Goal: Task Accomplishment & Management: Complete application form

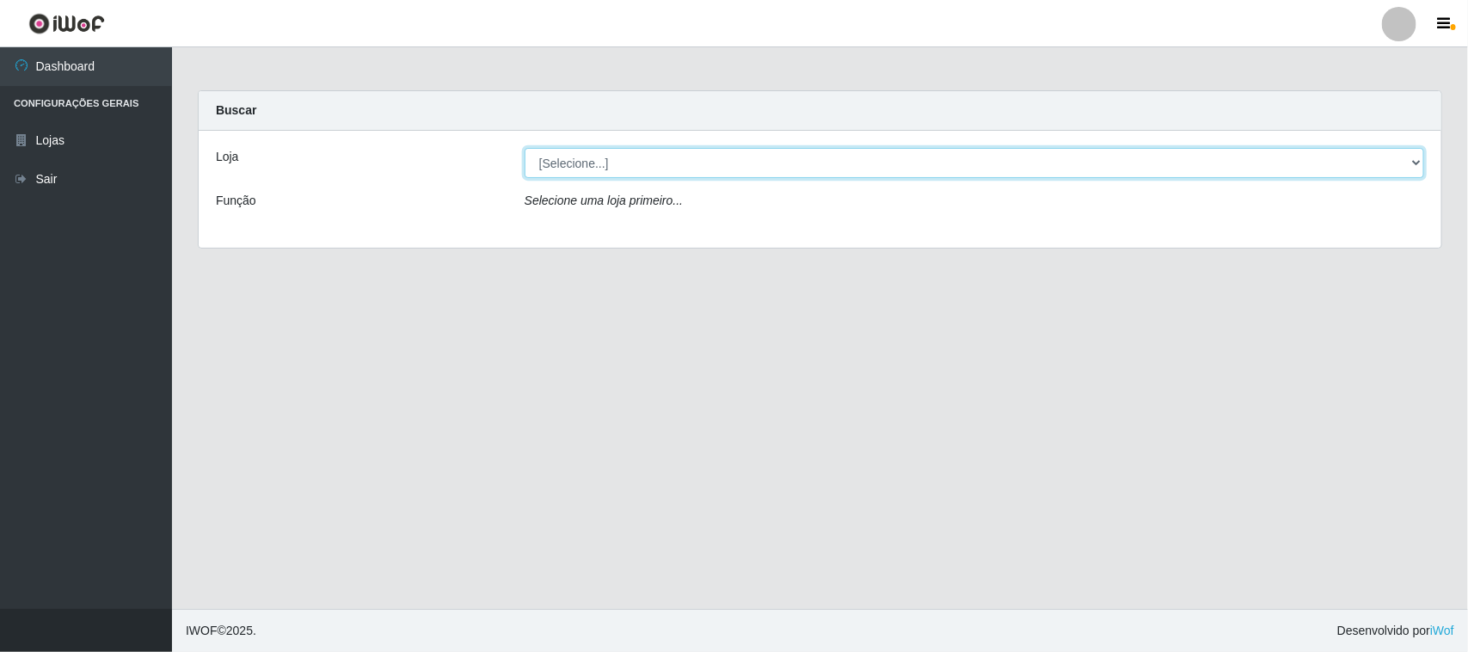
click at [1413, 162] on select "[Selecione...] Nordestão - [GEOGRAPHIC_DATA]" at bounding box center [975, 163] width 900 height 30
select select "420"
click at [525, 148] on select "[Selecione...] Nordestão - Santa Catarina" at bounding box center [975, 163] width 900 height 30
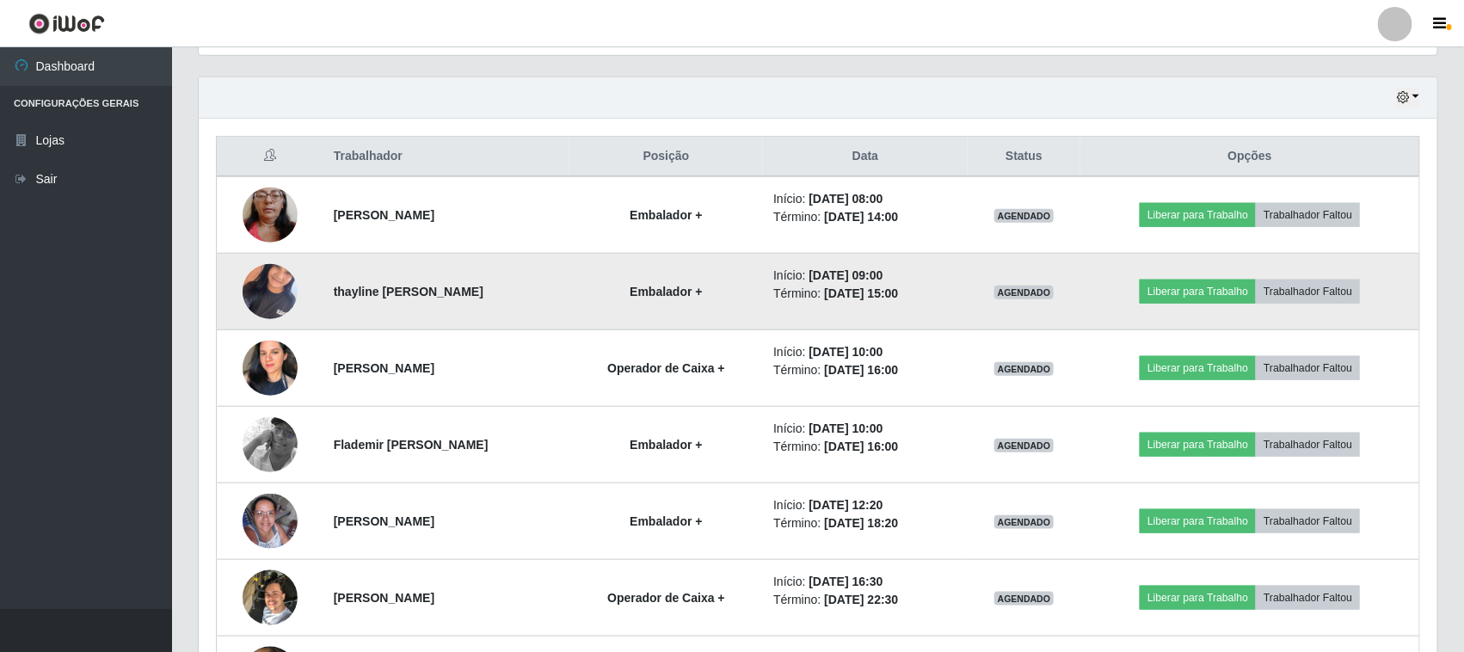
scroll to position [645, 0]
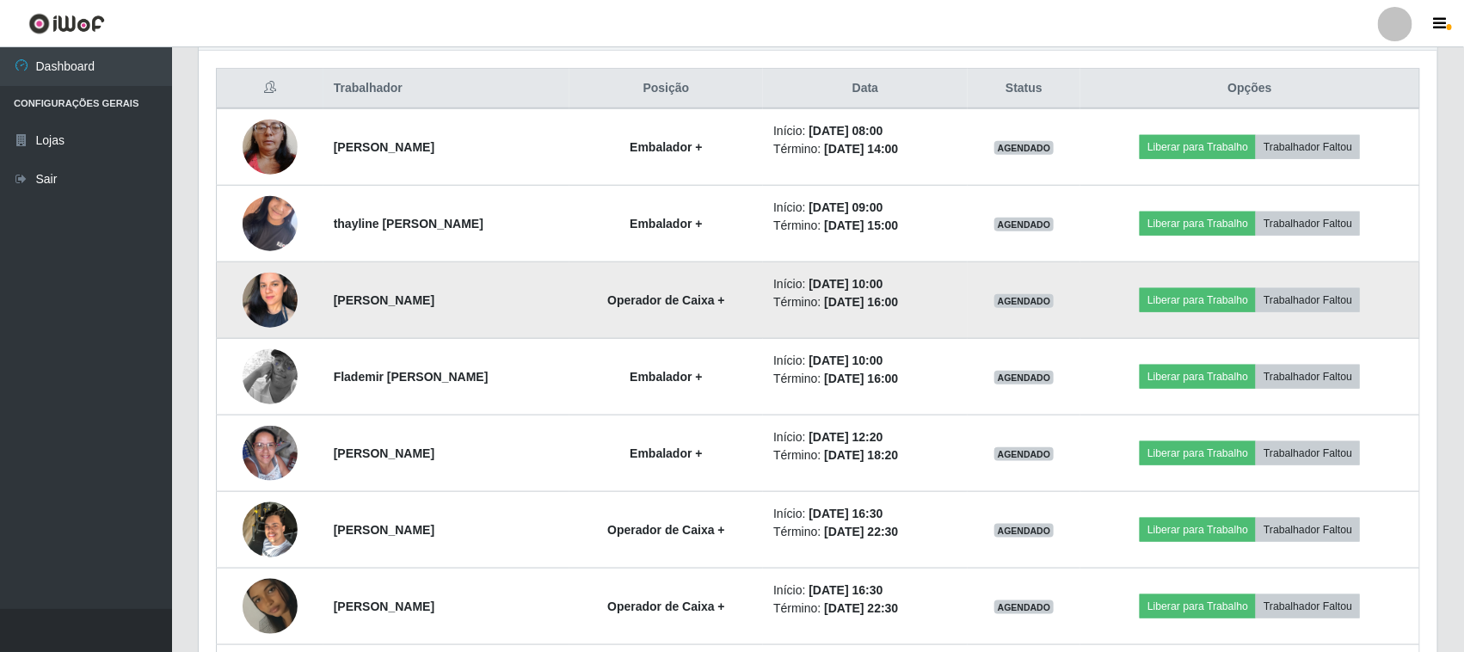
click at [269, 303] on img at bounding box center [270, 299] width 55 height 77
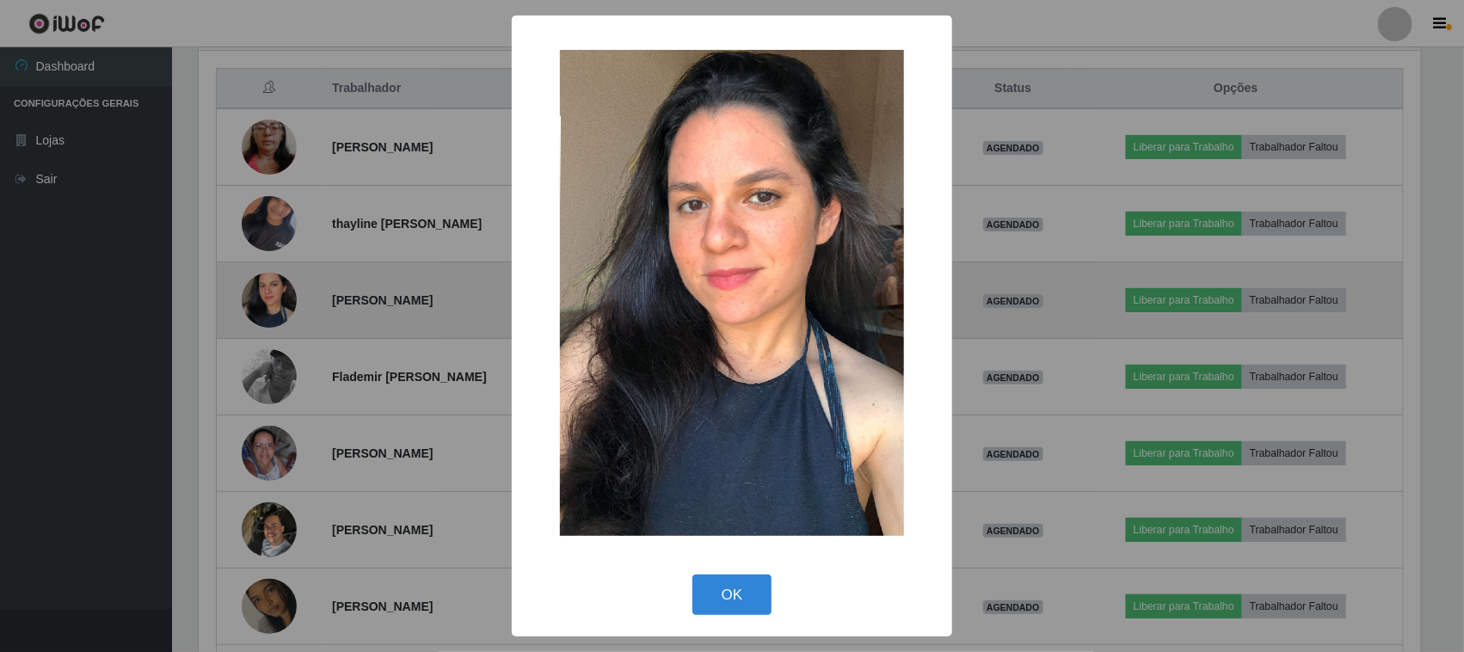
scroll to position [358, 1226]
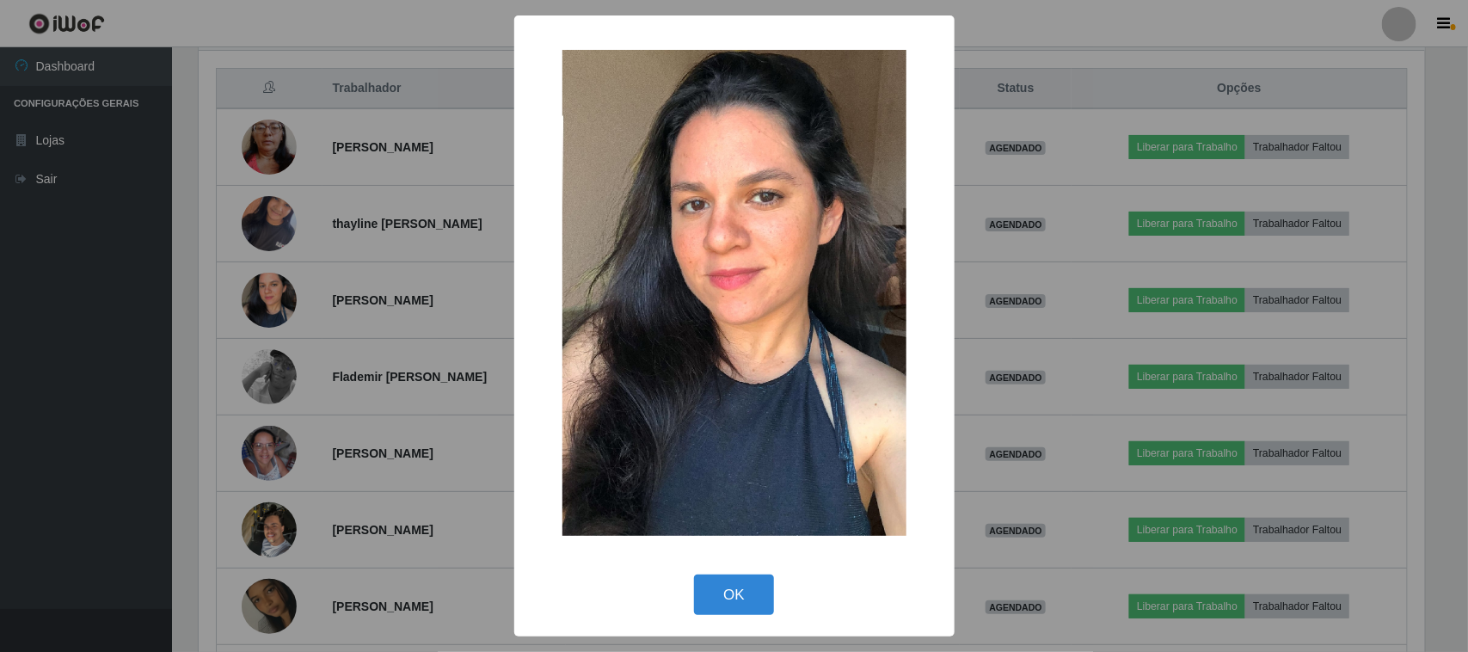
click at [680, 293] on img at bounding box center [734, 293] width 344 height 486
click at [275, 211] on div "× OK Cancel" at bounding box center [734, 326] width 1468 height 652
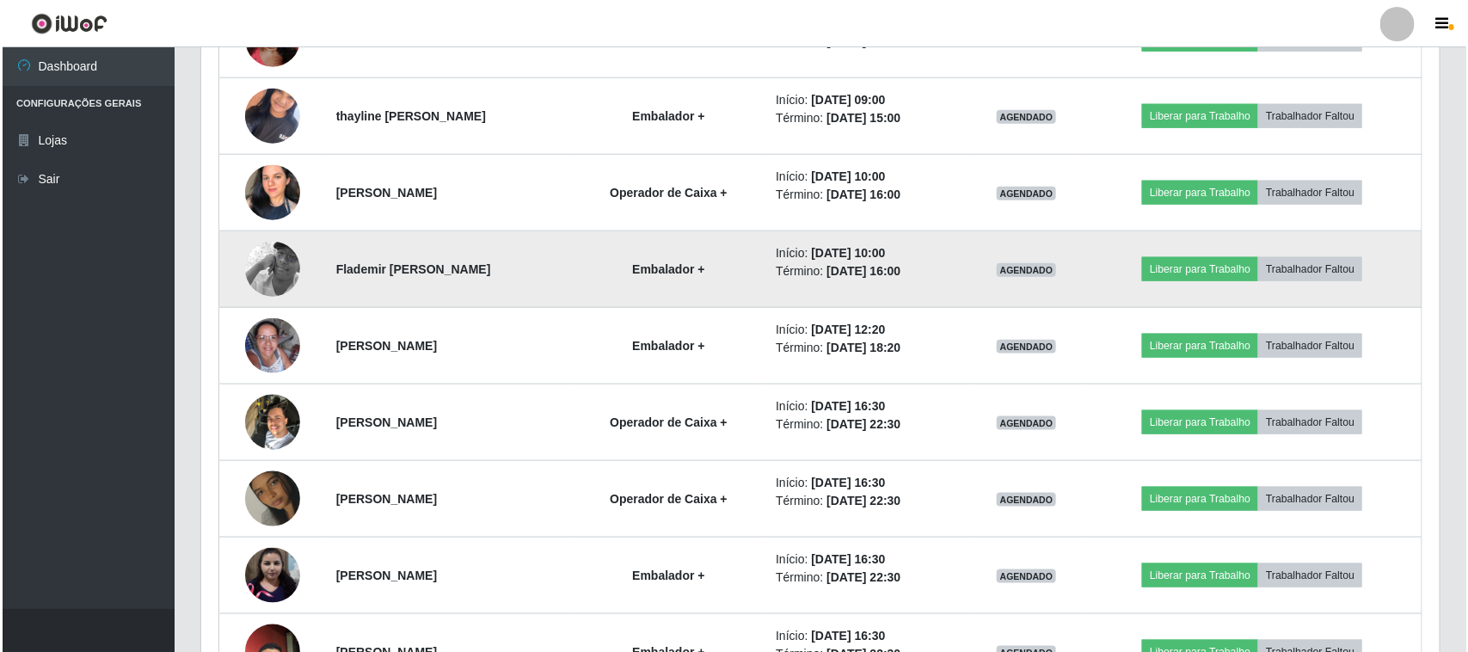
scroll to position [860, 0]
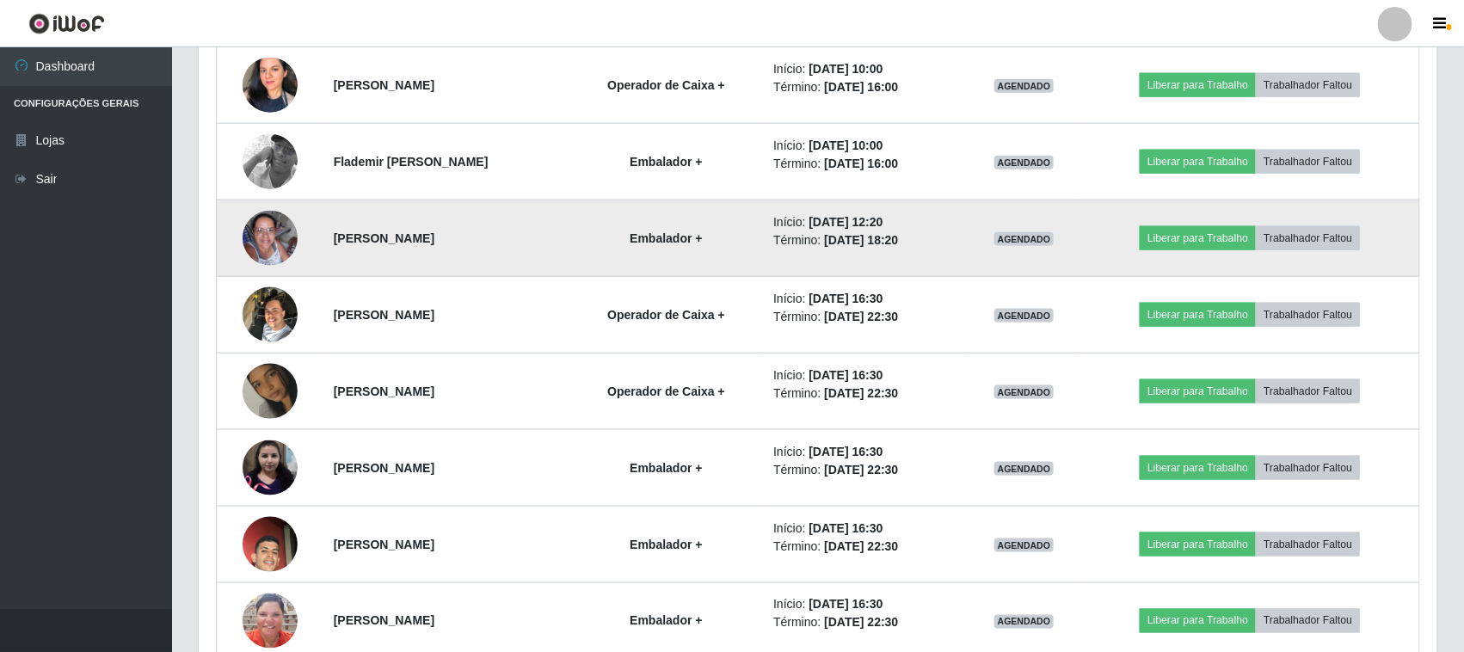
click at [272, 247] on img at bounding box center [270, 238] width 55 height 55
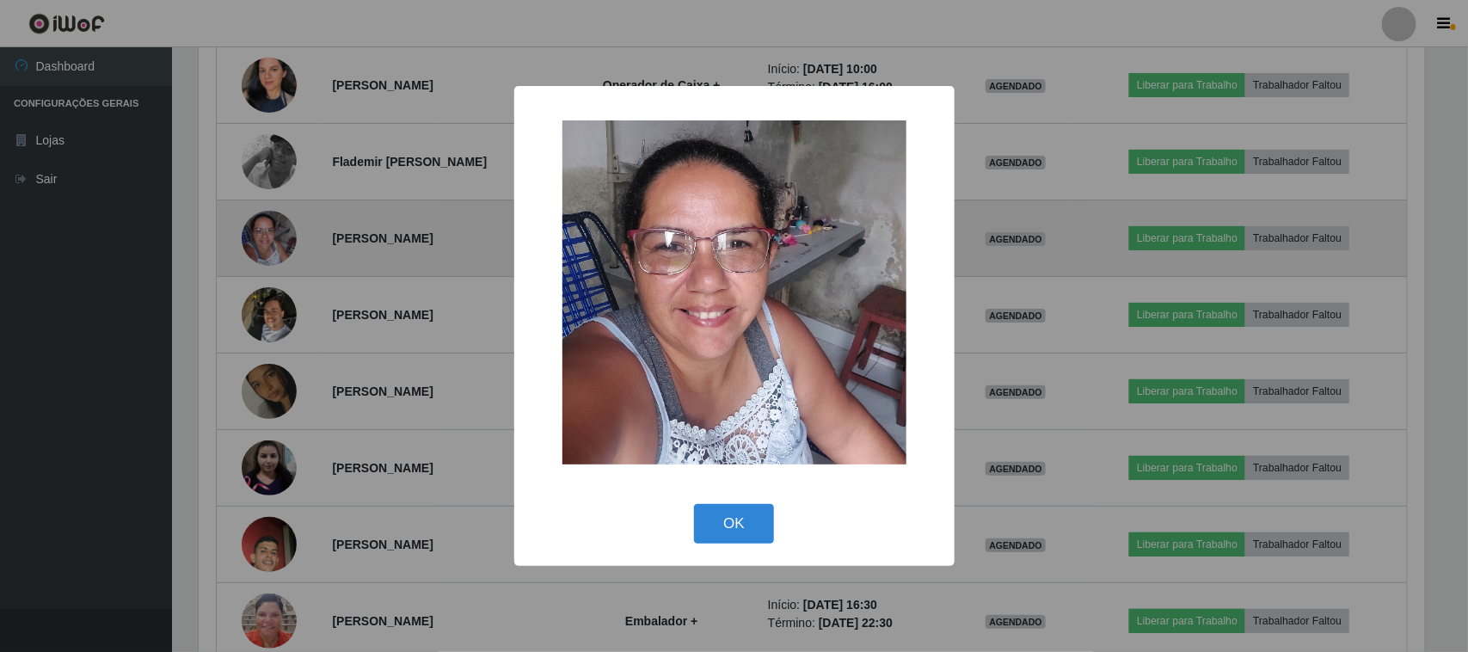
click at [272, 247] on div "× OK Cancel" at bounding box center [734, 326] width 1468 height 652
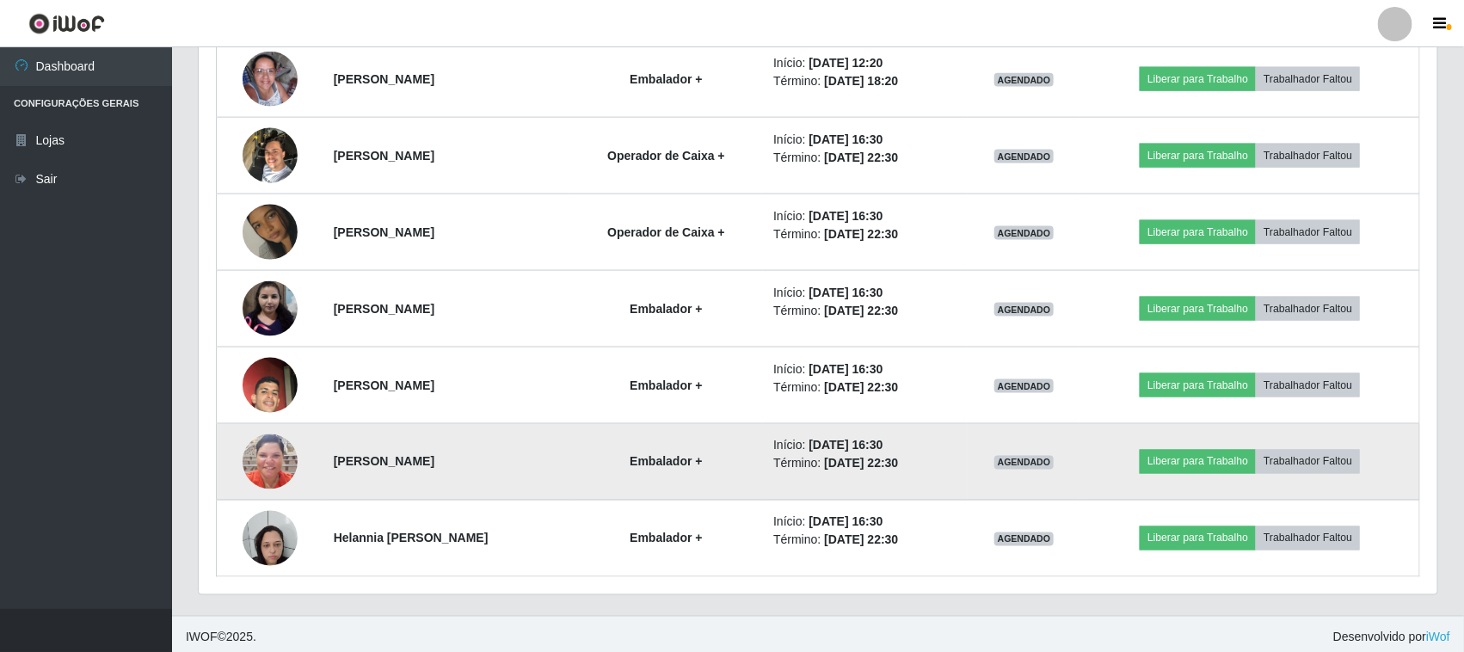
scroll to position [1029, 0]
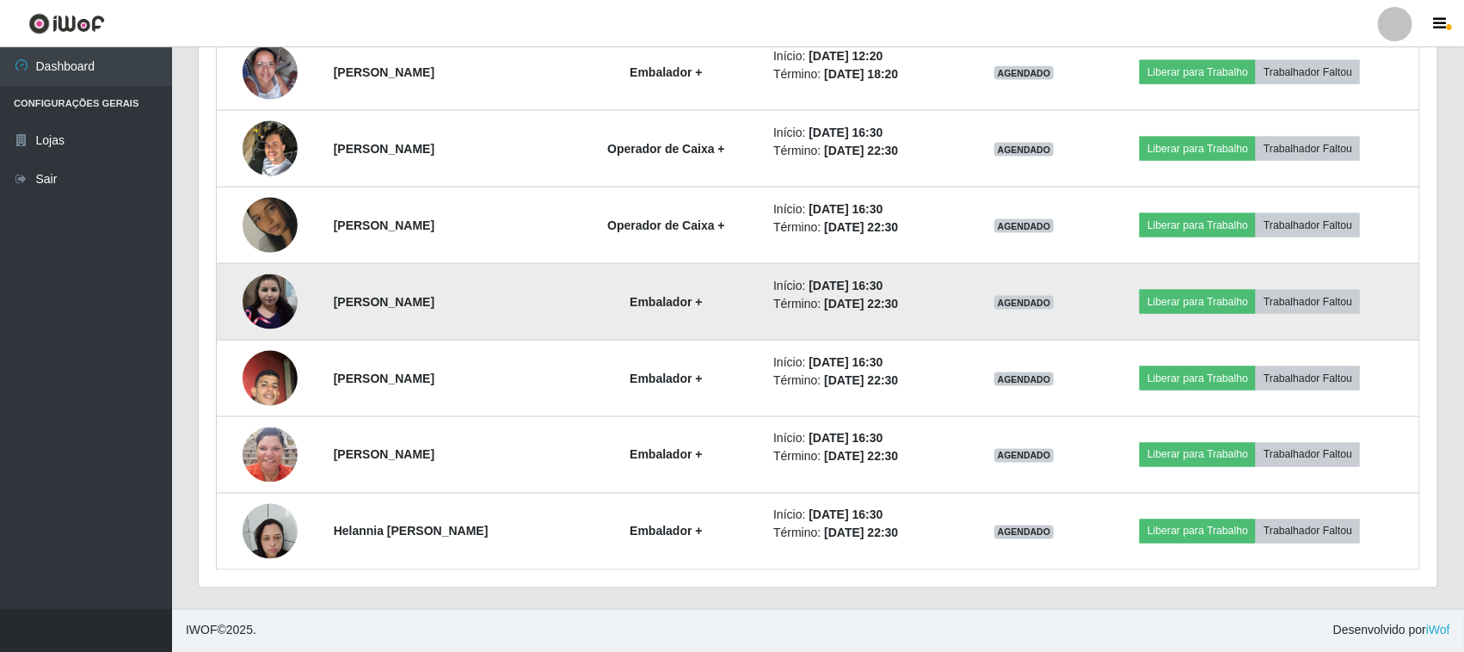
click at [255, 295] on img at bounding box center [270, 301] width 55 height 55
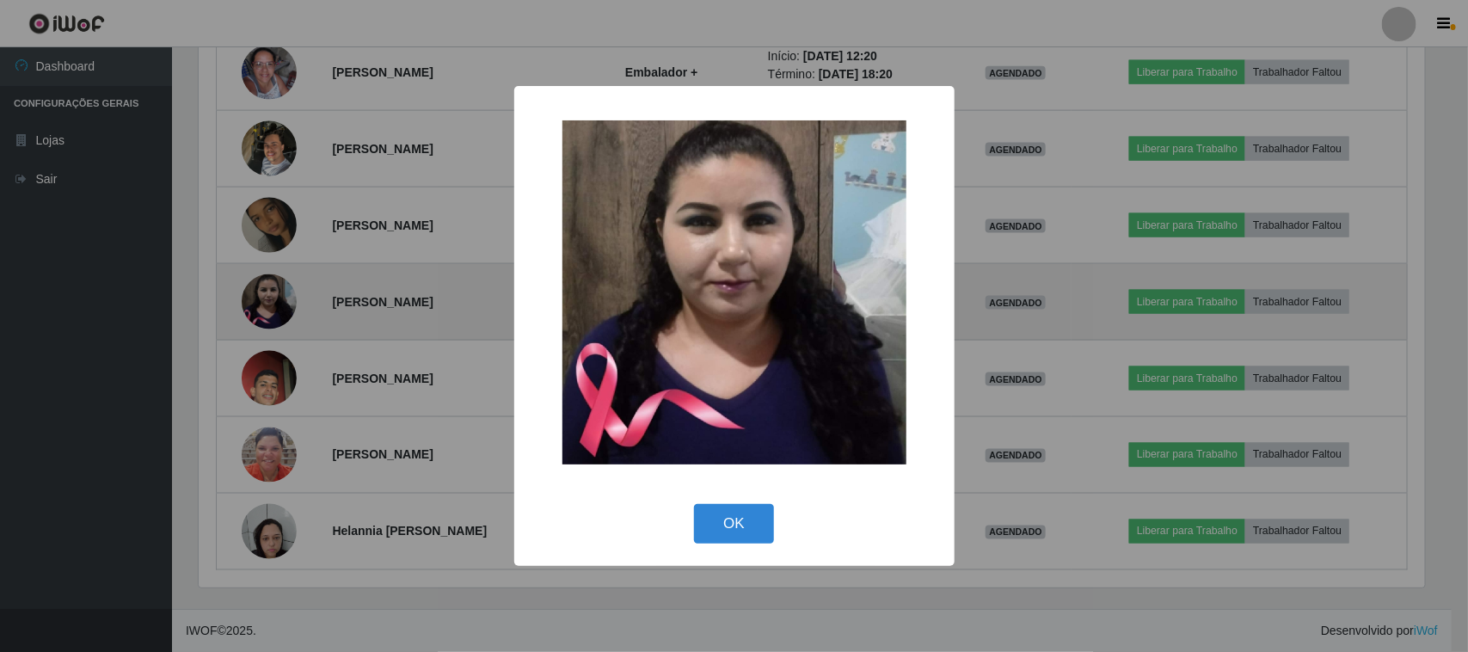
click at [255, 295] on div "× OK Cancel" at bounding box center [734, 326] width 1468 height 652
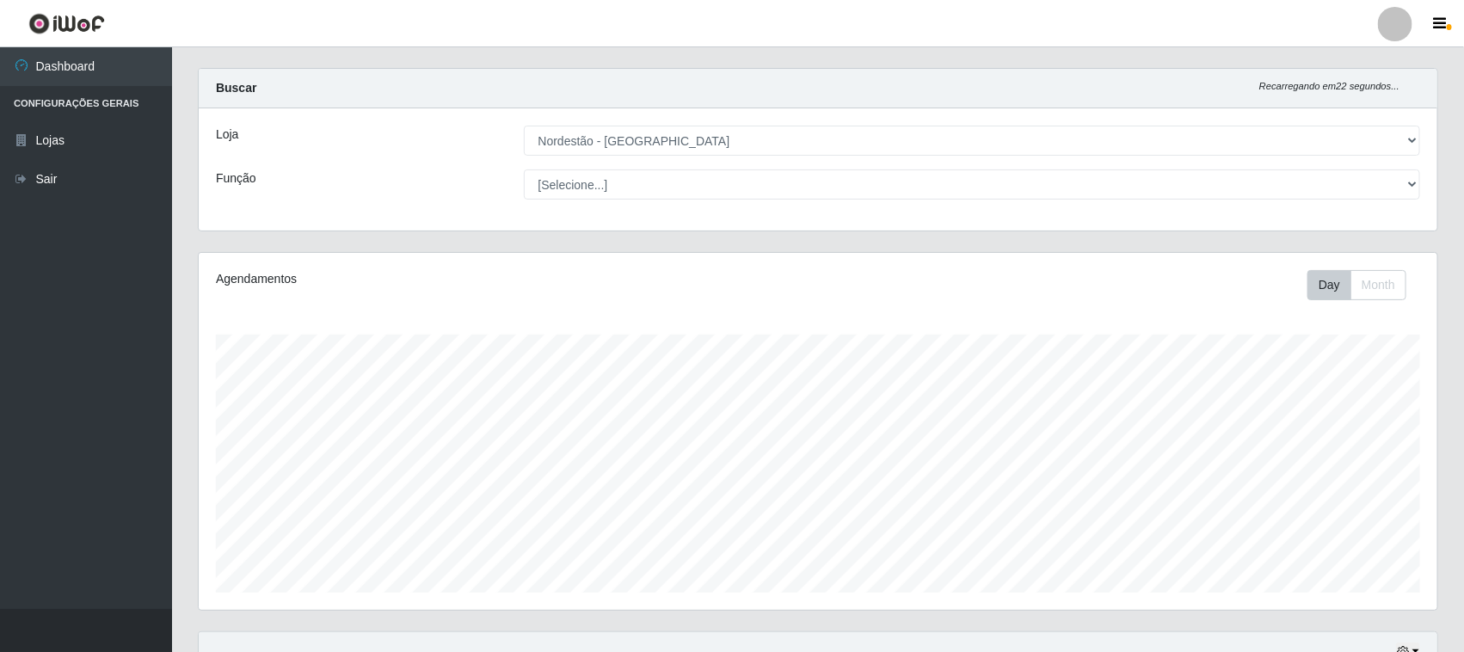
scroll to position [0, 0]
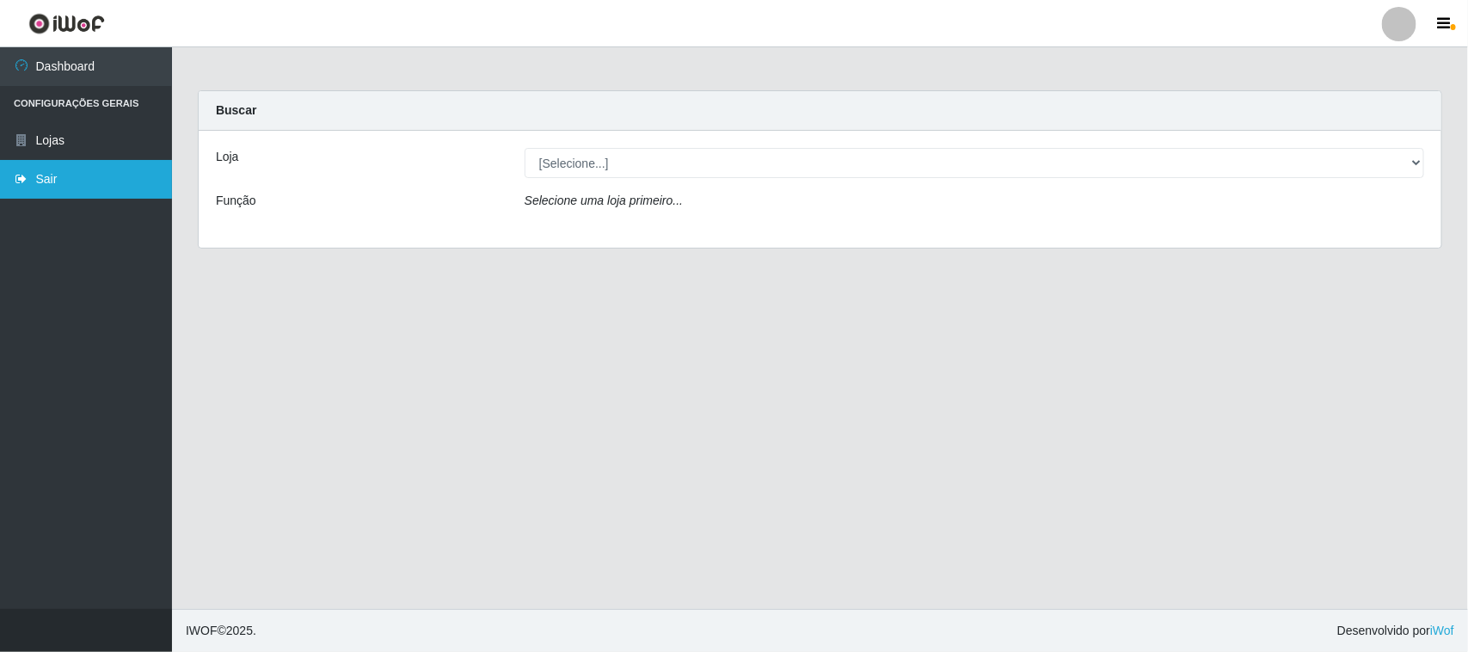
click at [50, 181] on link "Sair" at bounding box center [86, 179] width 172 height 39
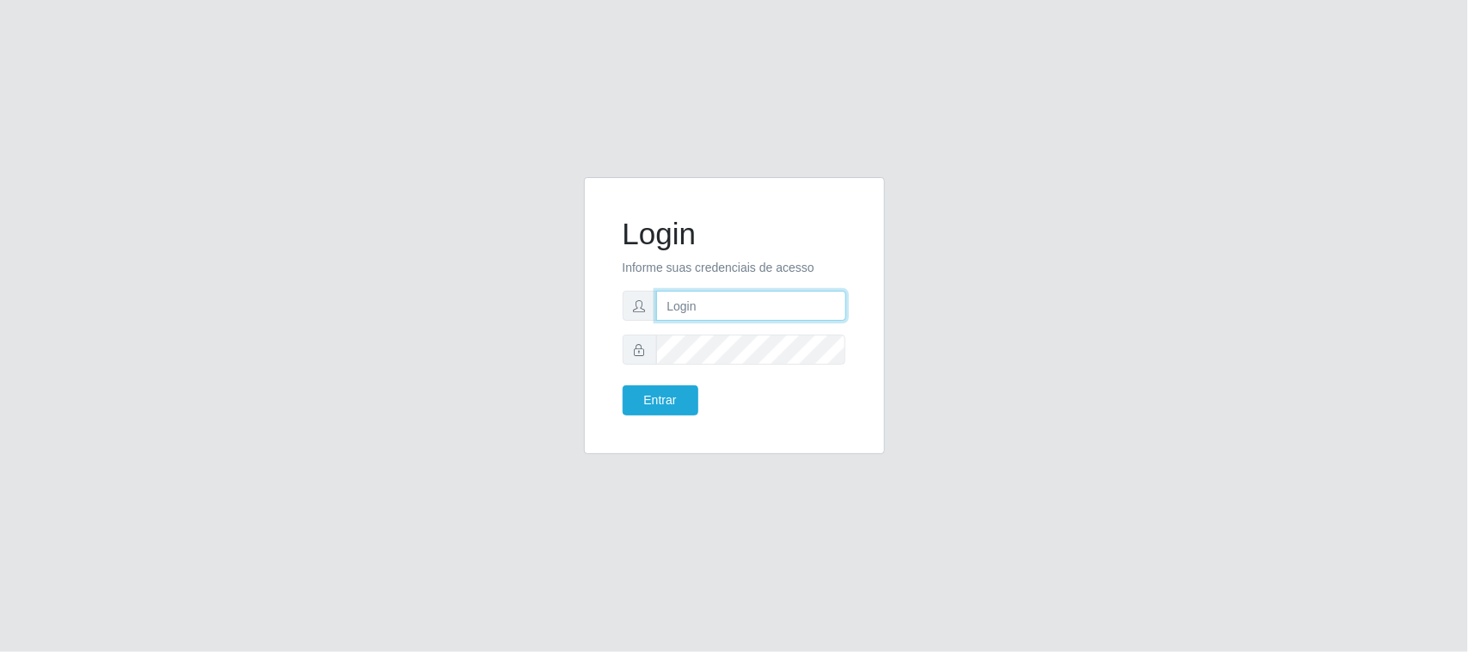
click at [731, 308] on input "text" at bounding box center [751, 306] width 190 height 30
type input "lopesmarta393@gmail.com"
click at [664, 401] on button "Entrar" at bounding box center [661, 400] width 76 height 30
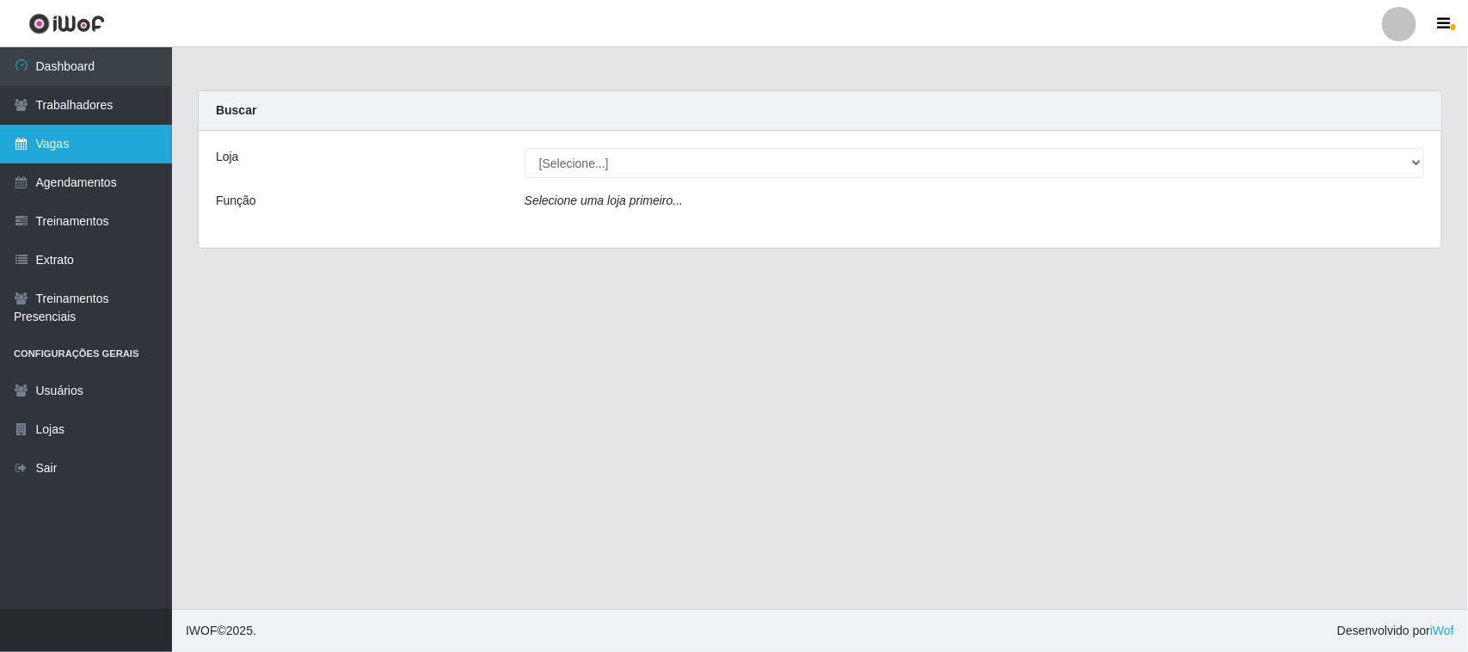
click at [119, 146] on link "Vagas" at bounding box center [86, 144] width 172 height 39
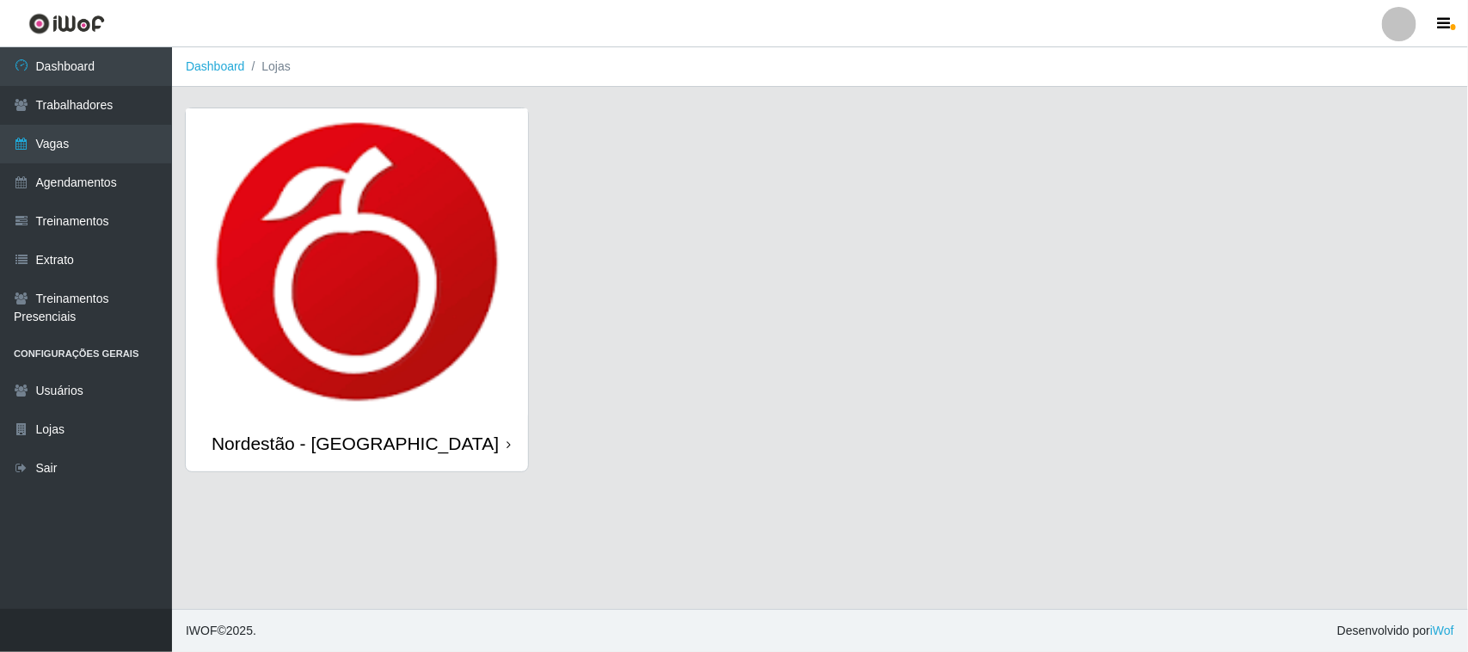
click at [504, 443] on div "Nordestão - [GEOGRAPHIC_DATA]" at bounding box center [357, 443] width 342 height 56
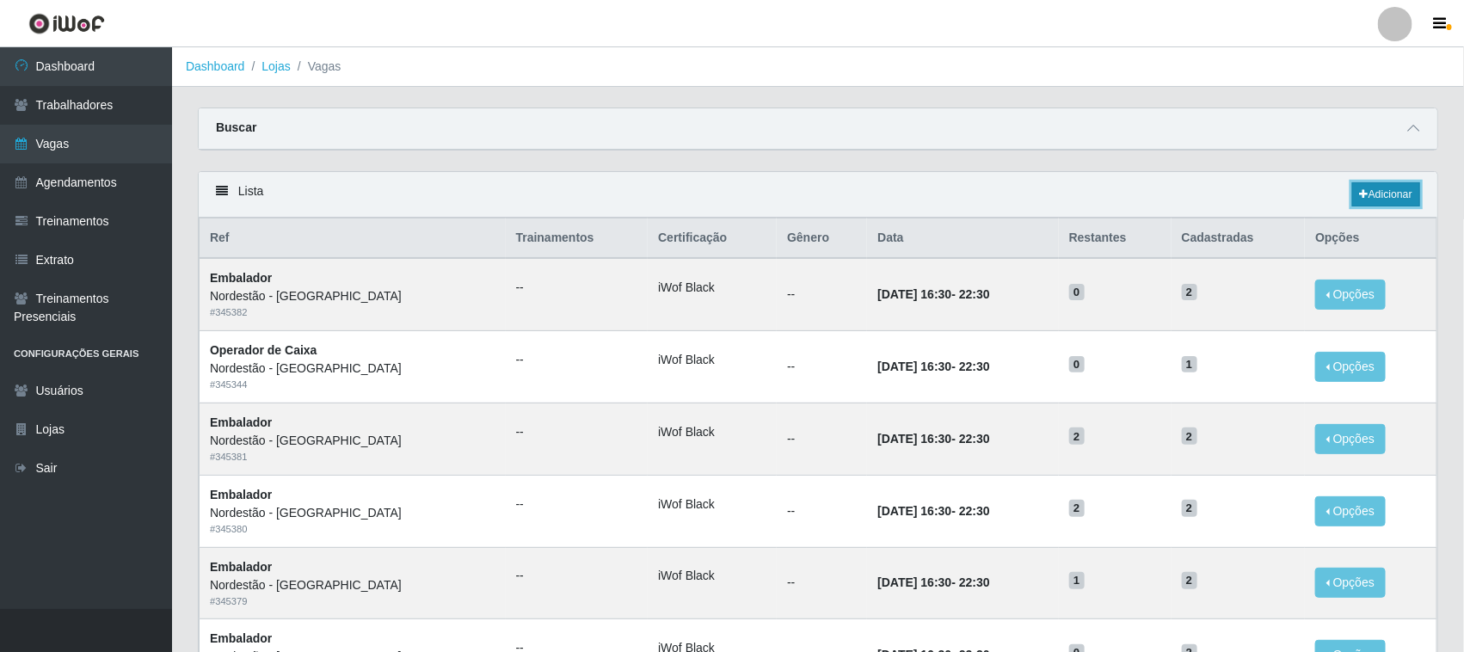
click at [1373, 195] on link "Adicionar" at bounding box center [1386, 194] width 68 height 24
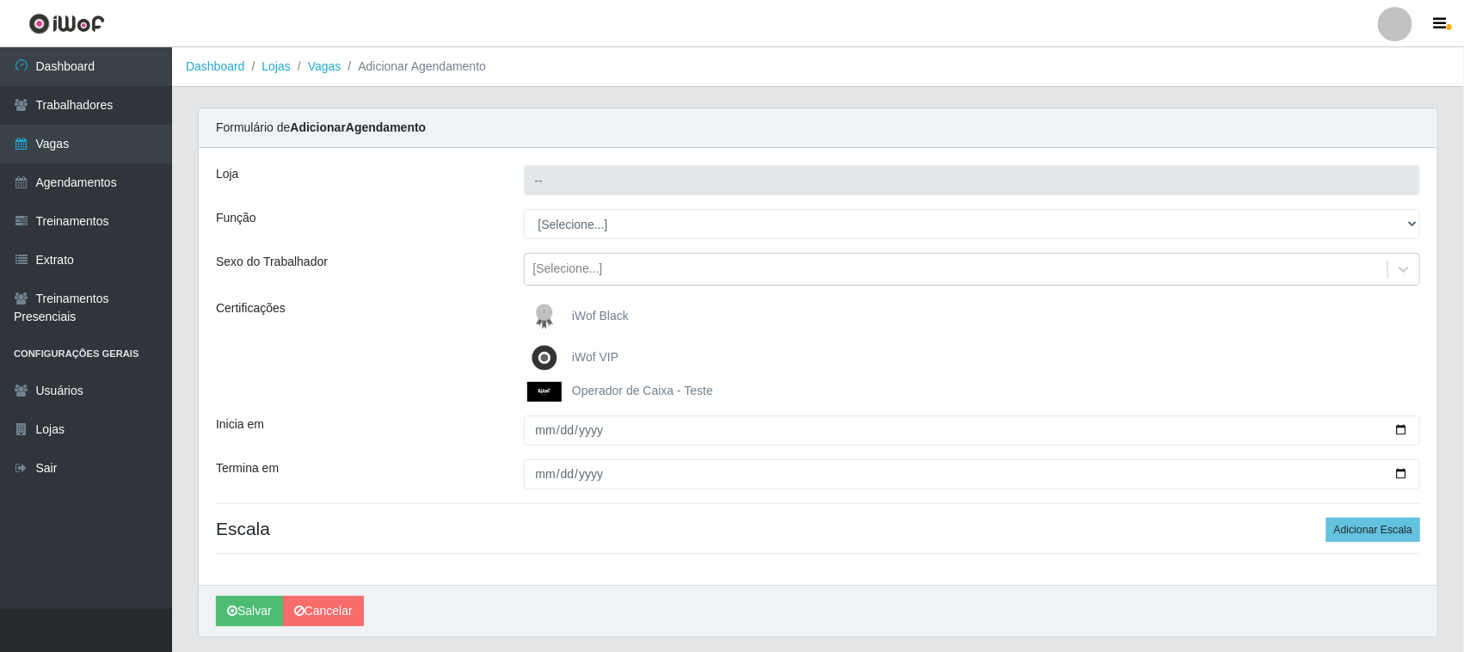
type input "Nordestão - [GEOGRAPHIC_DATA]"
click at [606, 320] on span "iWof Black" at bounding box center [600, 316] width 57 height 14
click at [0, 0] on input "iWof Black" at bounding box center [0, 0] width 0 height 0
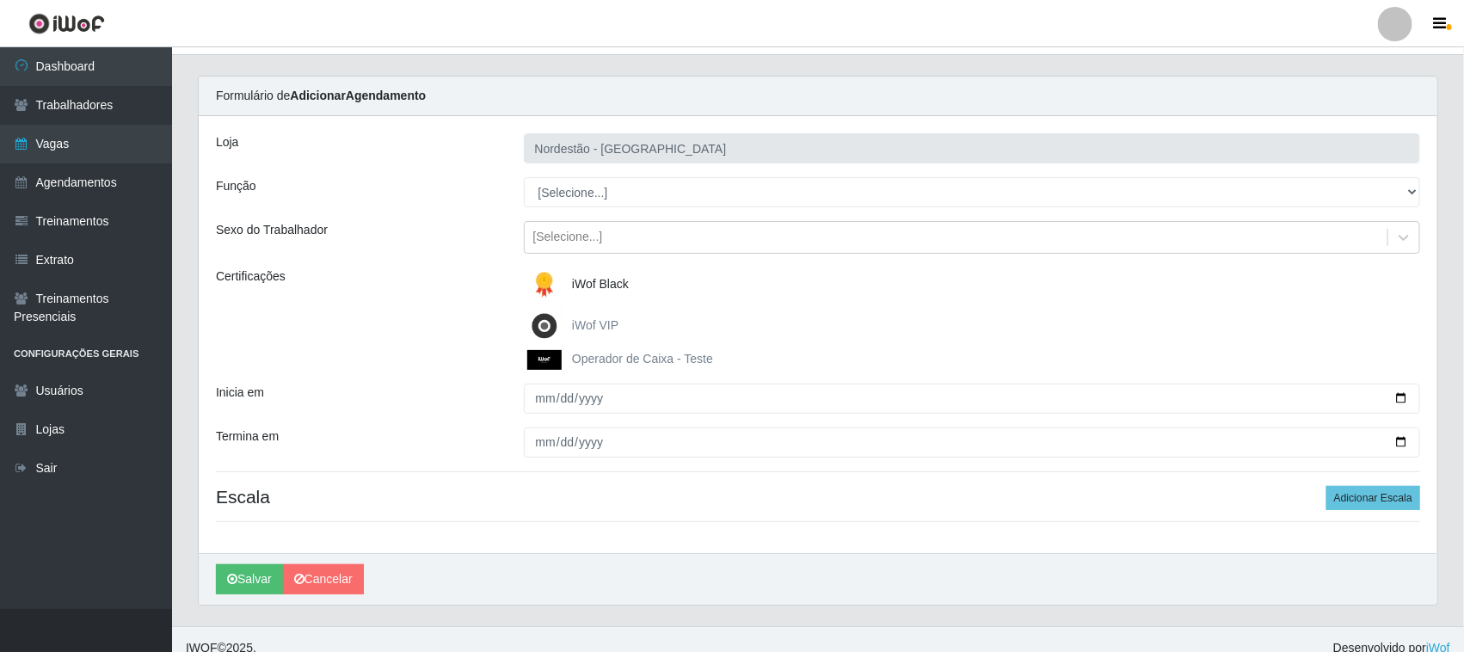
scroll to position [50, 0]
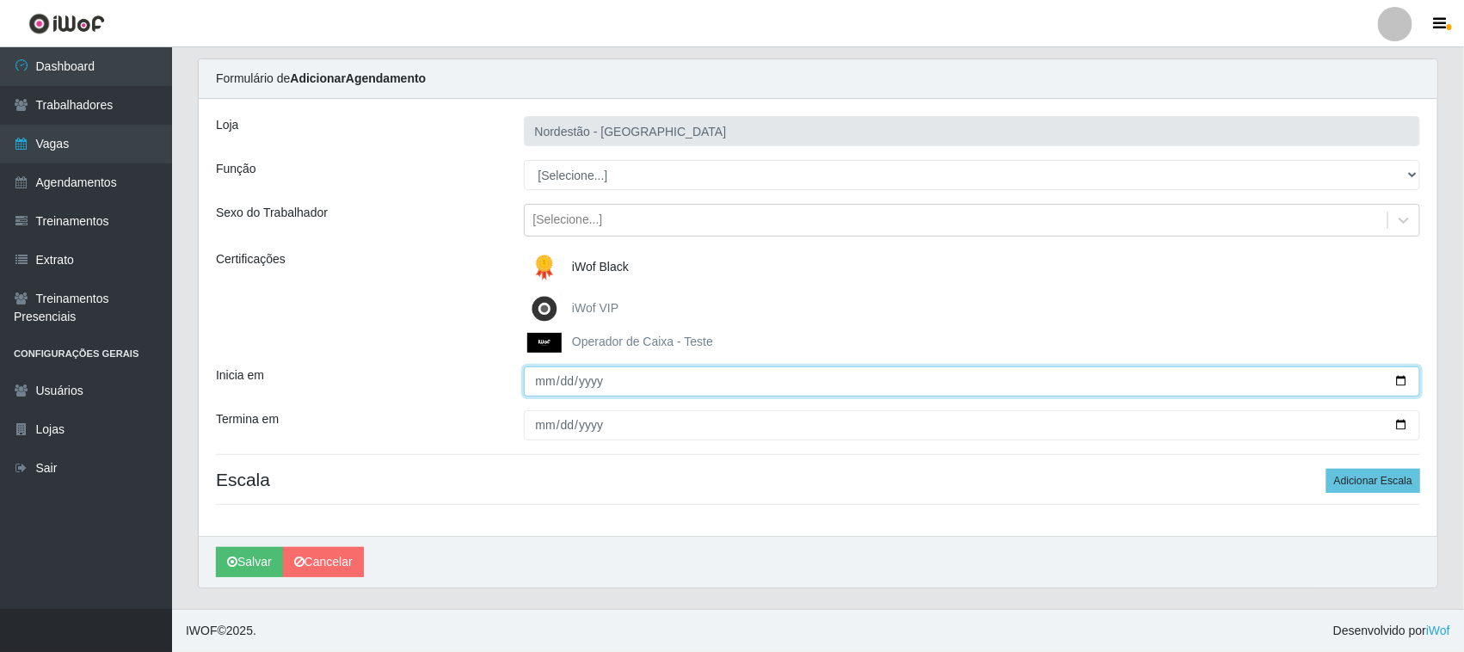
click at [1399, 378] on input "Inicia em" at bounding box center [972, 381] width 897 height 30
type input "2025-10-10"
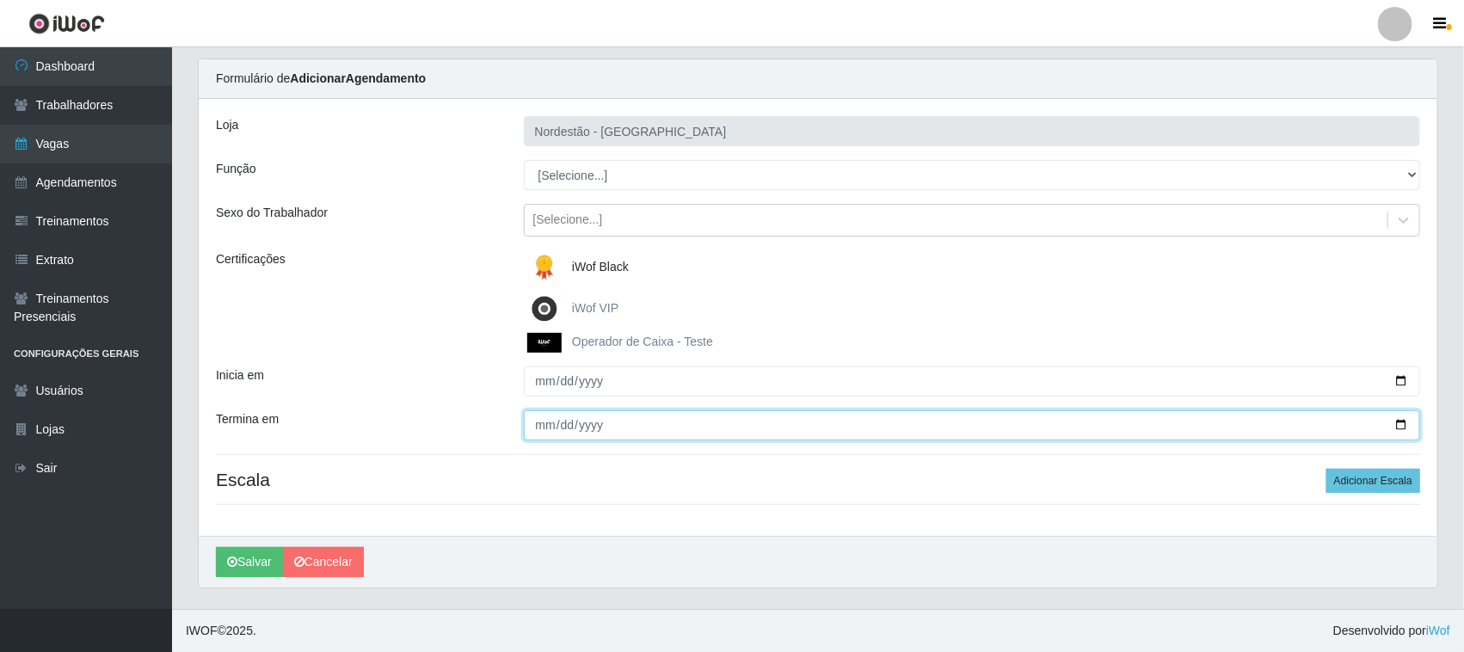
click at [1398, 422] on input "Termina em" at bounding box center [972, 425] width 897 height 30
type input "2025-10-10"
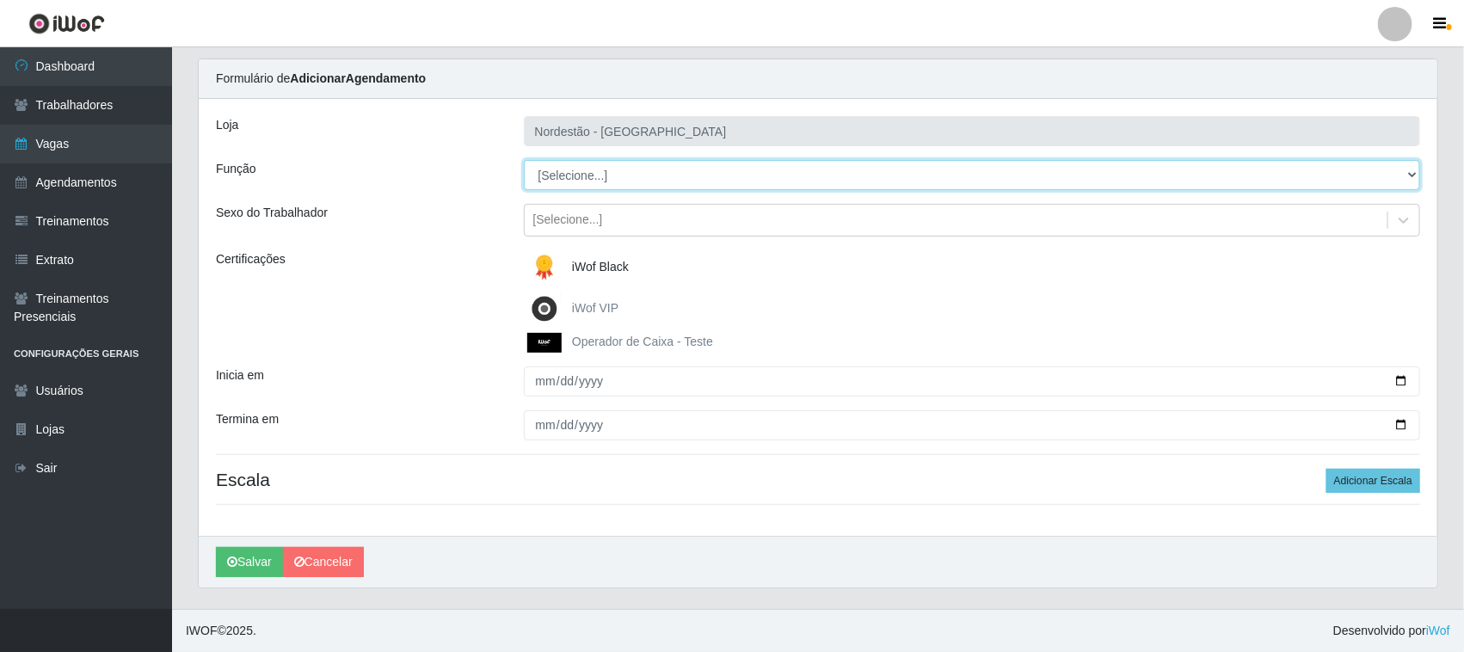
click at [1410, 169] on select "[Selecione...] Balconista de Padaria Balconista de Padaria + Balconista de Pada…" at bounding box center [972, 175] width 897 height 30
select select "115"
click at [524, 160] on select "[Selecione...] Balconista de Padaria Balconista de Padaria + Balconista de Pada…" at bounding box center [972, 175] width 897 height 30
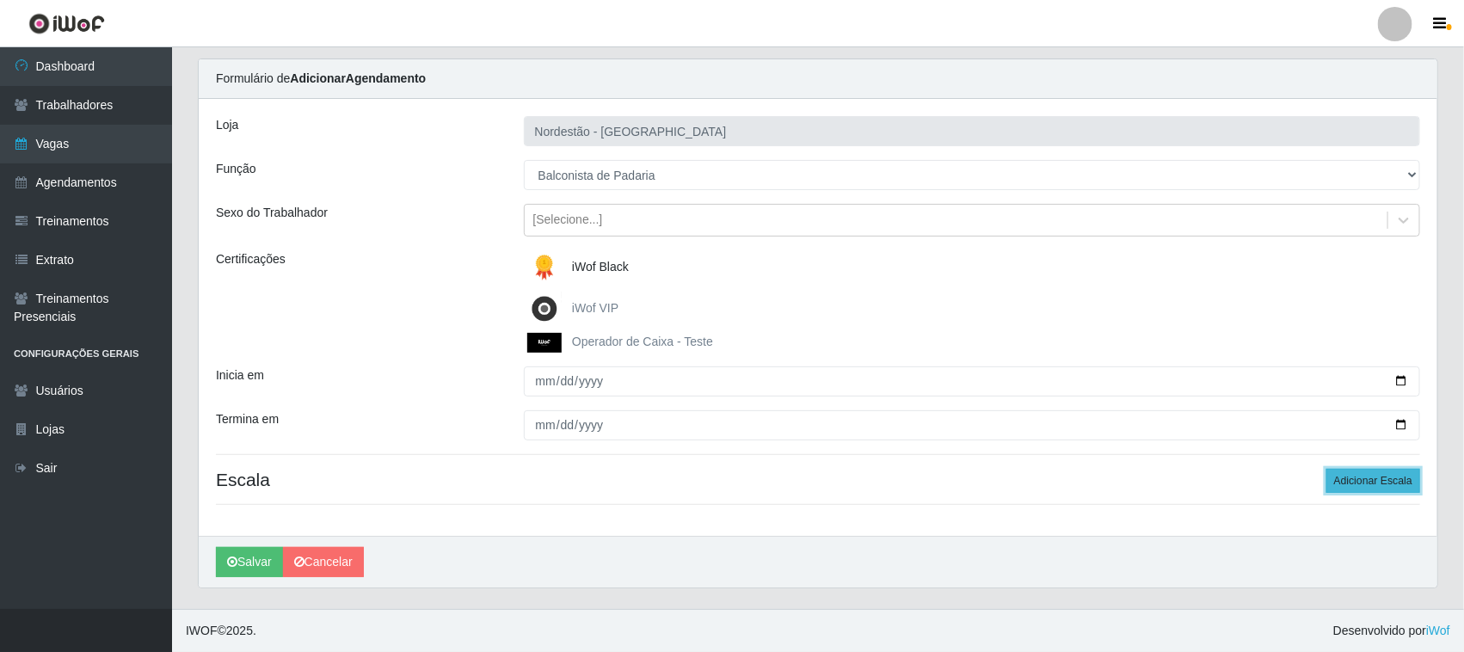
click at [1351, 482] on button "Adicionar Escala" at bounding box center [1373, 481] width 94 height 24
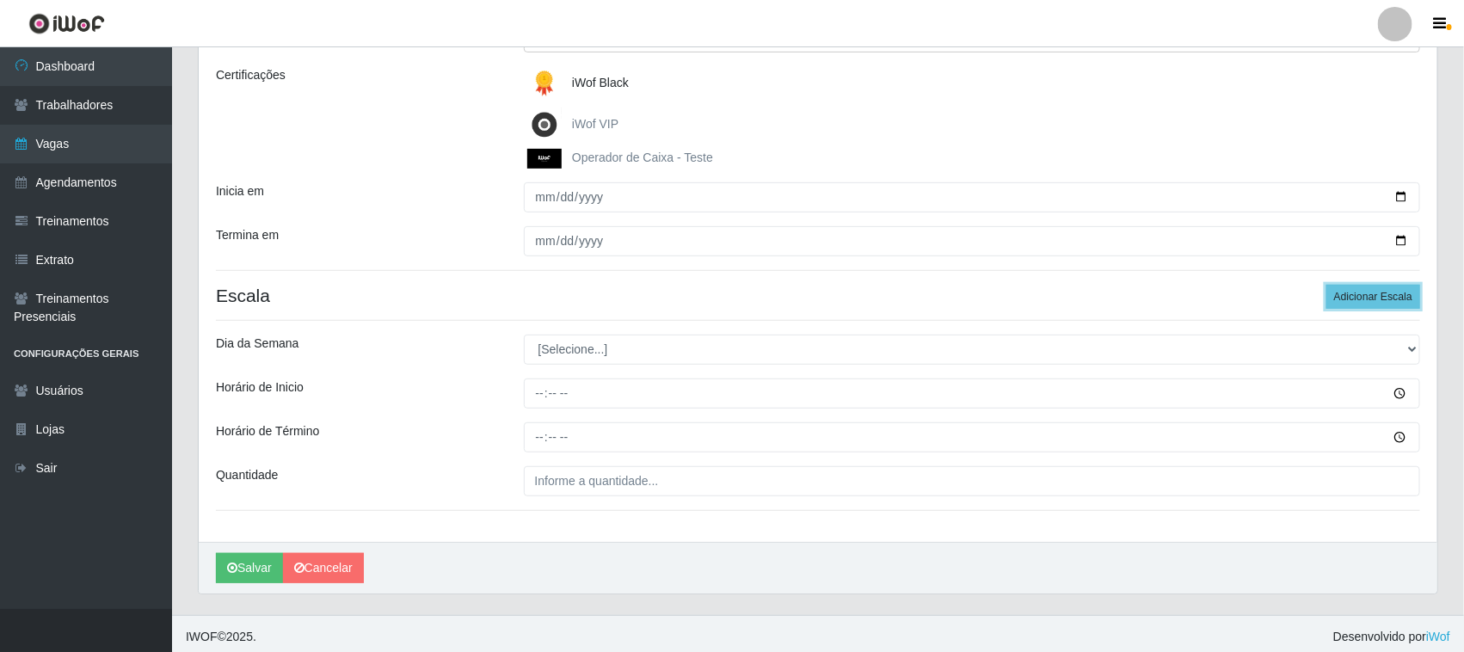
scroll to position [241, 0]
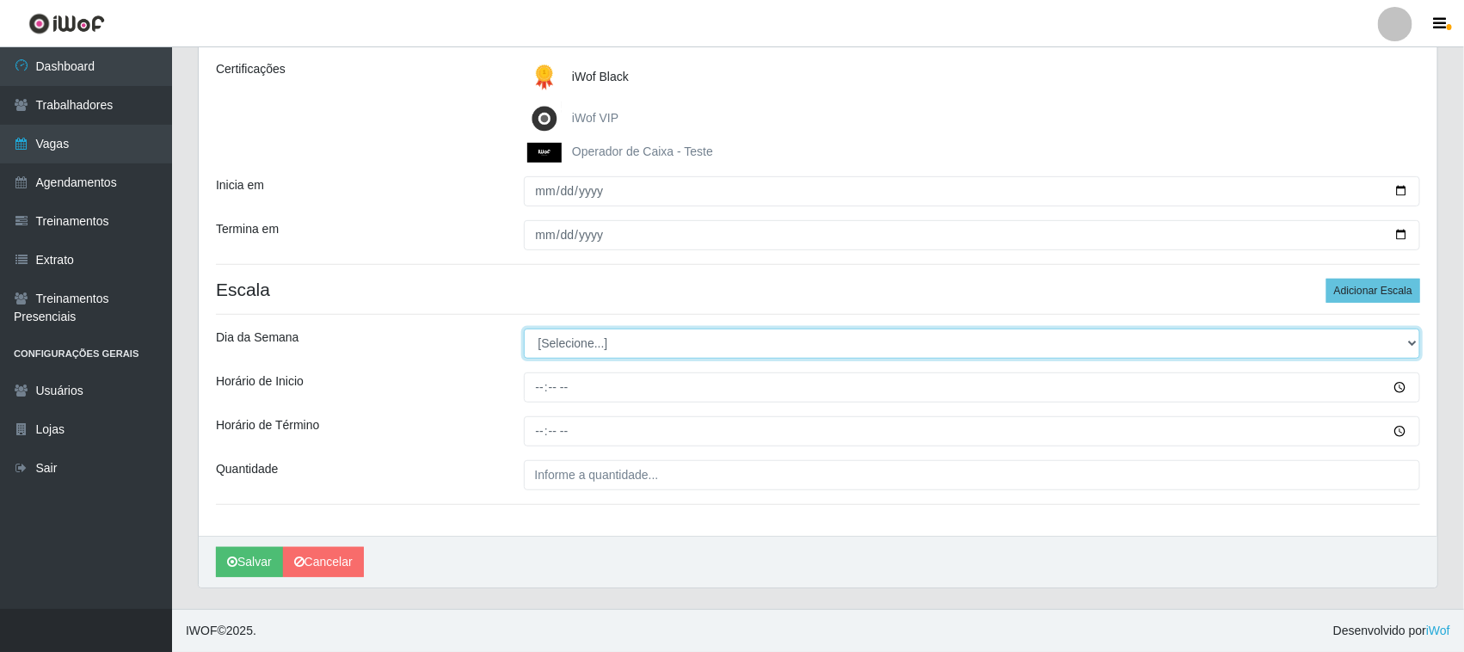
click at [1408, 341] on select "[Selecione...] Segunda Terça Quarta Quinta Sexta Sábado Domingo" at bounding box center [972, 344] width 897 height 30
select select "5"
click at [524, 329] on select "[Selecione...] Segunda Terça Quarta Quinta Sexta Sábado Domingo" at bounding box center [972, 344] width 897 height 30
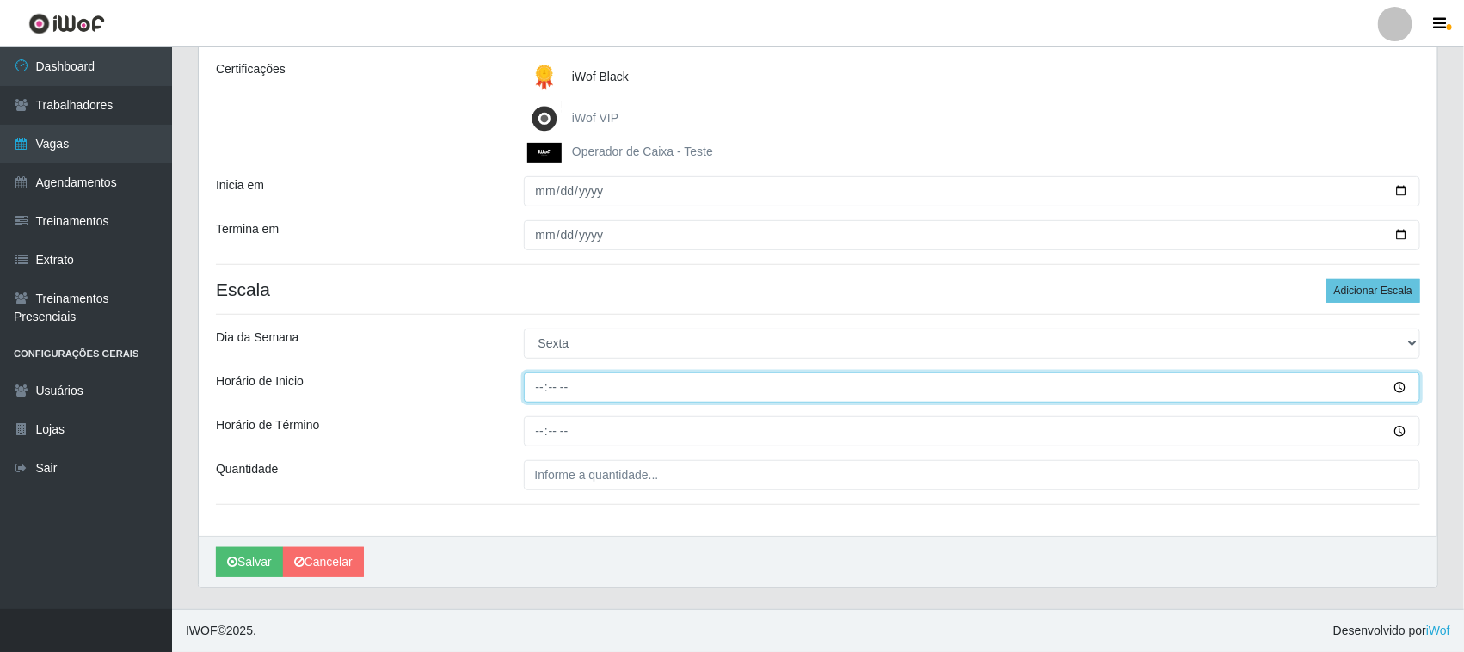
click at [539, 387] on input "Horário de Inicio" at bounding box center [972, 387] width 897 height 30
type input "15:00"
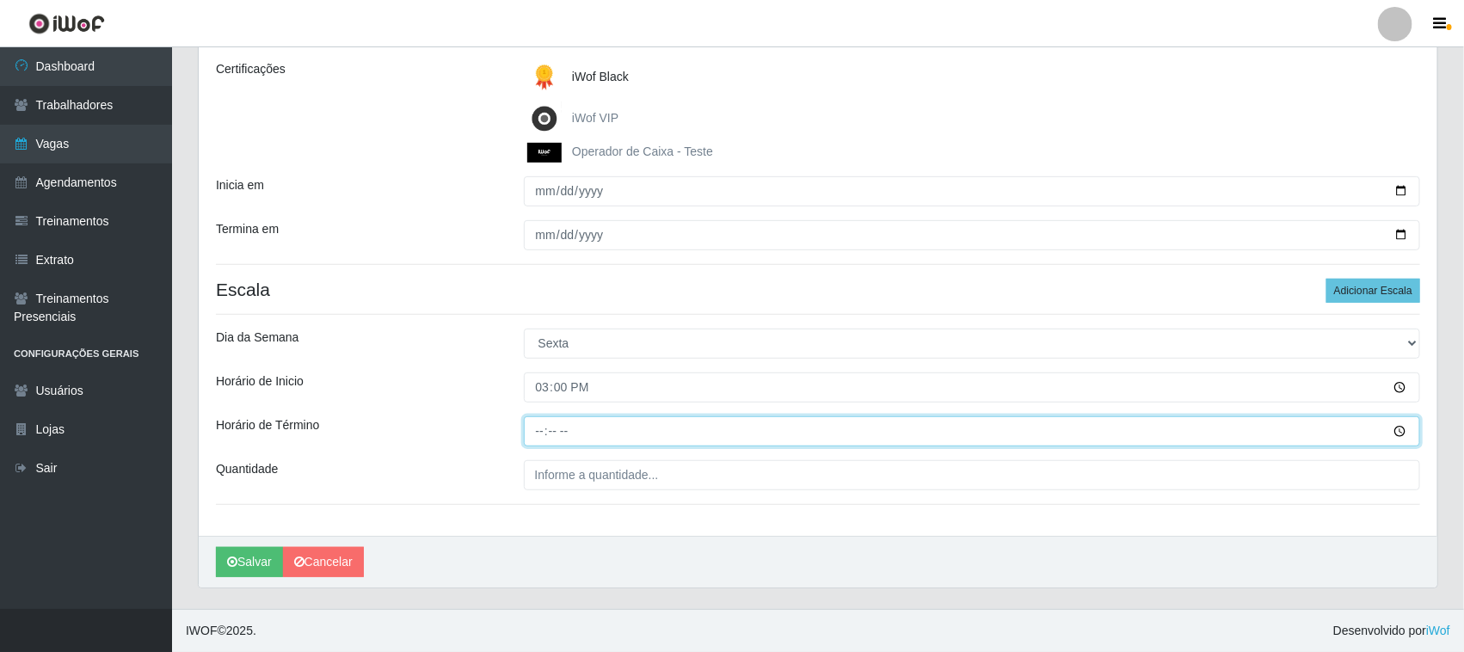
click at [538, 428] on input "Horário de Término" at bounding box center [972, 431] width 897 height 30
type input "21:00"
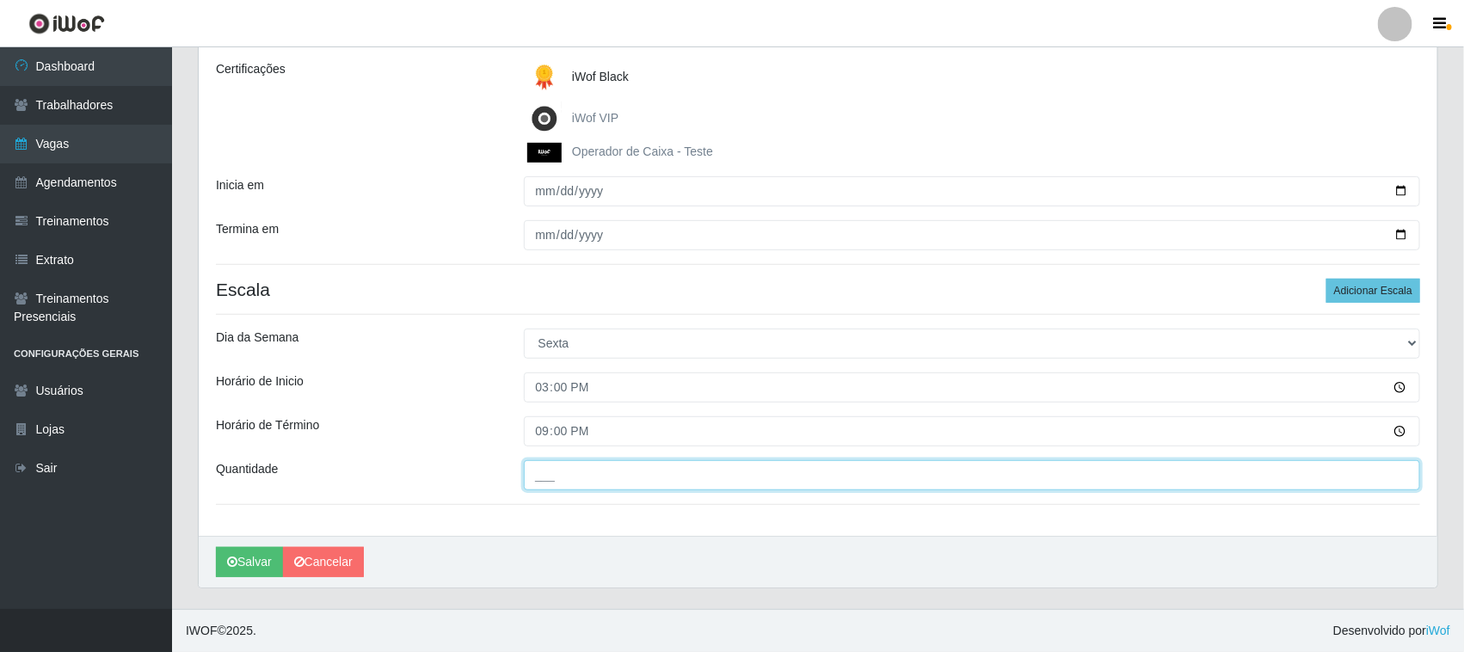
click at [1383, 478] on input "___" at bounding box center [972, 475] width 897 height 30
type input "01_"
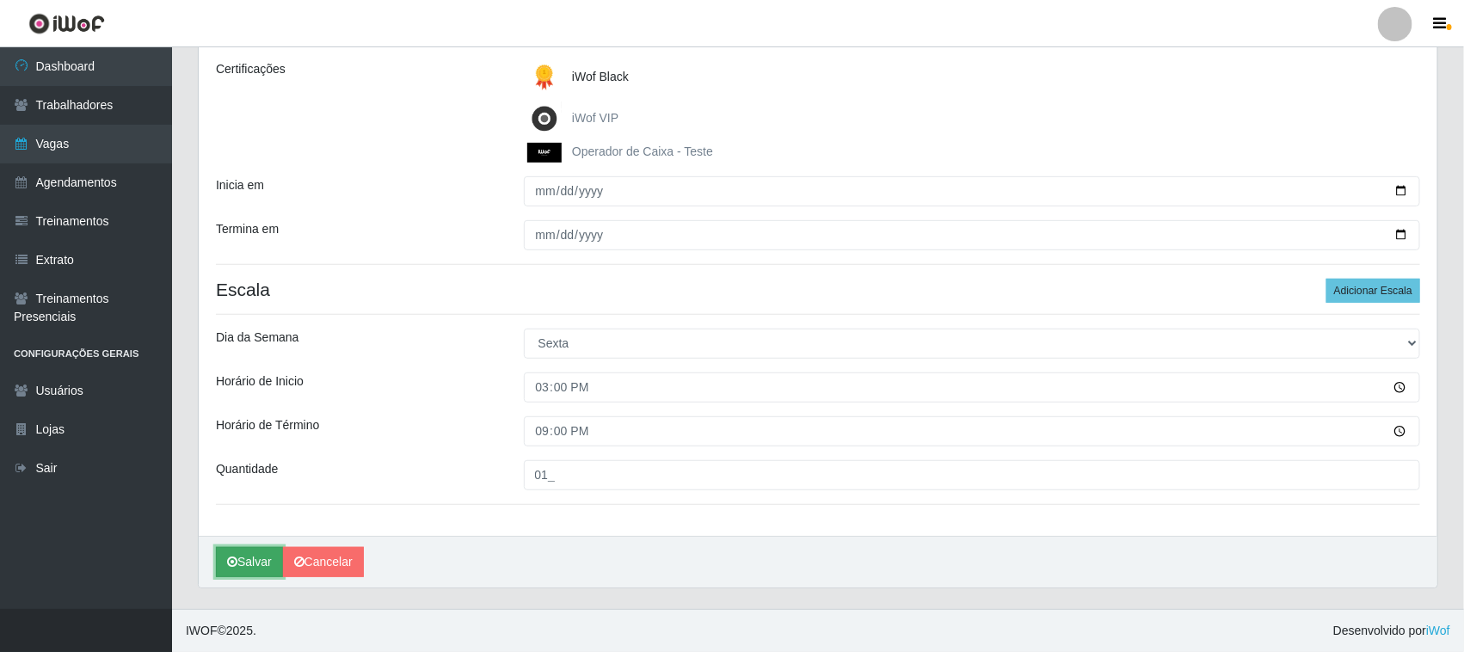
click at [254, 561] on button "Salvar" at bounding box center [249, 562] width 67 height 30
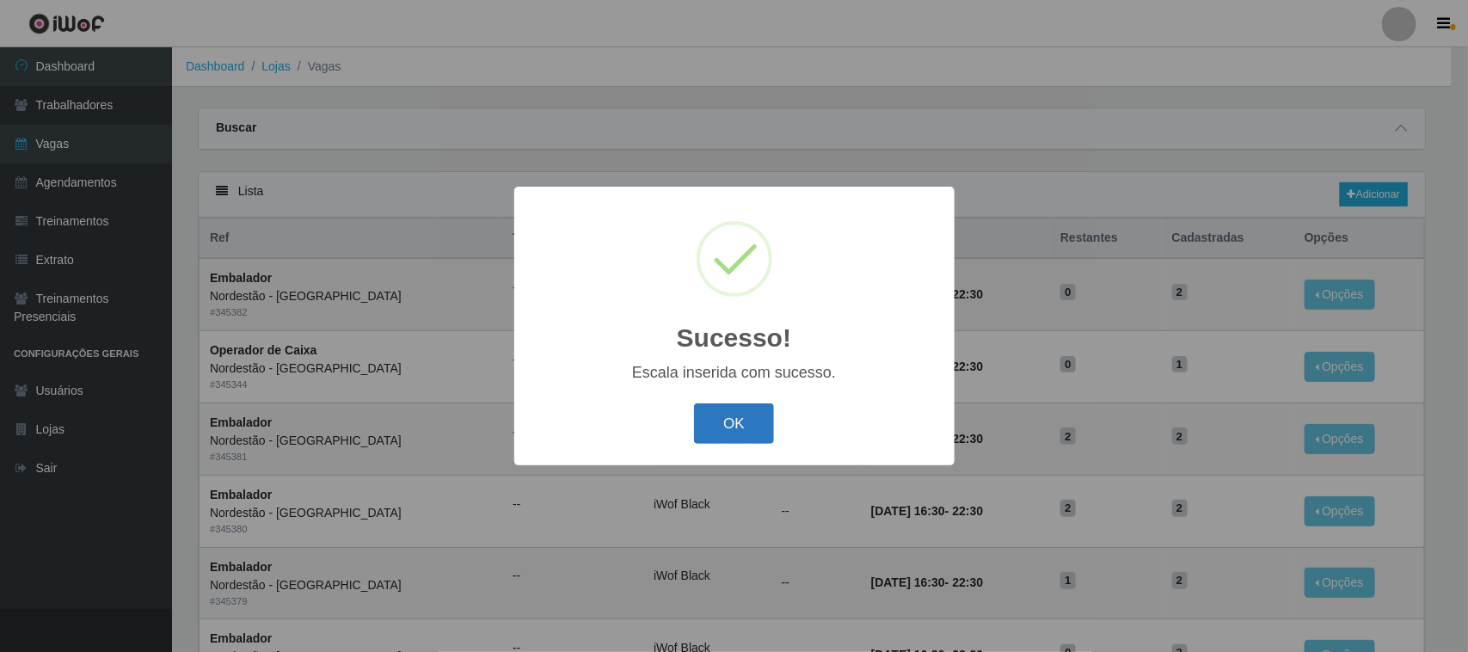
click at [724, 421] on button "OK" at bounding box center [734, 423] width 80 height 40
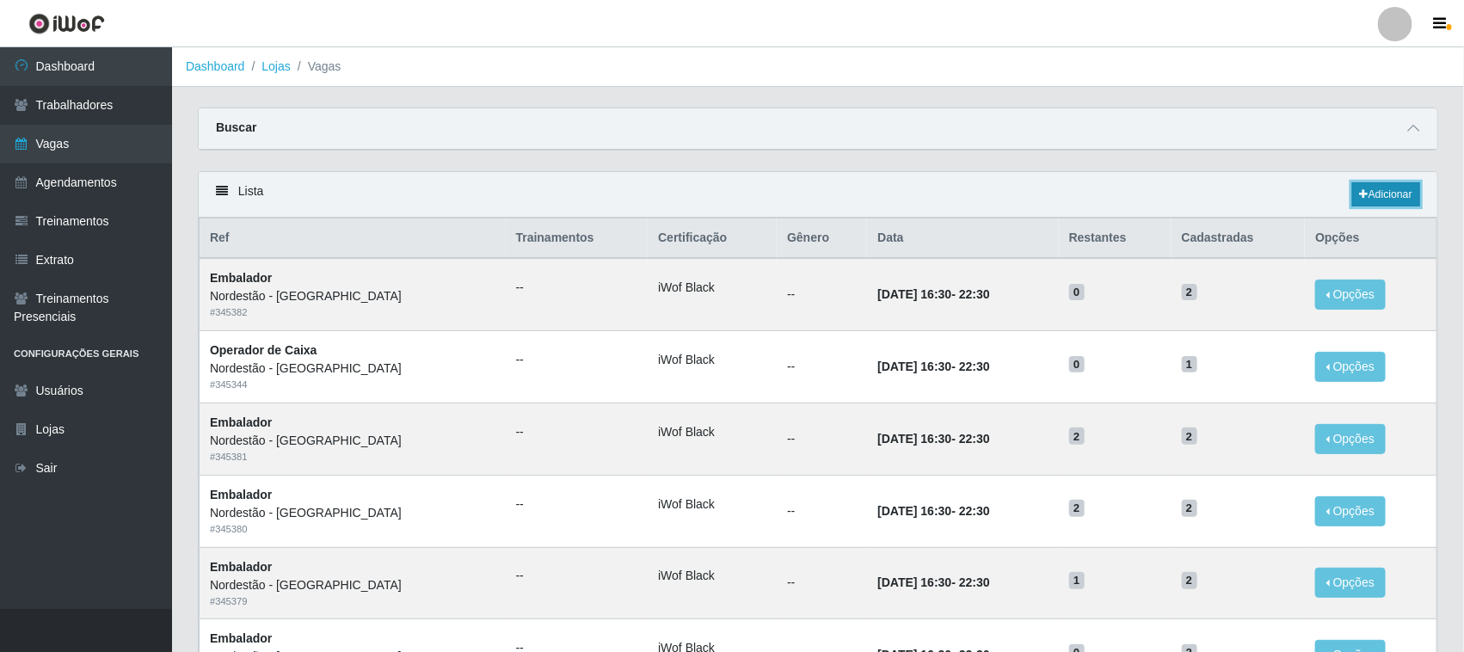
click at [1372, 194] on link "Adicionar" at bounding box center [1386, 194] width 68 height 24
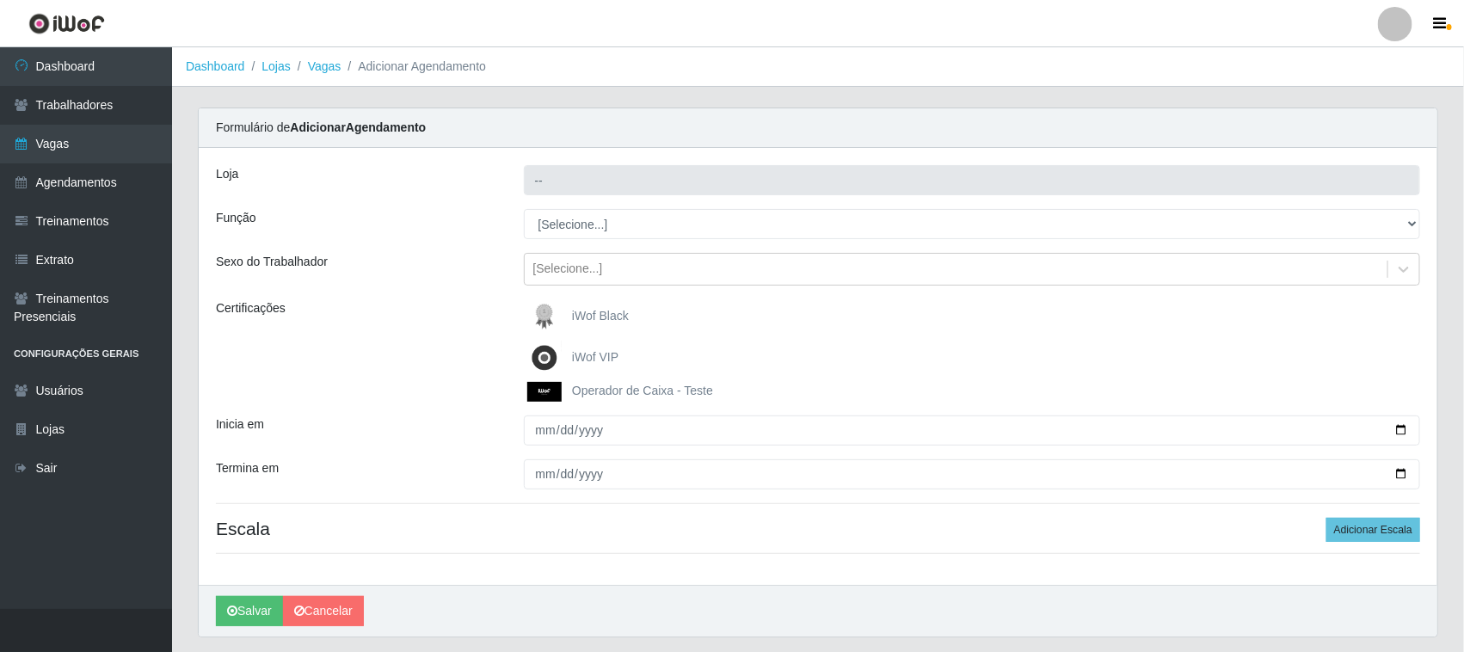
type input "Nordestão - [GEOGRAPHIC_DATA]"
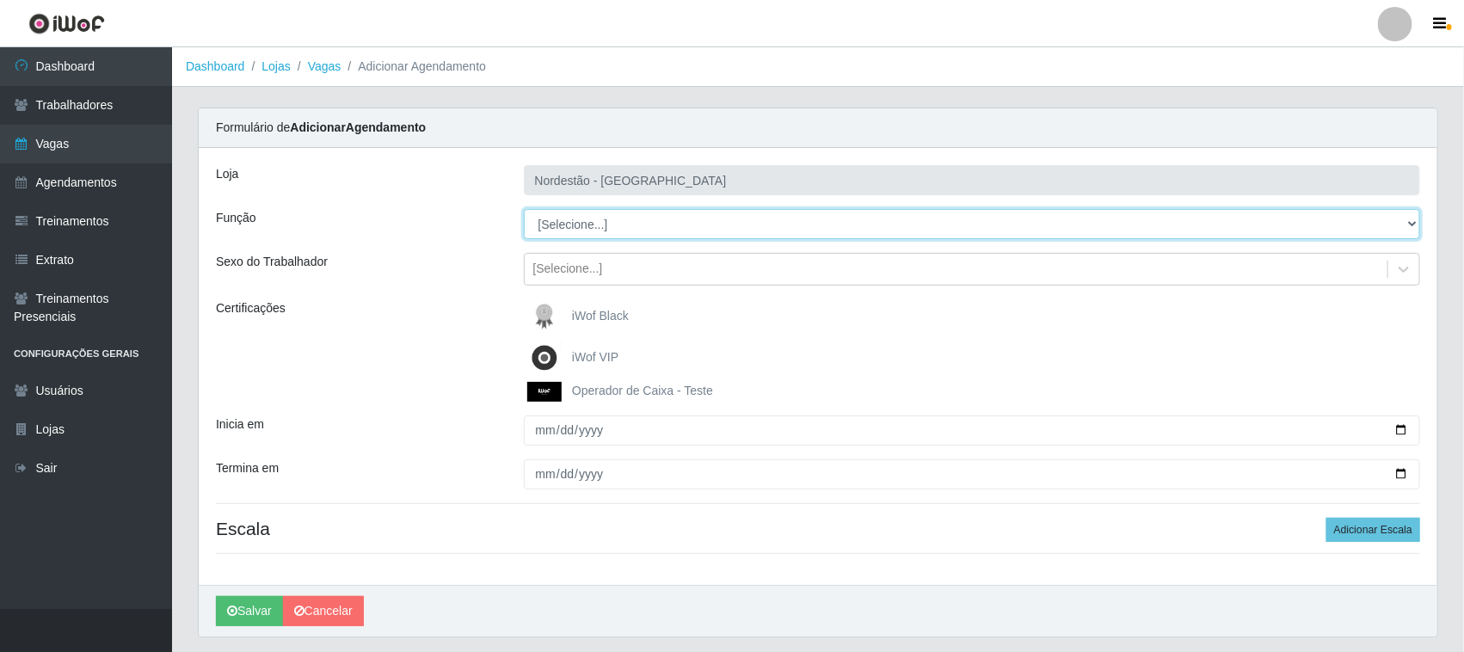
click at [1409, 224] on select "[Selecione...] Balconista de Padaria Balconista de Padaria + Balconista de Pada…" at bounding box center [972, 224] width 897 height 30
select select "22"
click at [524, 209] on select "[Selecione...] Balconista de Padaria Balconista de Padaria + Balconista de Pada…" at bounding box center [972, 224] width 897 height 30
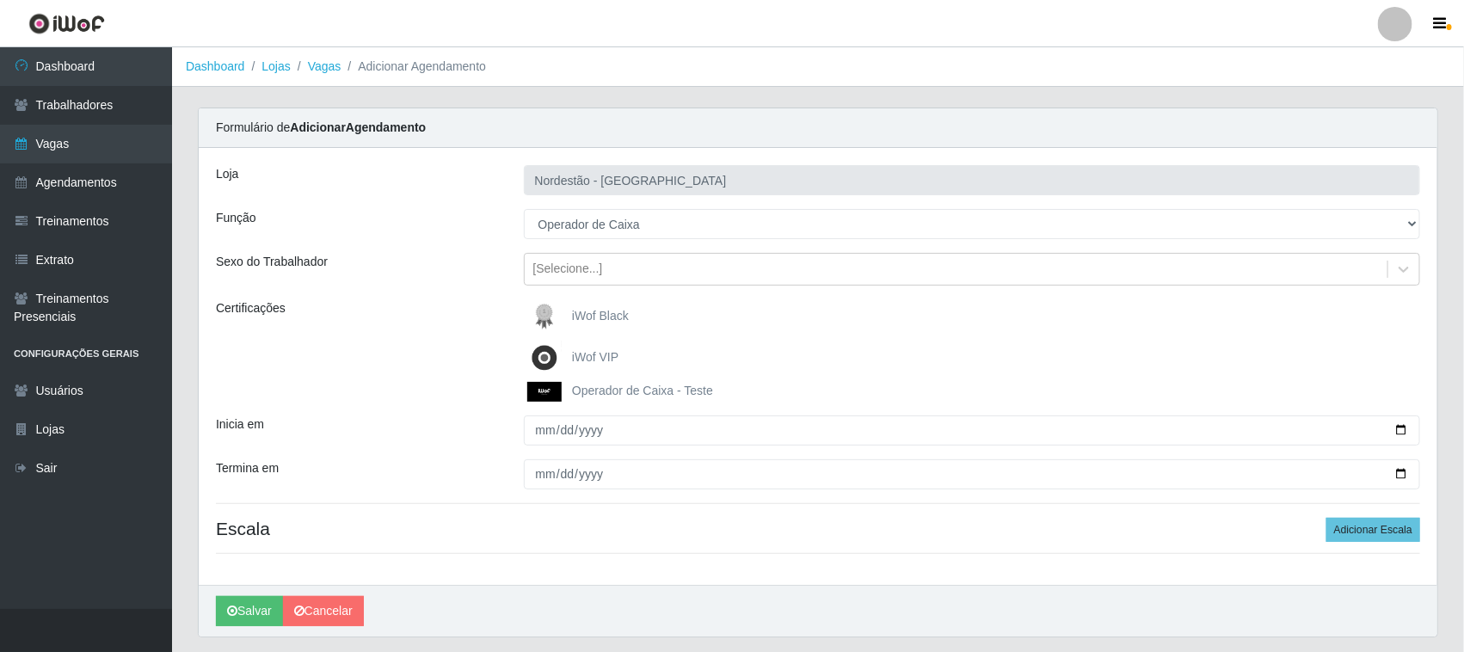
click at [582, 316] on span "iWof Black" at bounding box center [600, 316] width 57 height 14
click at [0, 0] on input "iWof Black" at bounding box center [0, 0] width 0 height 0
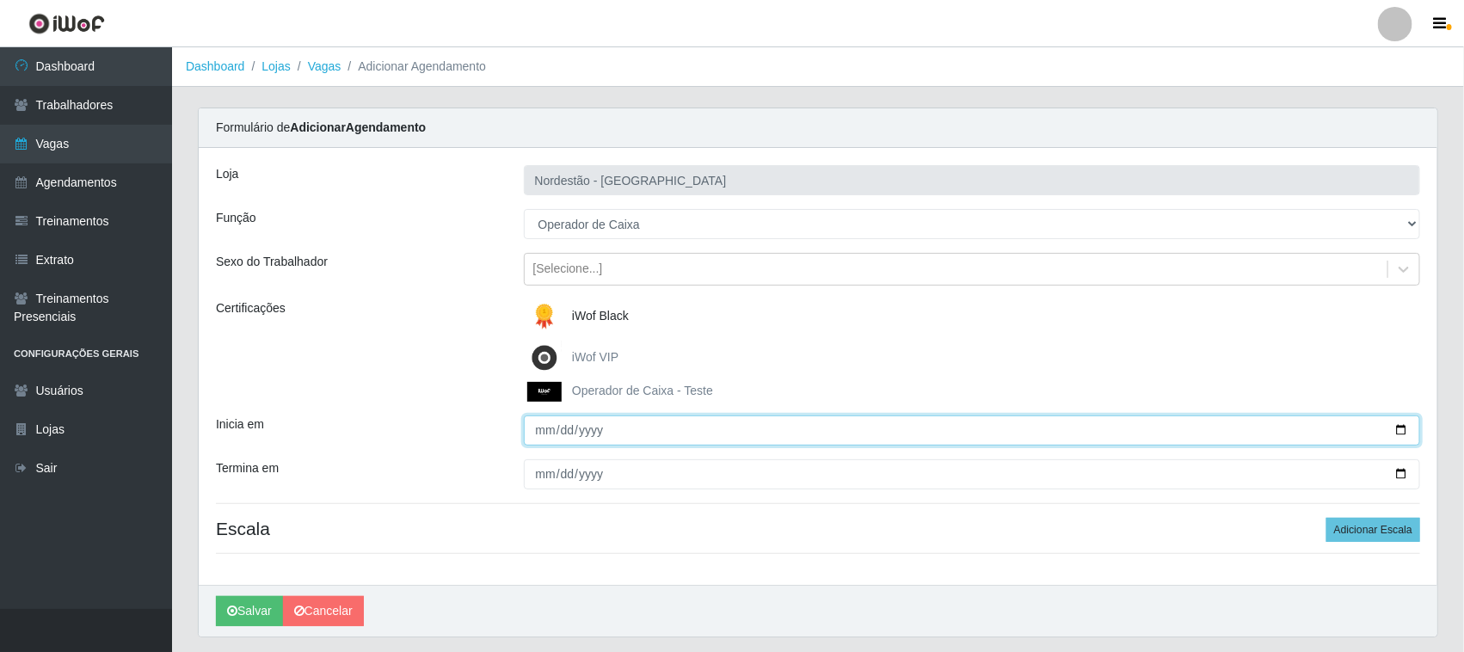
click at [1403, 430] on input "Inicia em" at bounding box center [972, 430] width 897 height 30
type input "2025-10-10"
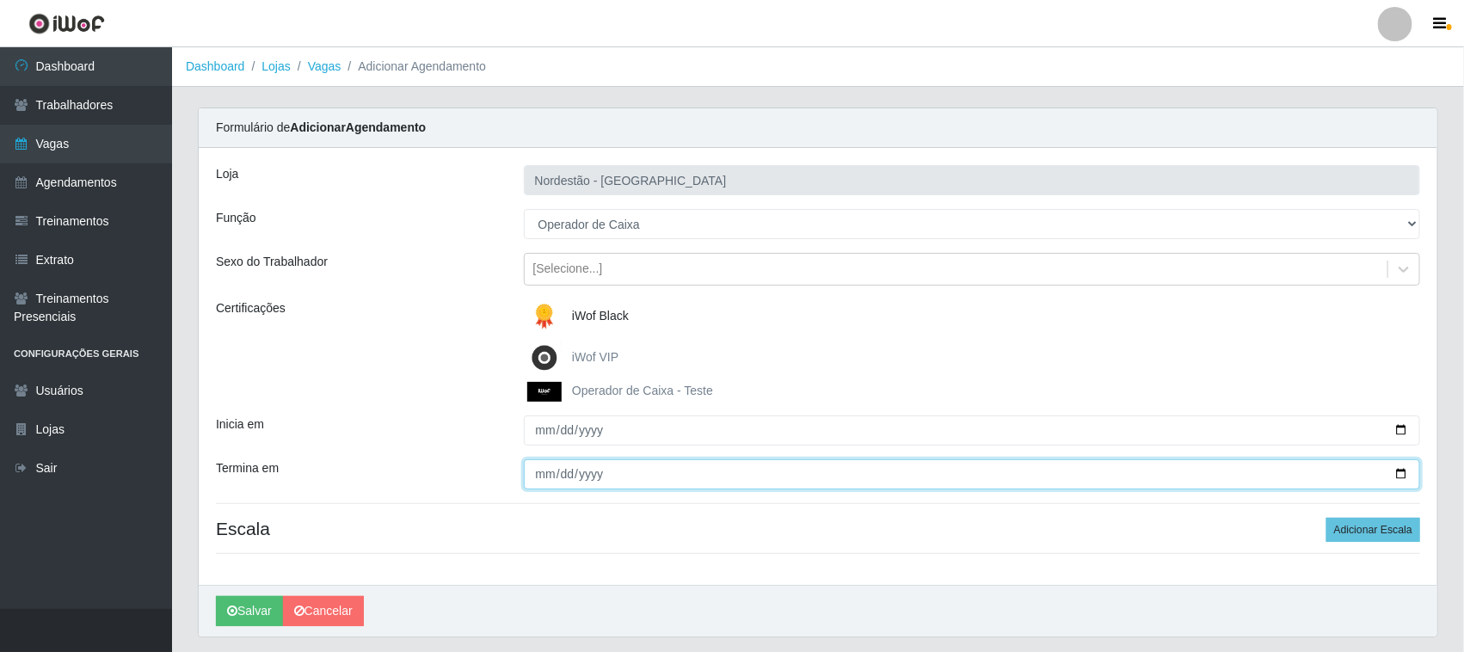
click at [1402, 474] on input "Termina em" at bounding box center [972, 474] width 897 height 30
type input "2025-10-10"
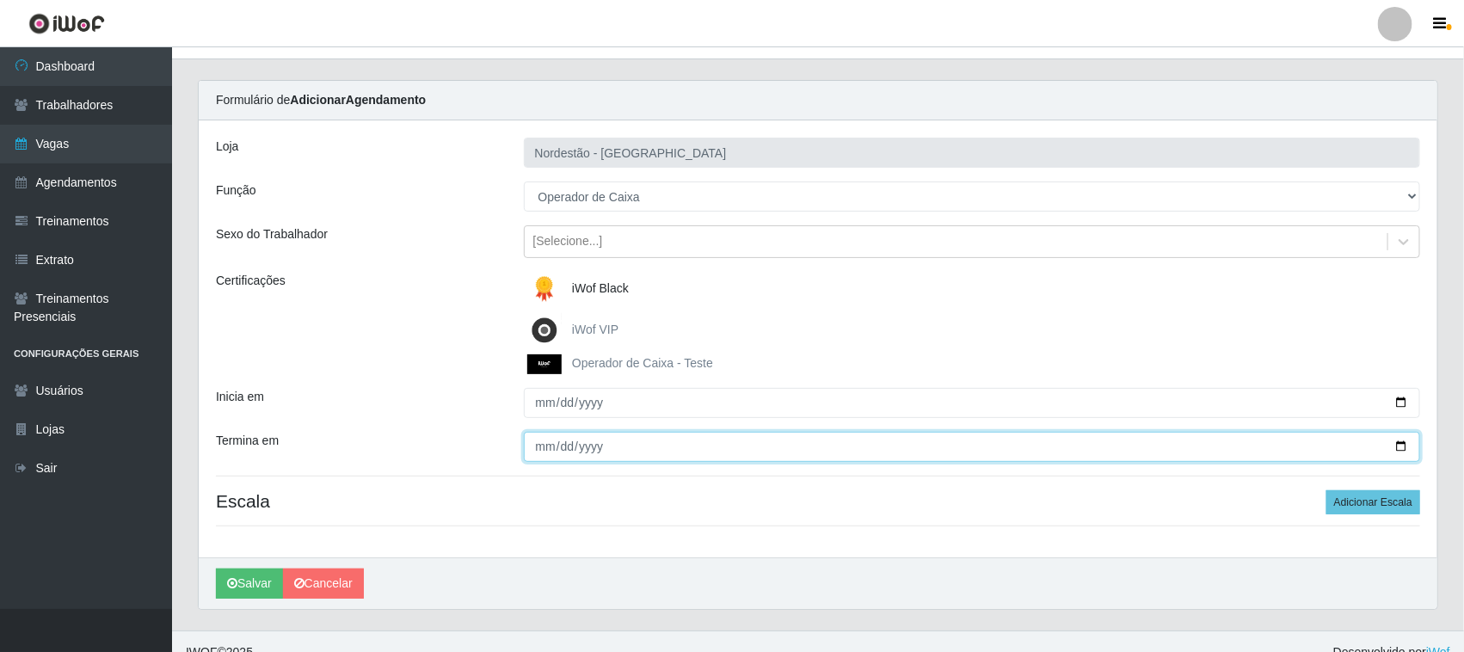
scroll to position [50, 0]
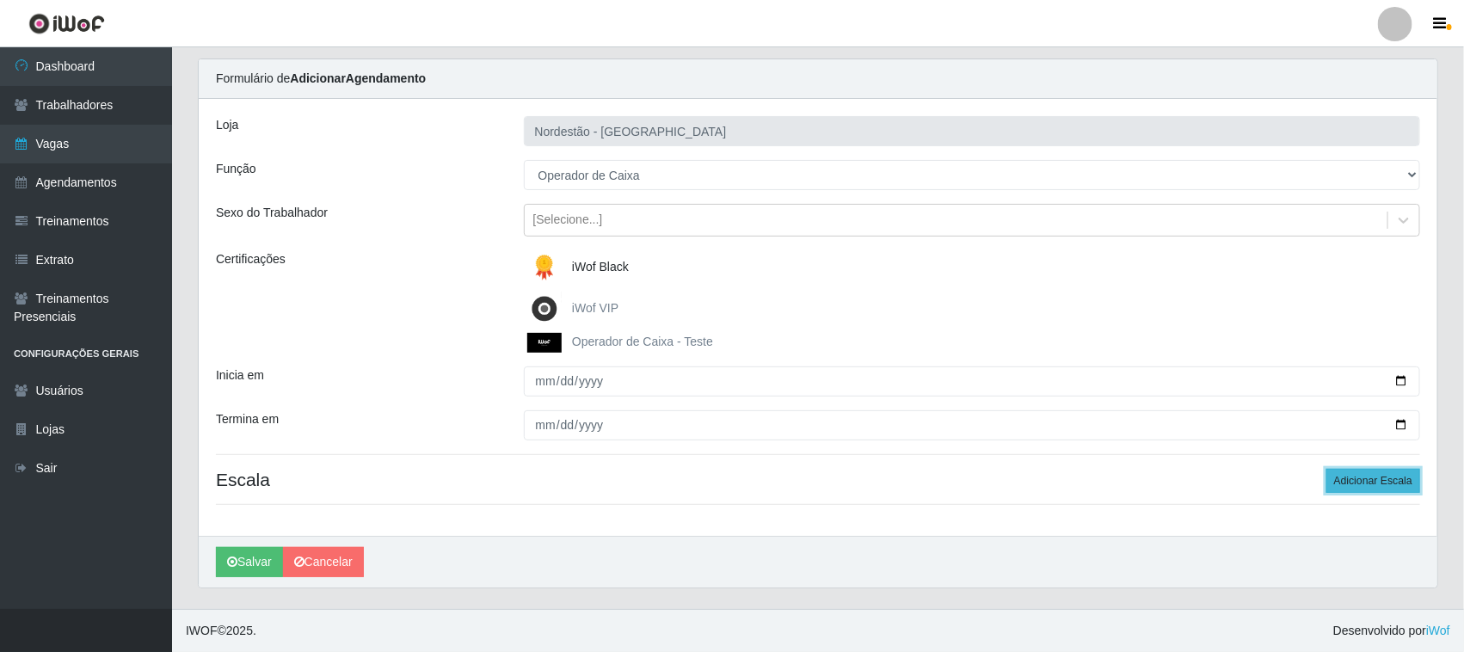
click at [1355, 479] on button "Adicionar Escala" at bounding box center [1373, 481] width 94 height 24
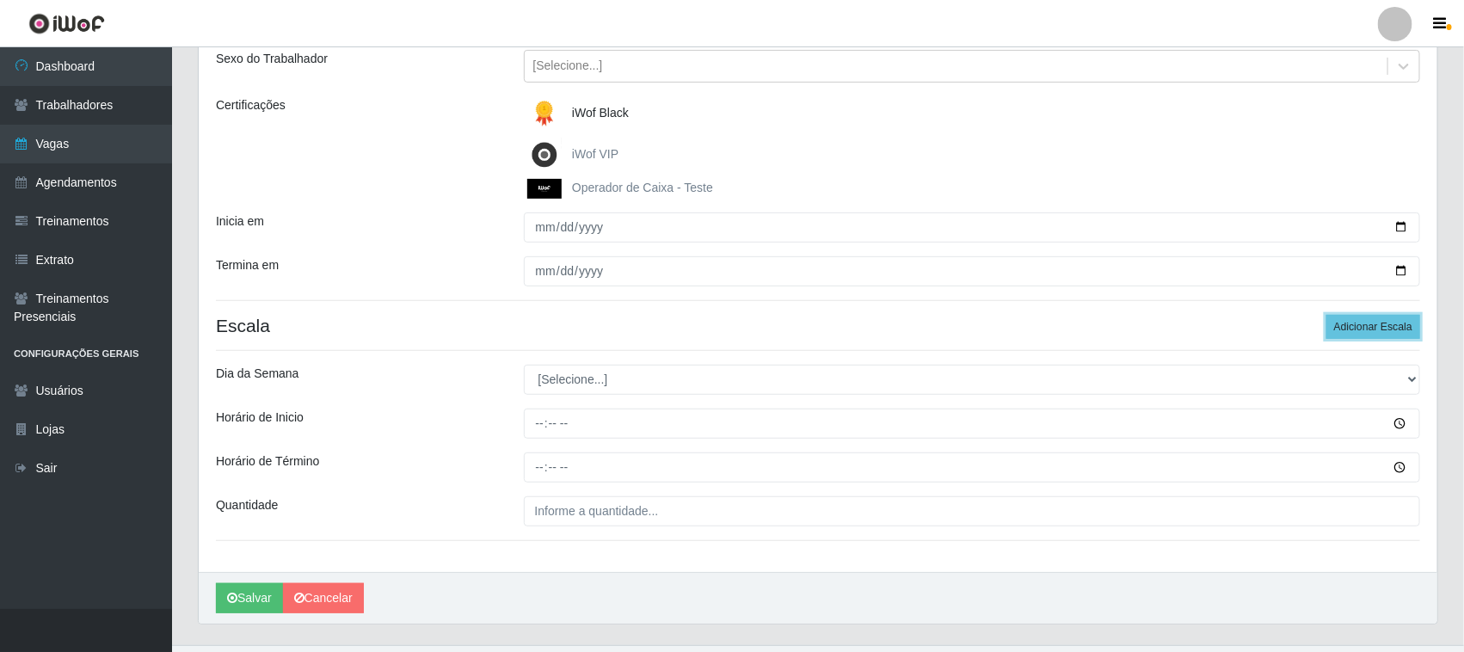
scroll to position [241, 0]
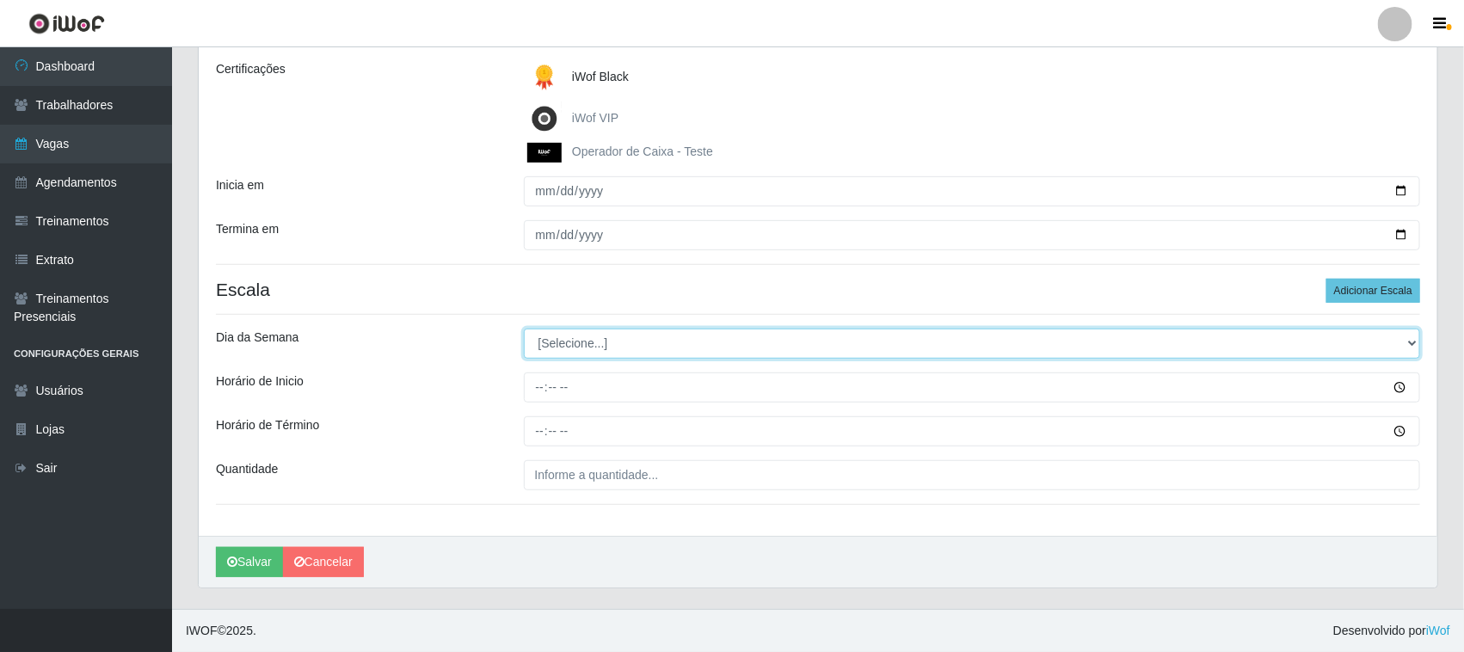
click at [1406, 341] on select "[Selecione...] Segunda Terça Quarta Quinta Sexta Sábado Domingo" at bounding box center [972, 344] width 897 height 30
select select "5"
click at [524, 329] on select "[Selecione...] Segunda Terça Quarta Quinta Sexta Sábado Domingo" at bounding box center [972, 344] width 897 height 30
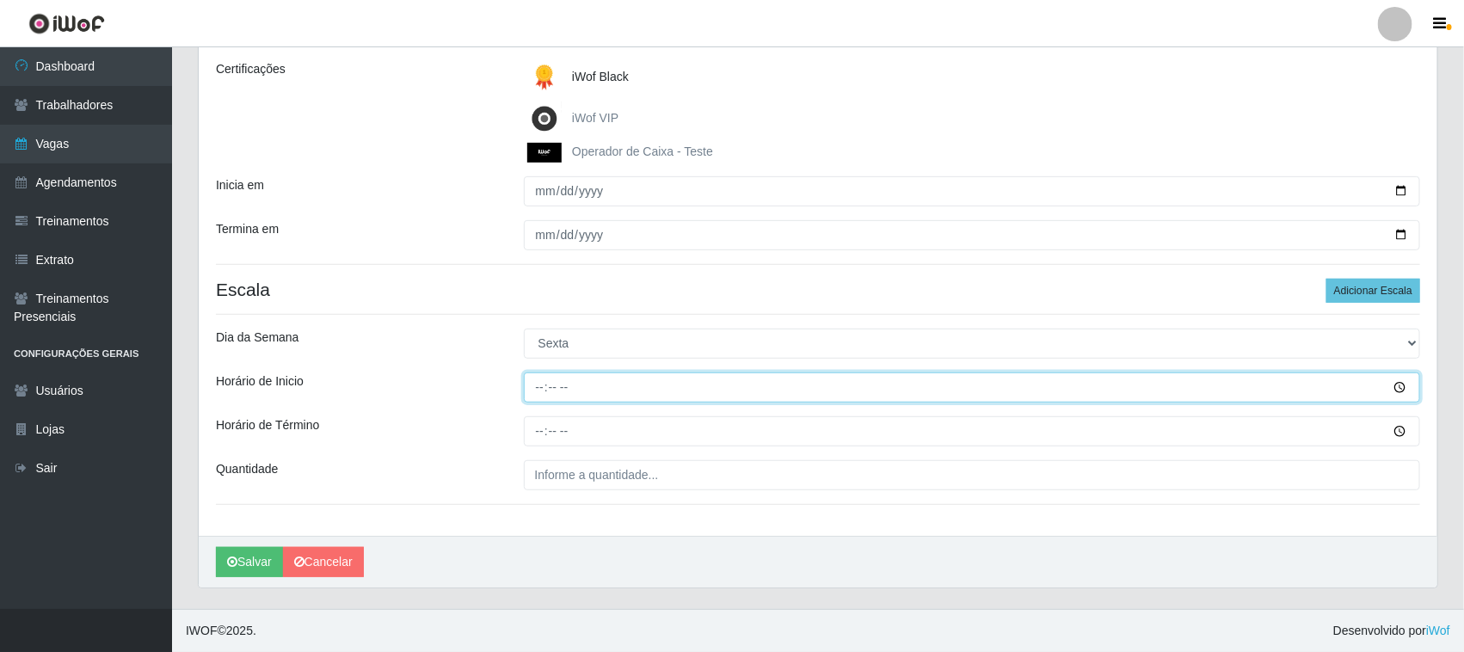
click at [538, 383] on input "Horário de Inicio" at bounding box center [972, 387] width 897 height 30
type input "15:00"
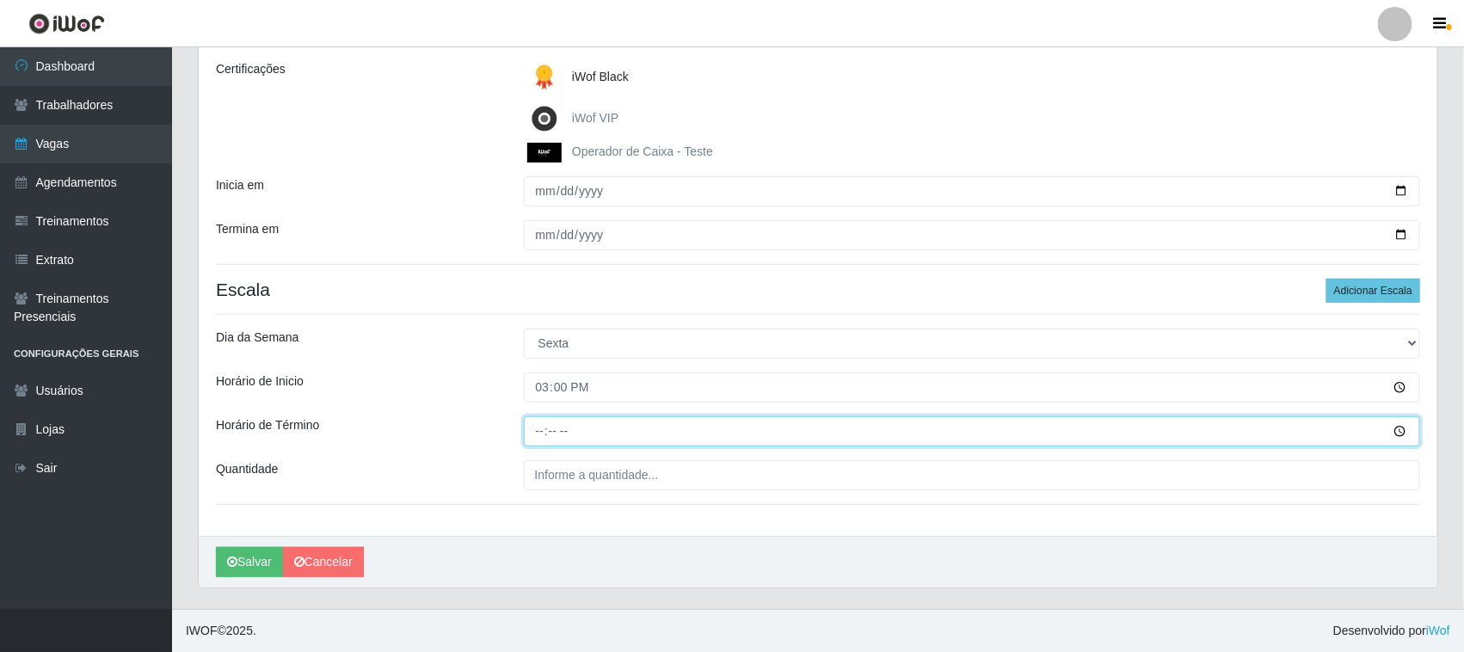
click at [543, 423] on input "Horário de Término" at bounding box center [972, 431] width 897 height 30
type input "21:00"
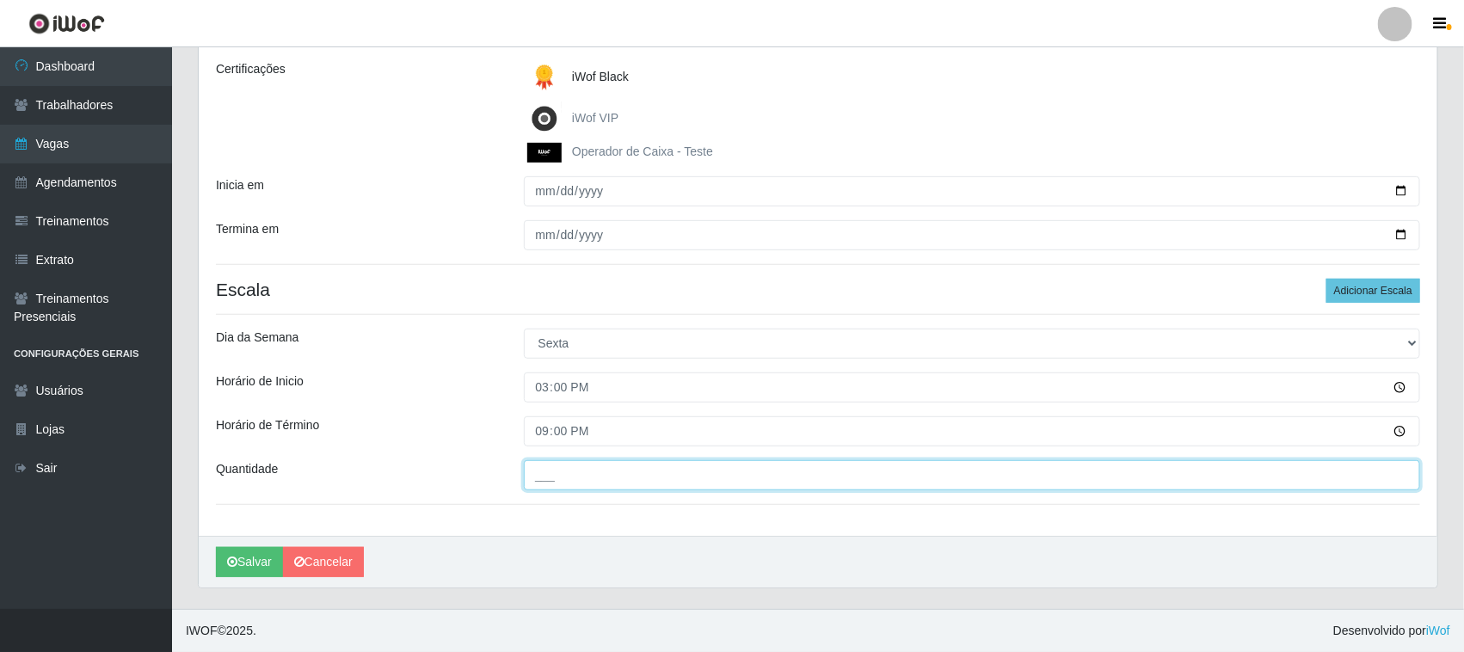
click at [652, 466] on input "___" at bounding box center [972, 475] width 897 height 30
type input "01_"
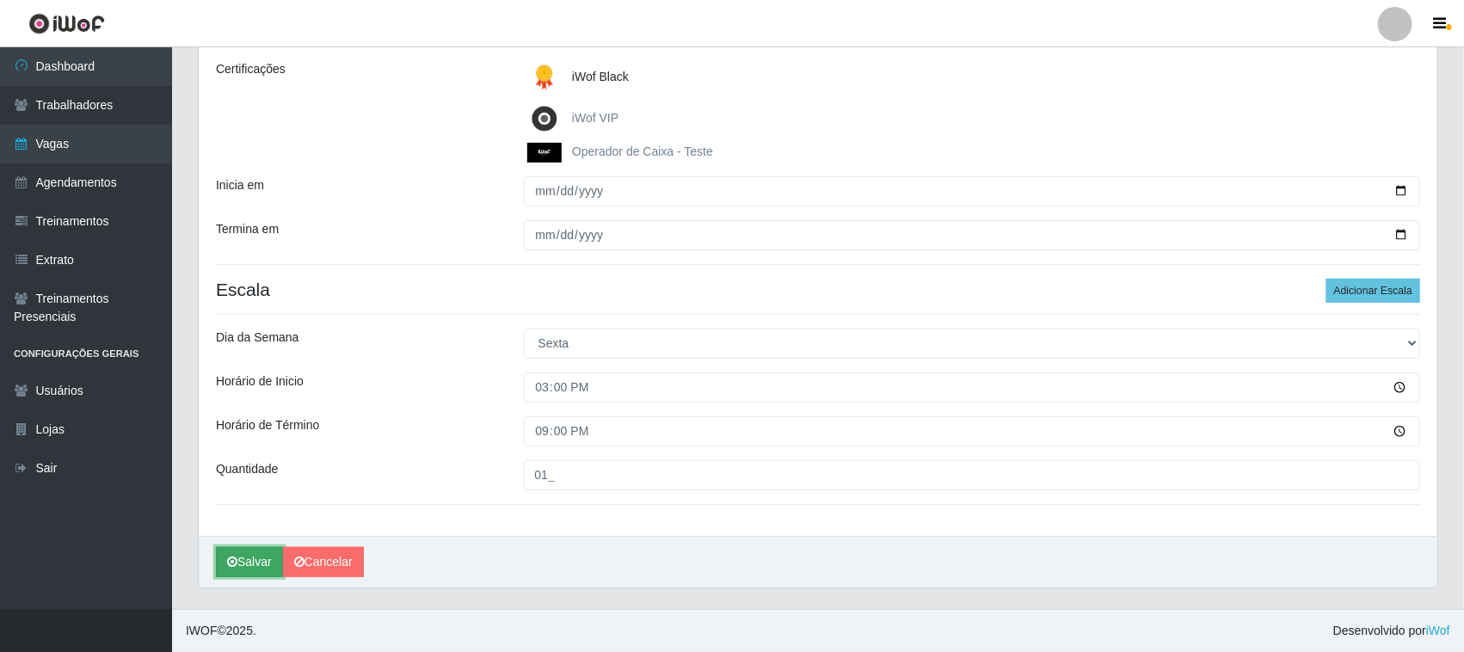
click at [238, 564] on button "Salvar" at bounding box center [249, 562] width 67 height 30
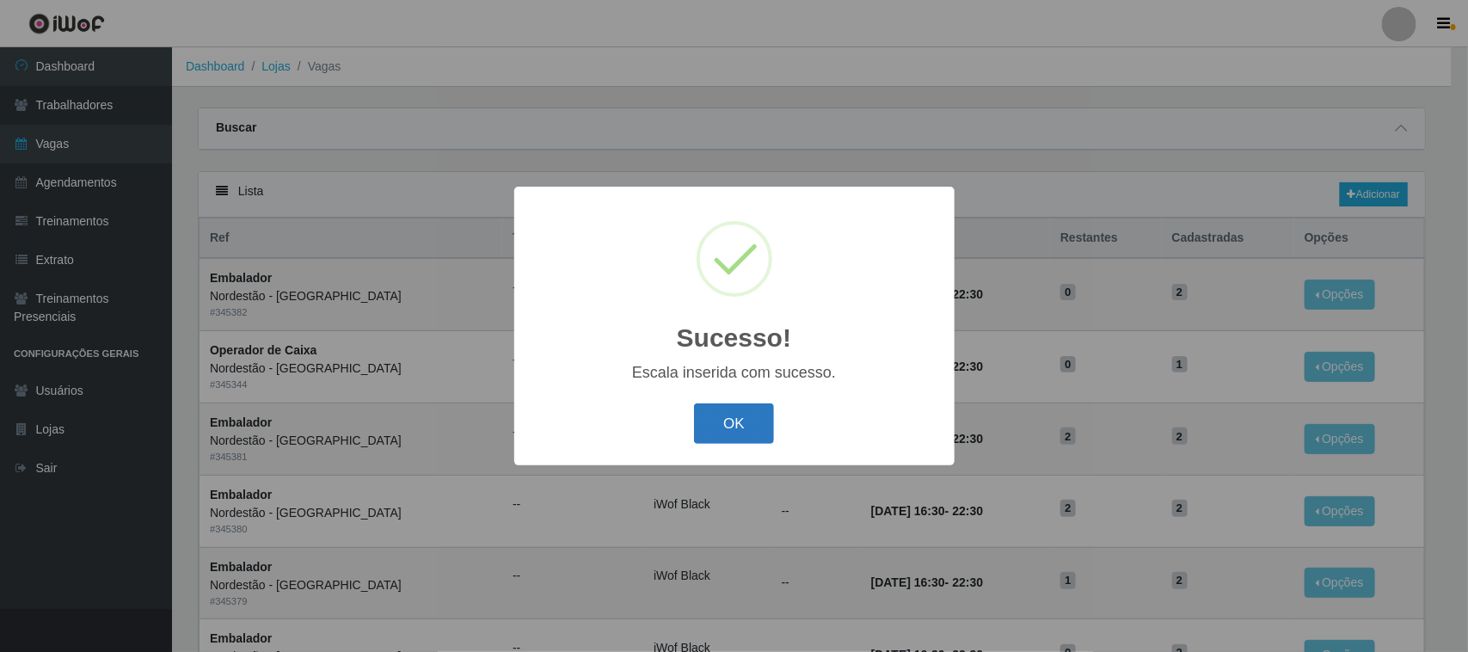
click at [740, 422] on button "OK" at bounding box center [734, 423] width 80 height 40
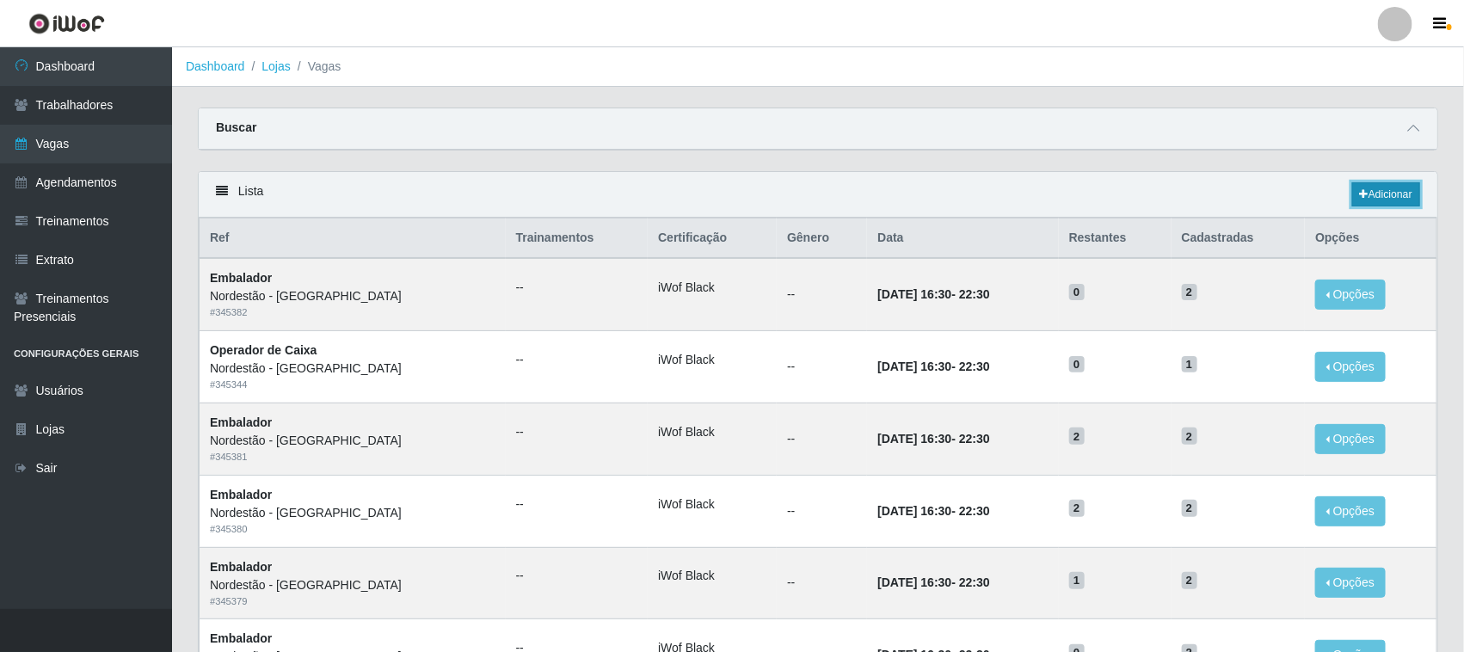
click at [1361, 191] on icon at bounding box center [1364, 194] width 9 height 10
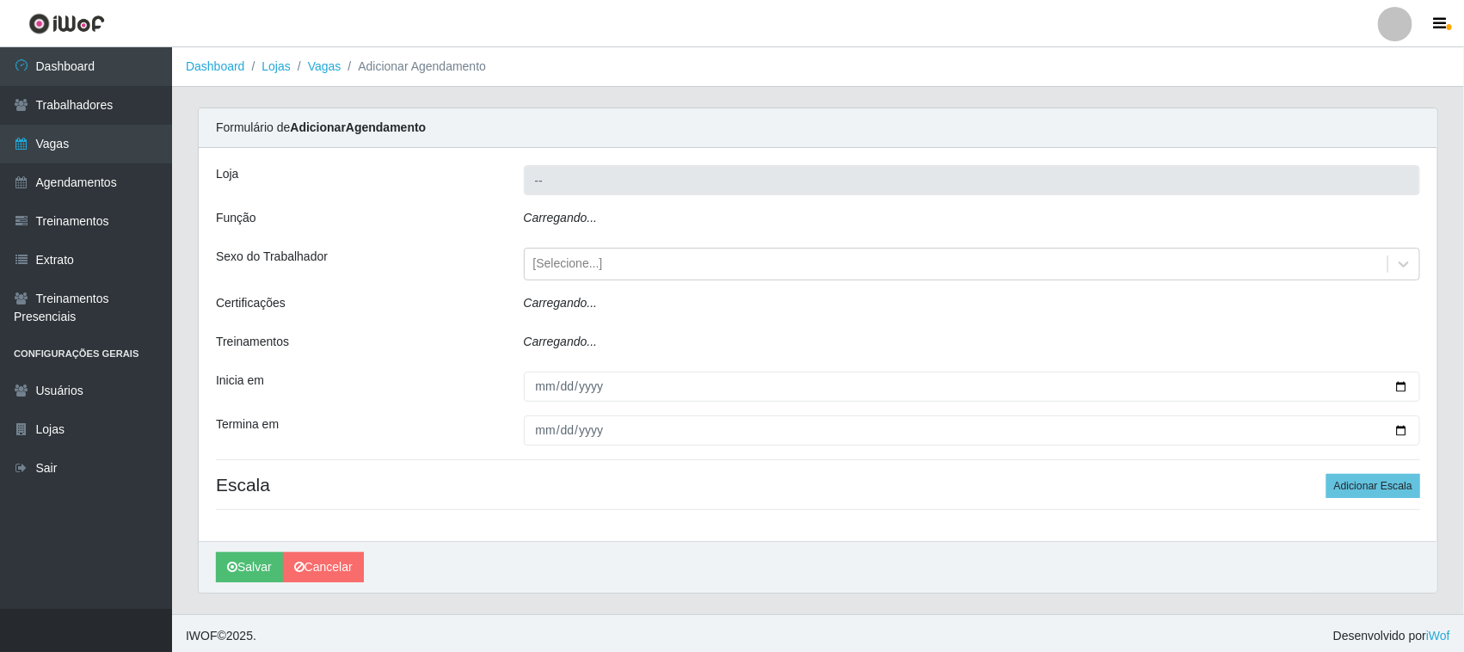
type input "Nordestão - [GEOGRAPHIC_DATA]"
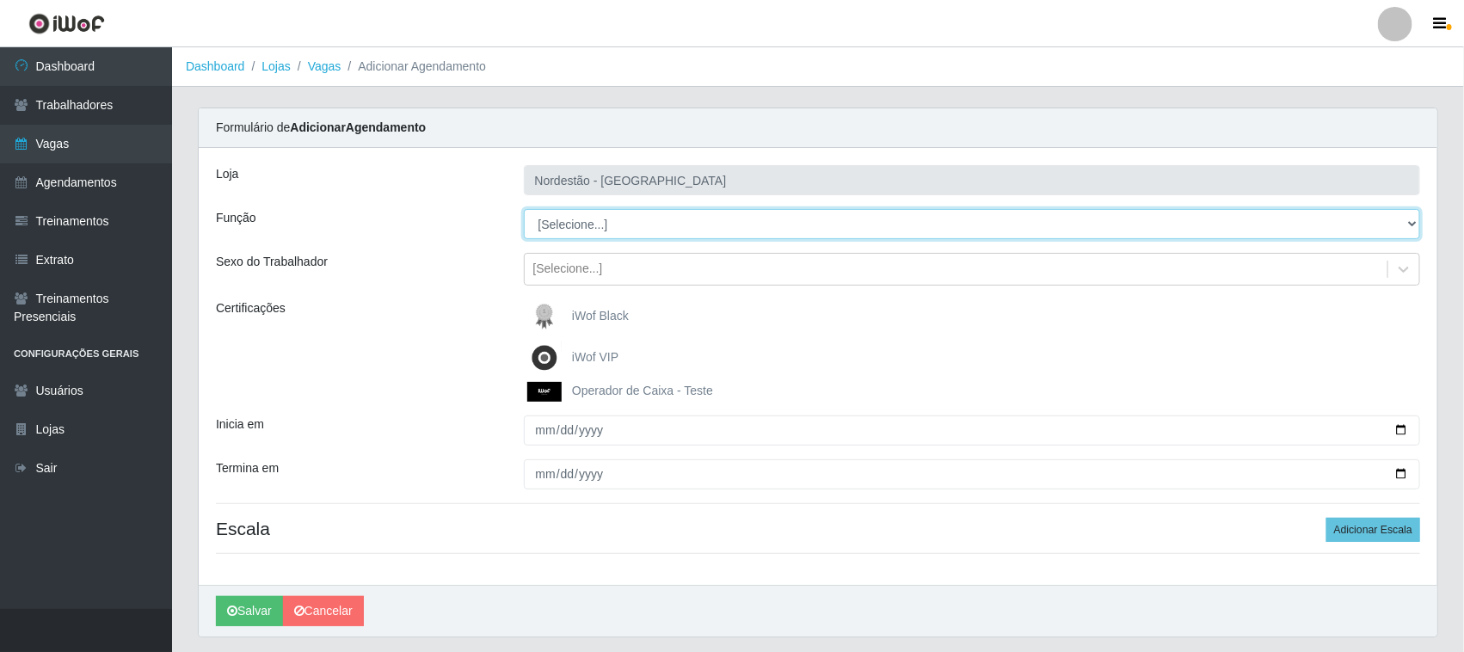
click at [1409, 222] on select "[Selecione...] Balconista de Padaria Balconista de Padaria + Balconista de Pada…" at bounding box center [972, 224] width 897 height 30
select select "116"
click at [524, 209] on select "[Selecione...] Balconista de Padaria Balconista de Padaria + Balconista de Pada…" at bounding box center [972, 224] width 897 height 30
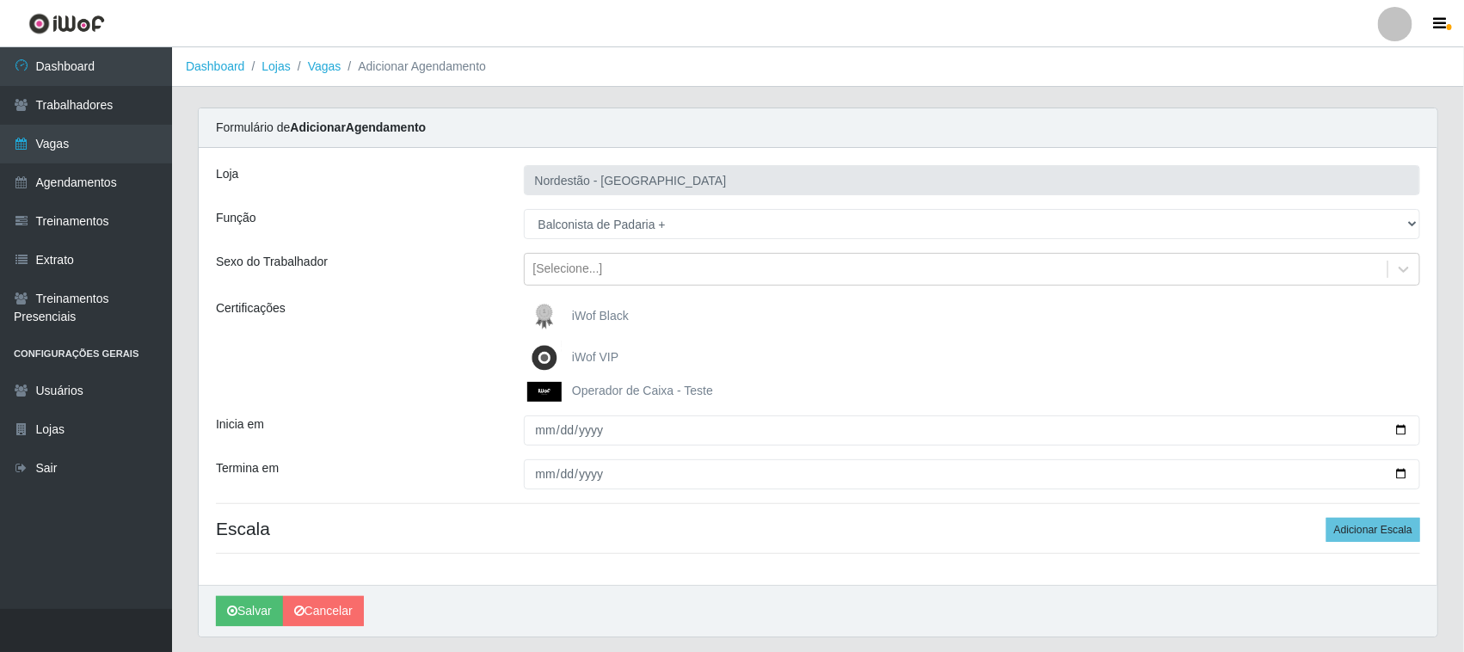
click at [600, 310] on span "iWof Black" at bounding box center [600, 316] width 57 height 14
click at [0, 0] on input "iWof Black" at bounding box center [0, 0] width 0 height 0
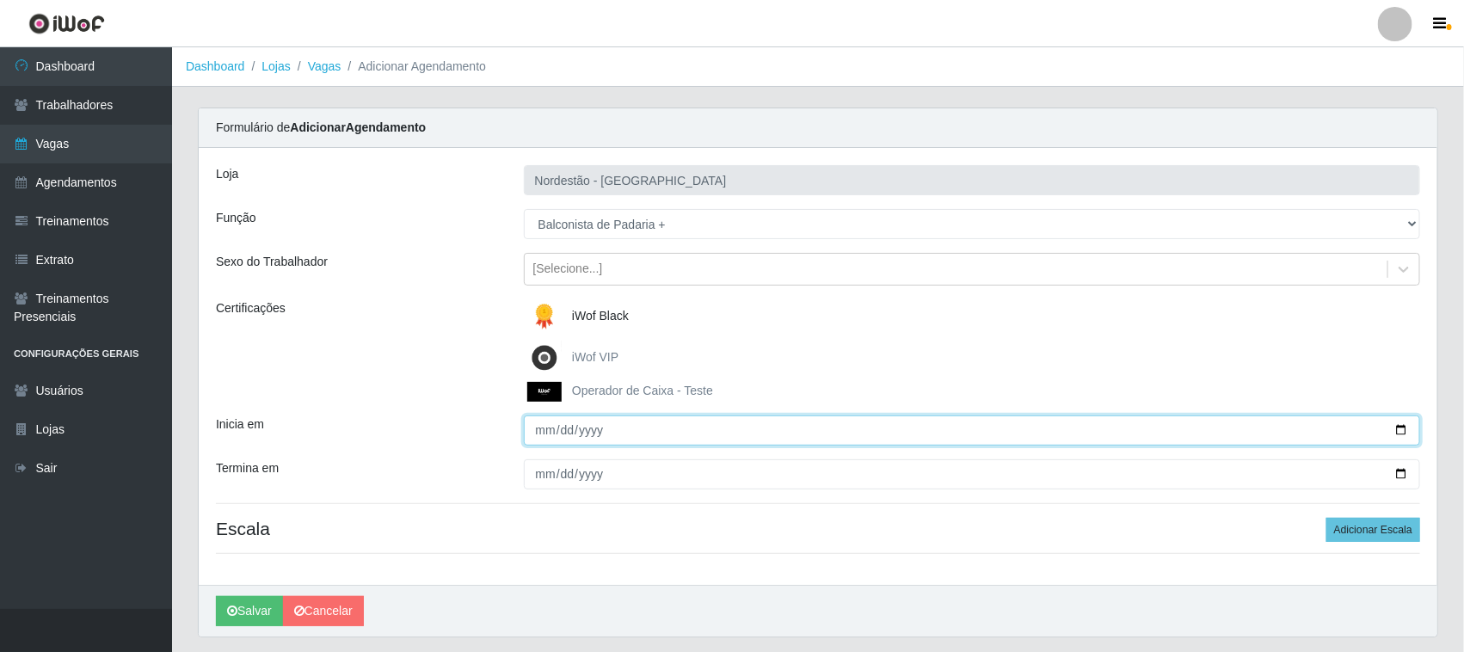
click at [1398, 431] on input "Inicia em" at bounding box center [972, 430] width 897 height 30
type input "[DATE]"
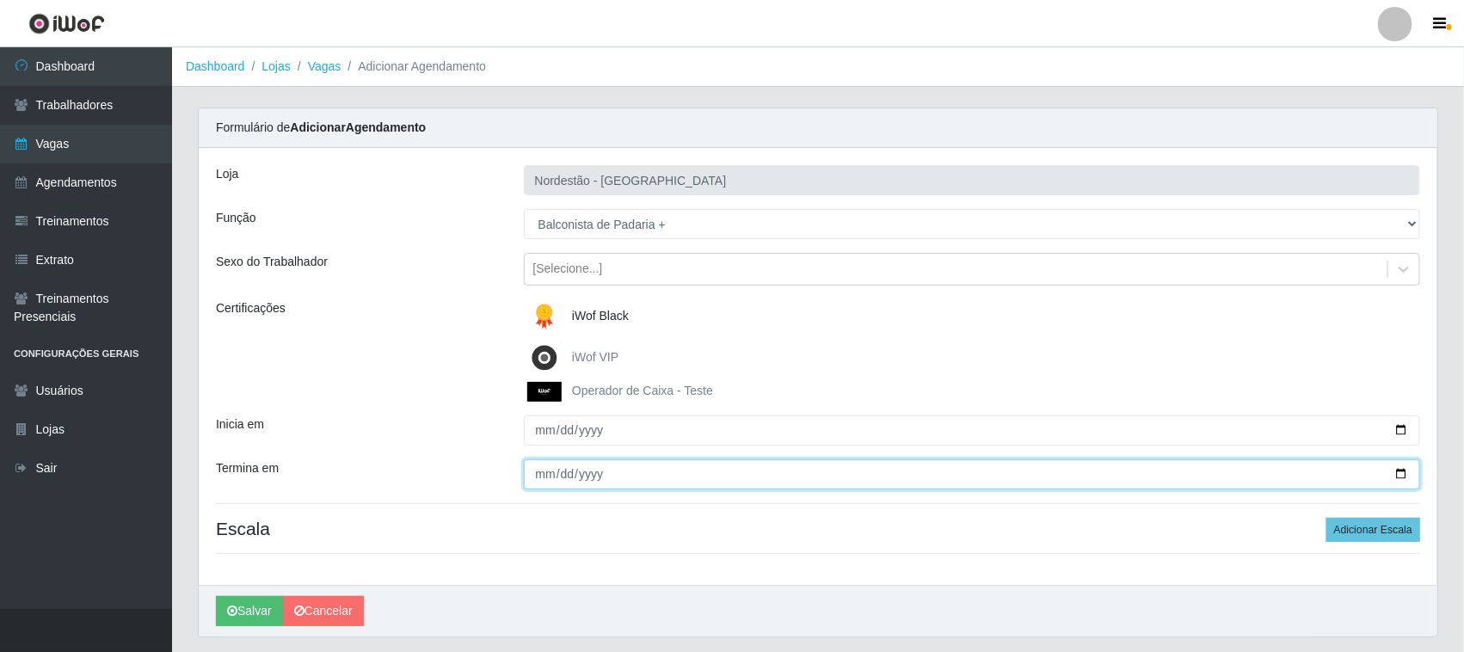
click at [1399, 471] on input "Termina em" at bounding box center [972, 474] width 897 height 30
type input "[DATE]"
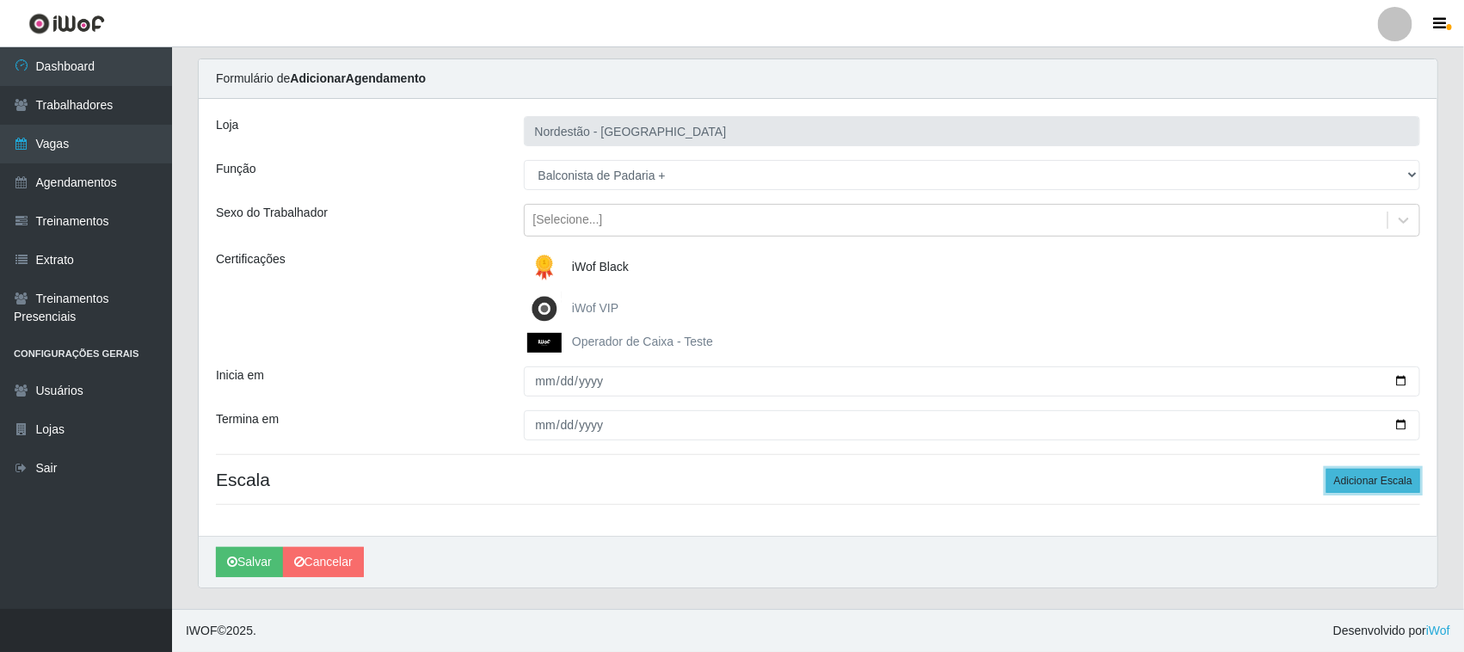
click at [1351, 482] on button "Adicionar Escala" at bounding box center [1373, 481] width 94 height 24
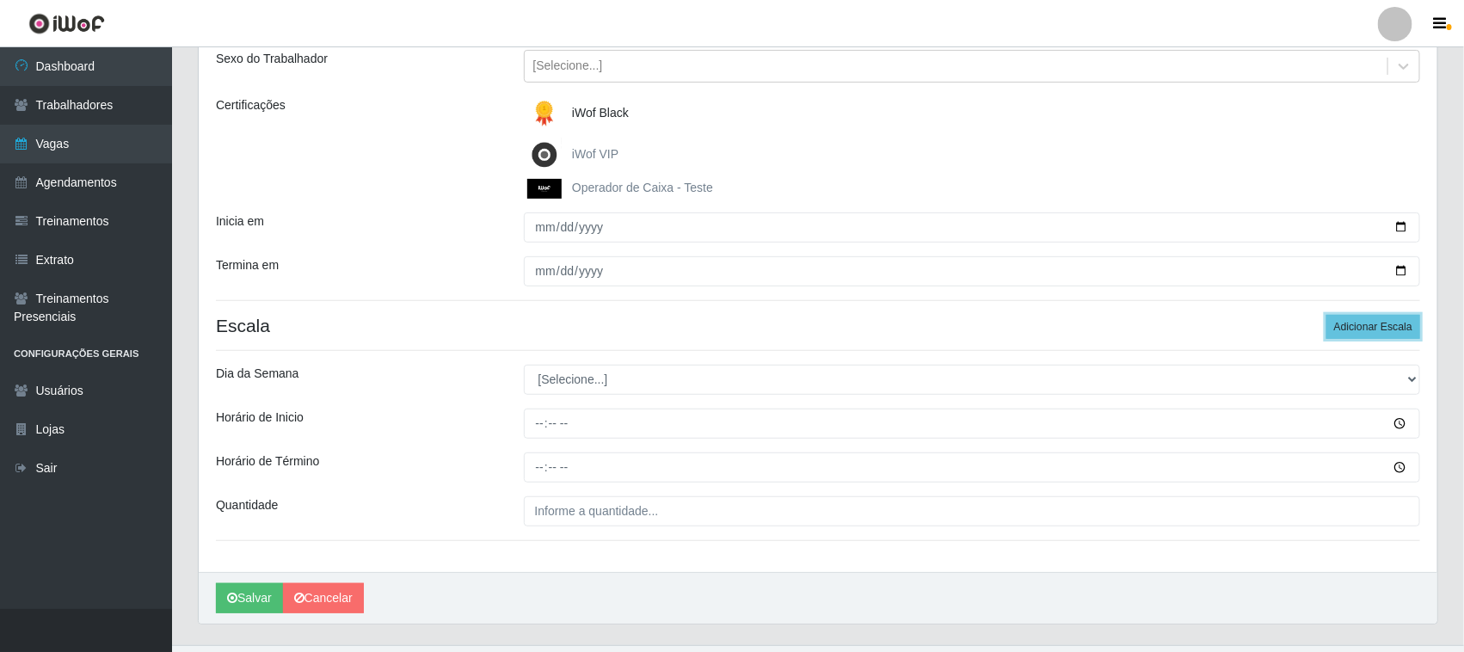
scroll to position [241, 0]
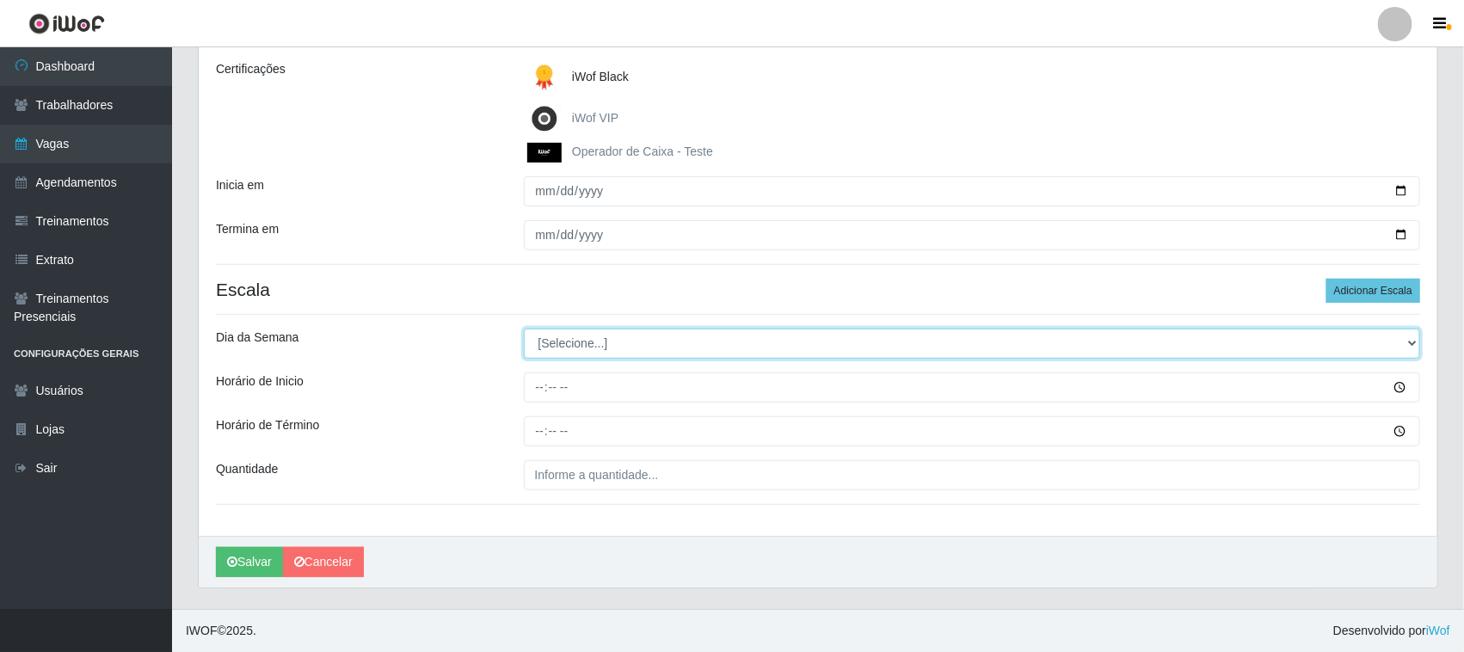
click at [1403, 340] on select "[Selecione...] Segunda Terça Quarta Quinta Sexta Sábado Domingo" at bounding box center [972, 344] width 897 height 30
select select "6"
click at [524, 329] on select "[Selecione...] Segunda Terça Quarta Quinta Sexta Sábado Domingo" at bounding box center [972, 344] width 897 height 30
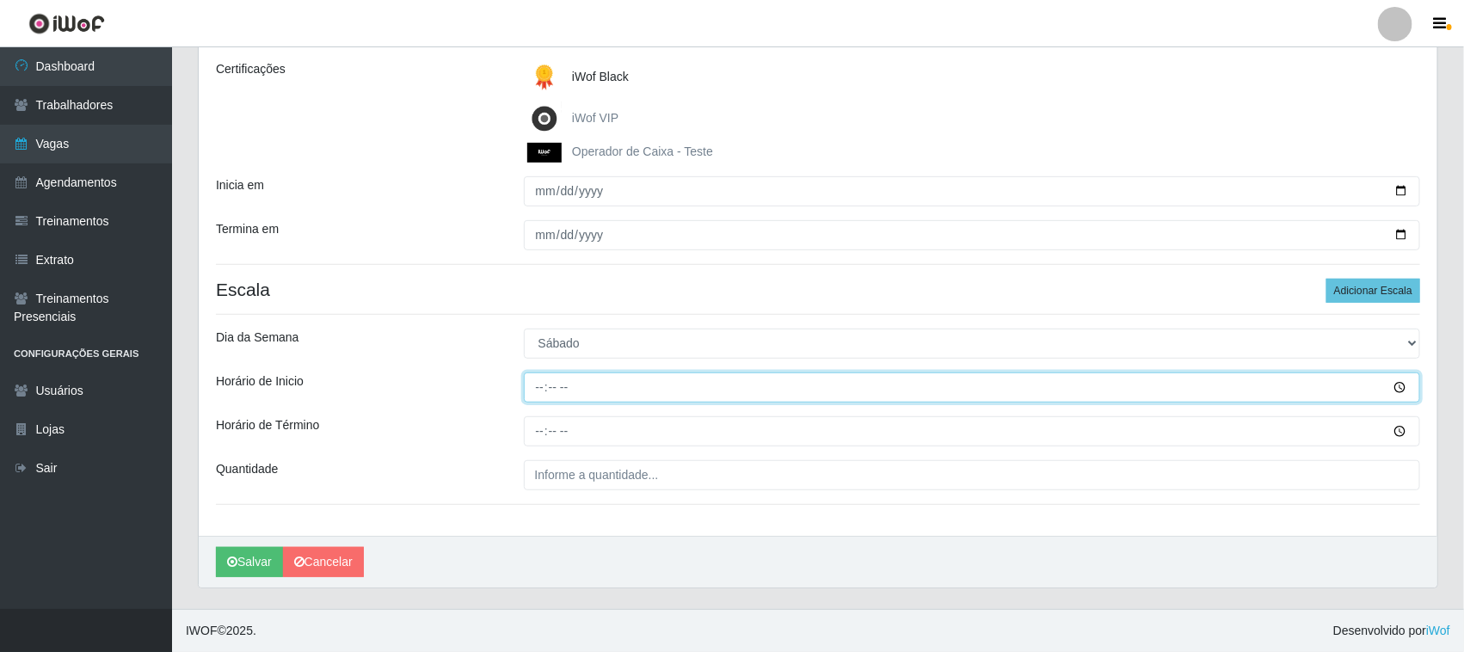
click at [542, 385] on input "Horário de Inicio" at bounding box center [972, 387] width 897 height 30
type input "08:00"
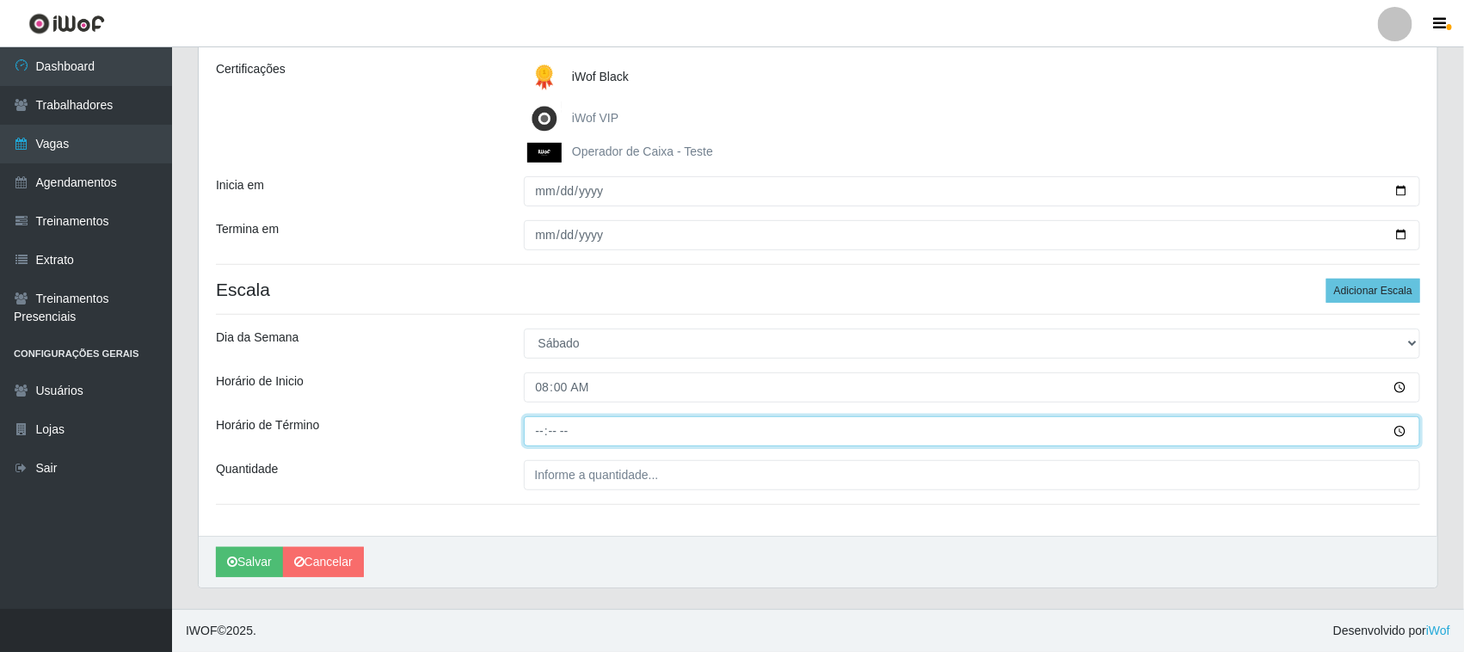
click at [536, 427] on input "Horário de Término" at bounding box center [972, 431] width 897 height 30
type input "14:00"
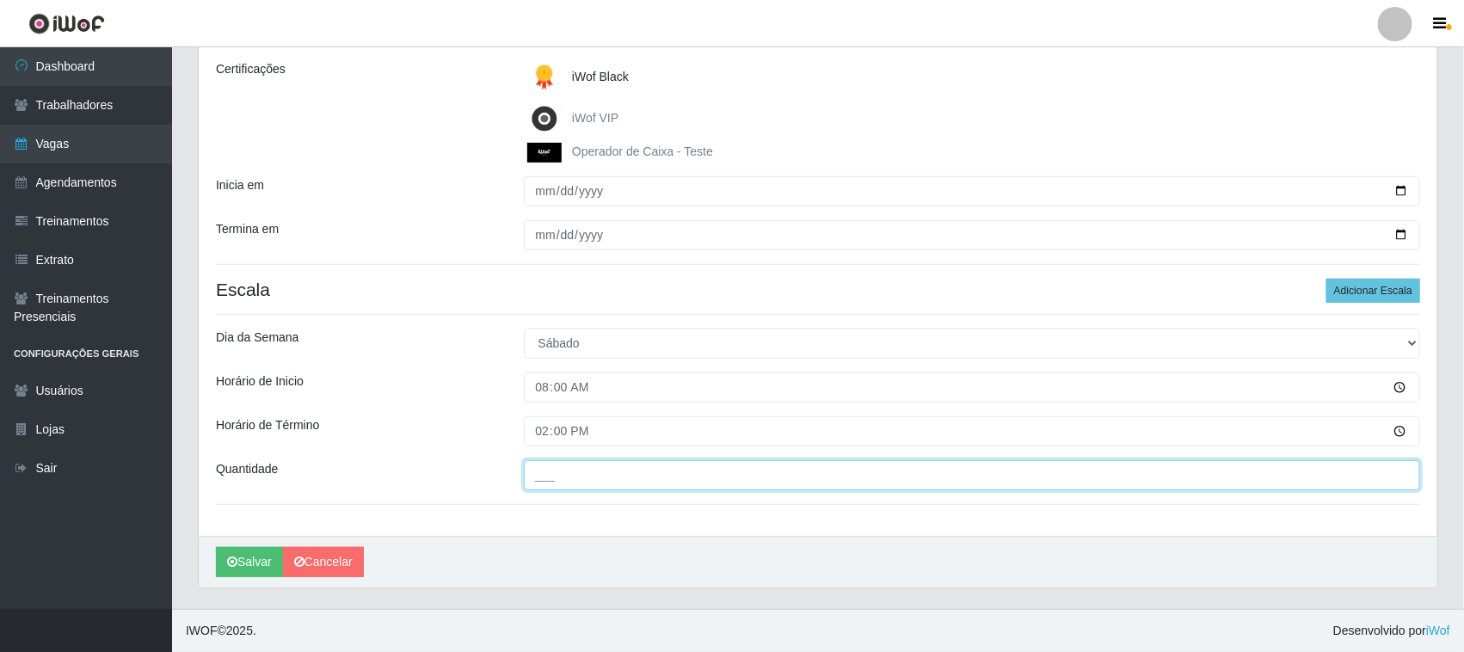
click at [1374, 478] on input "___" at bounding box center [972, 475] width 897 height 30
type input "01_"
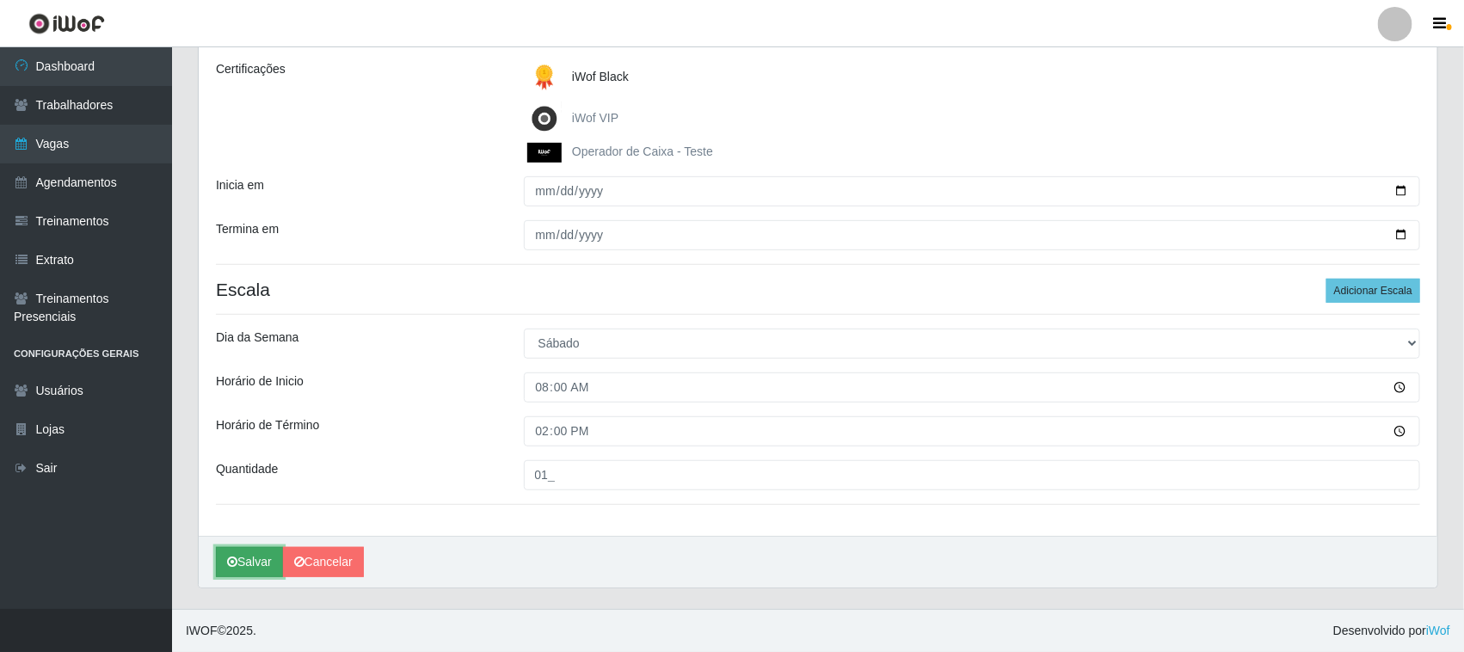
click at [261, 560] on button "Salvar" at bounding box center [249, 562] width 67 height 30
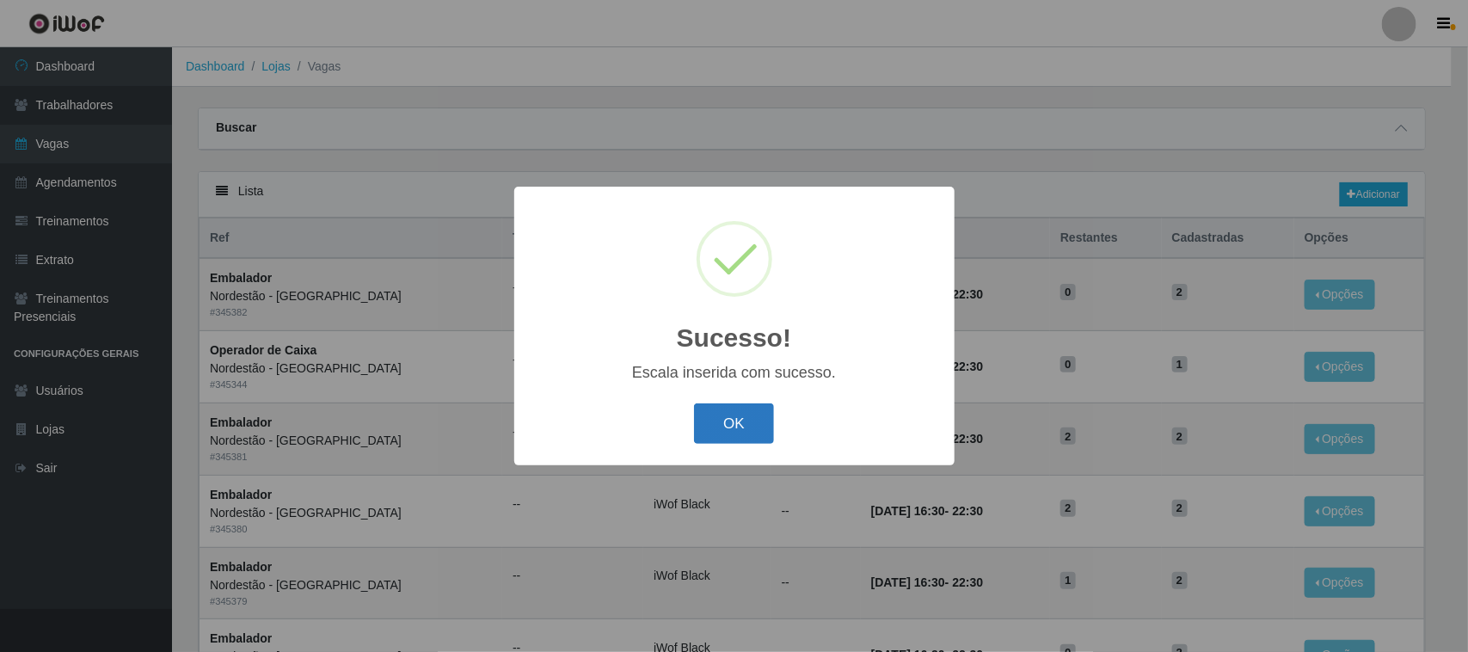
click at [725, 417] on button "OK" at bounding box center [734, 423] width 80 height 40
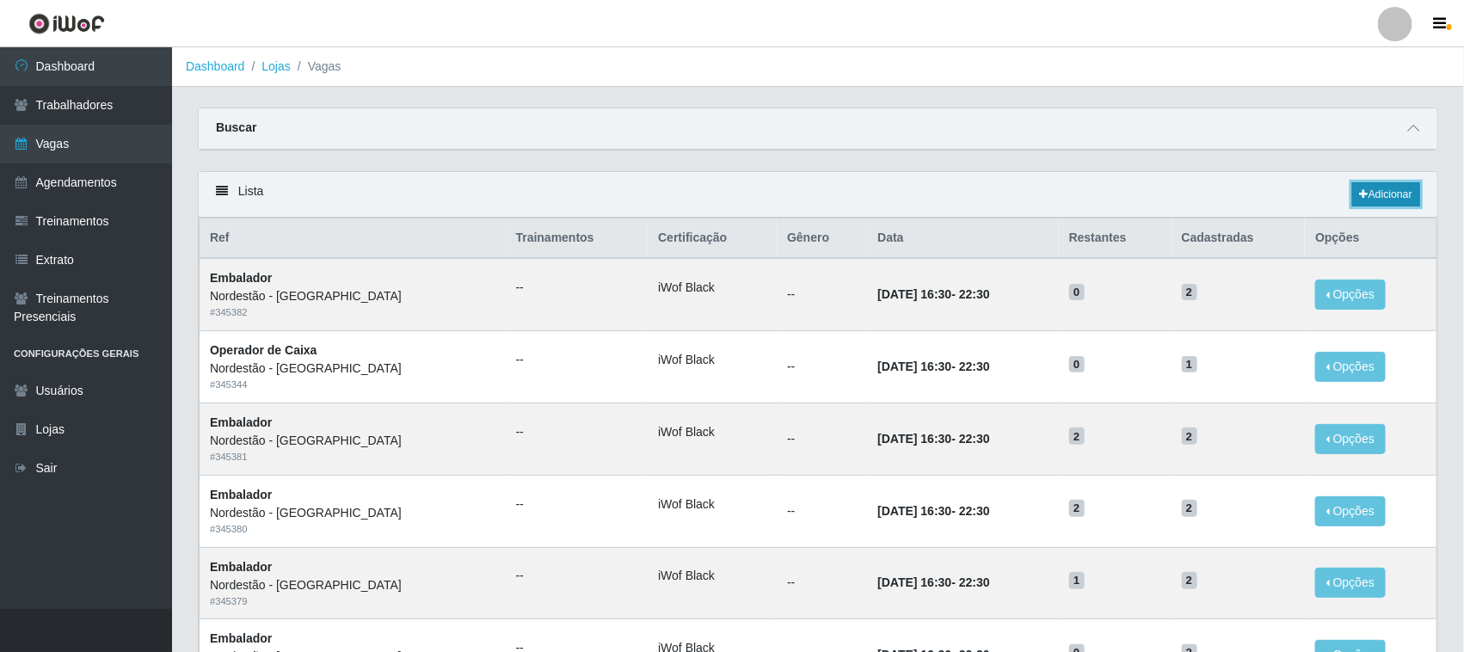
click at [1389, 192] on link "Adicionar" at bounding box center [1386, 194] width 68 height 24
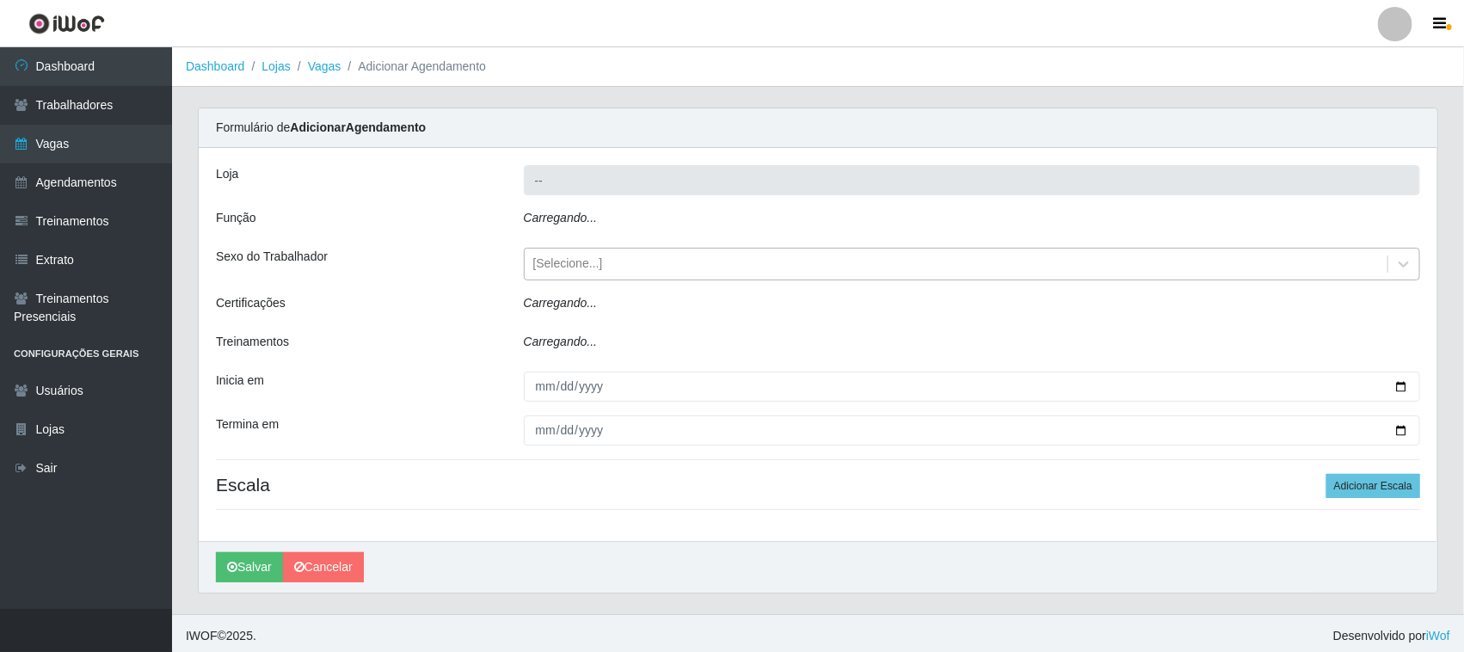
type input "Nordestão - [GEOGRAPHIC_DATA]"
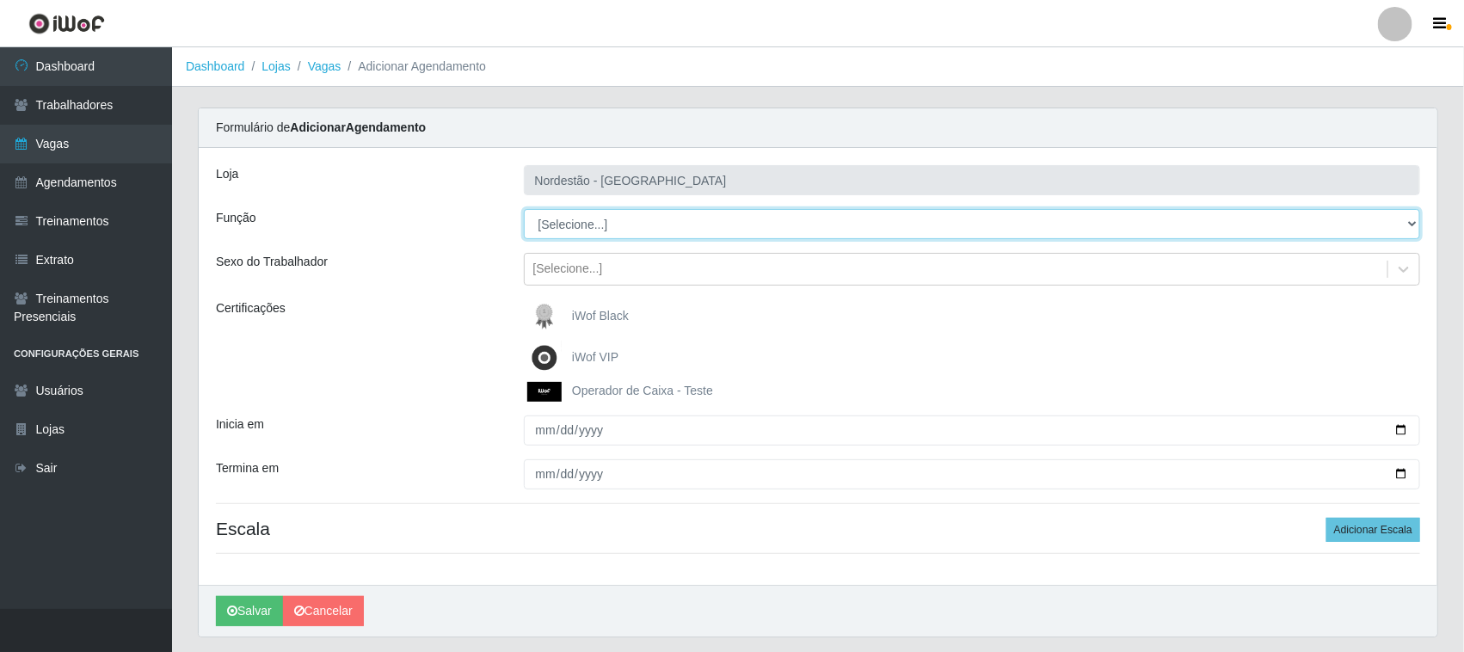
click at [1409, 220] on select "[Selecione...] Balconista de Padaria Balconista de Padaria + Balconista de Pada…" at bounding box center [972, 224] width 897 height 30
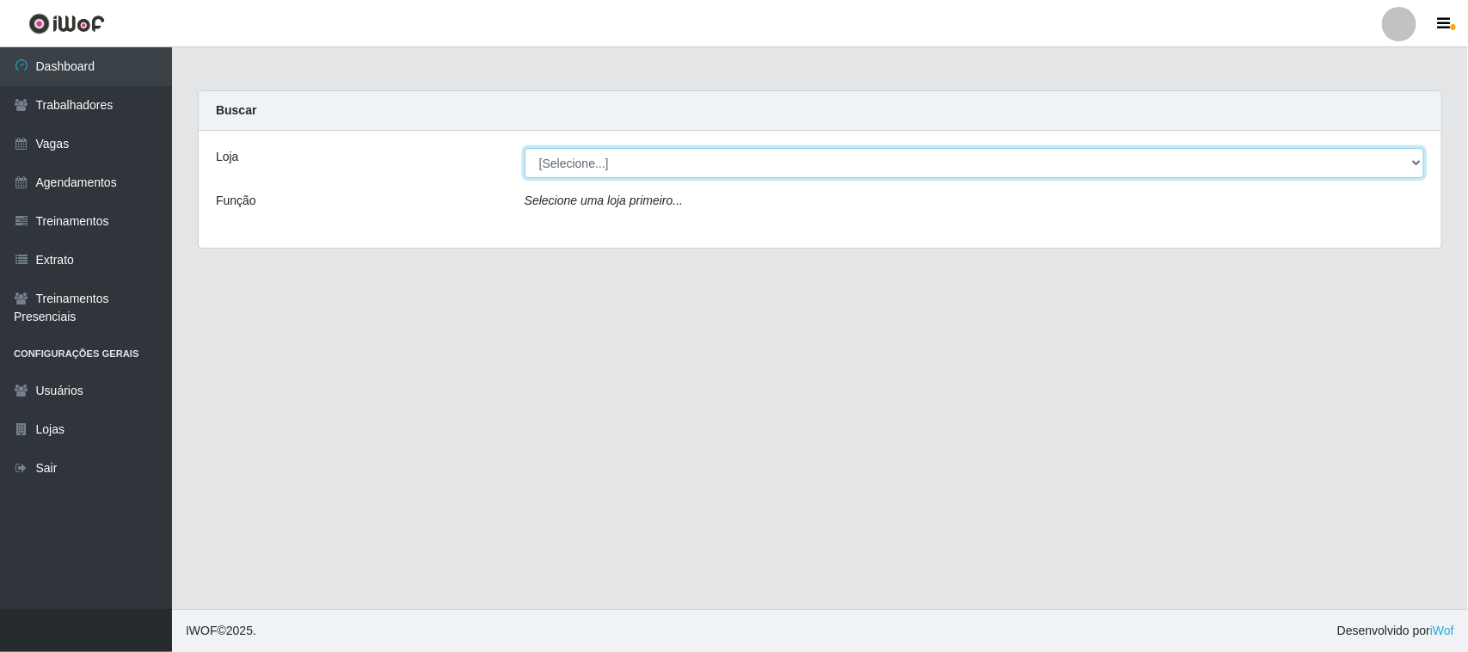
click at [1412, 157] on select "[Selecione...] Nordestão - [GEOGRAPHIC_DATA]" at bounding box center [975, 163] width 900 height 30
select select "420"
click at [525, 148] on select "[Selecione...] Nordestão - [GEOGRAPHIC_DATA]" at bounding box center [975, 163] width 900 height 30
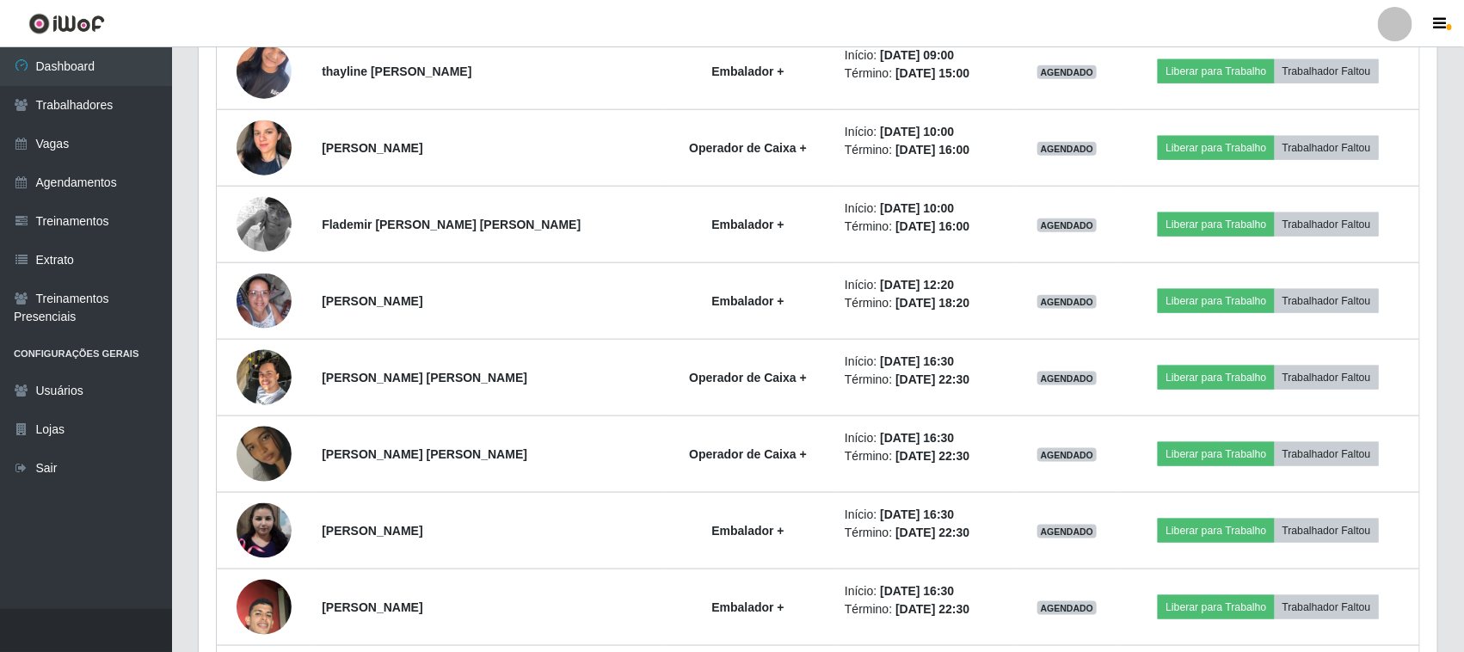
scroll to position [1029, 0]
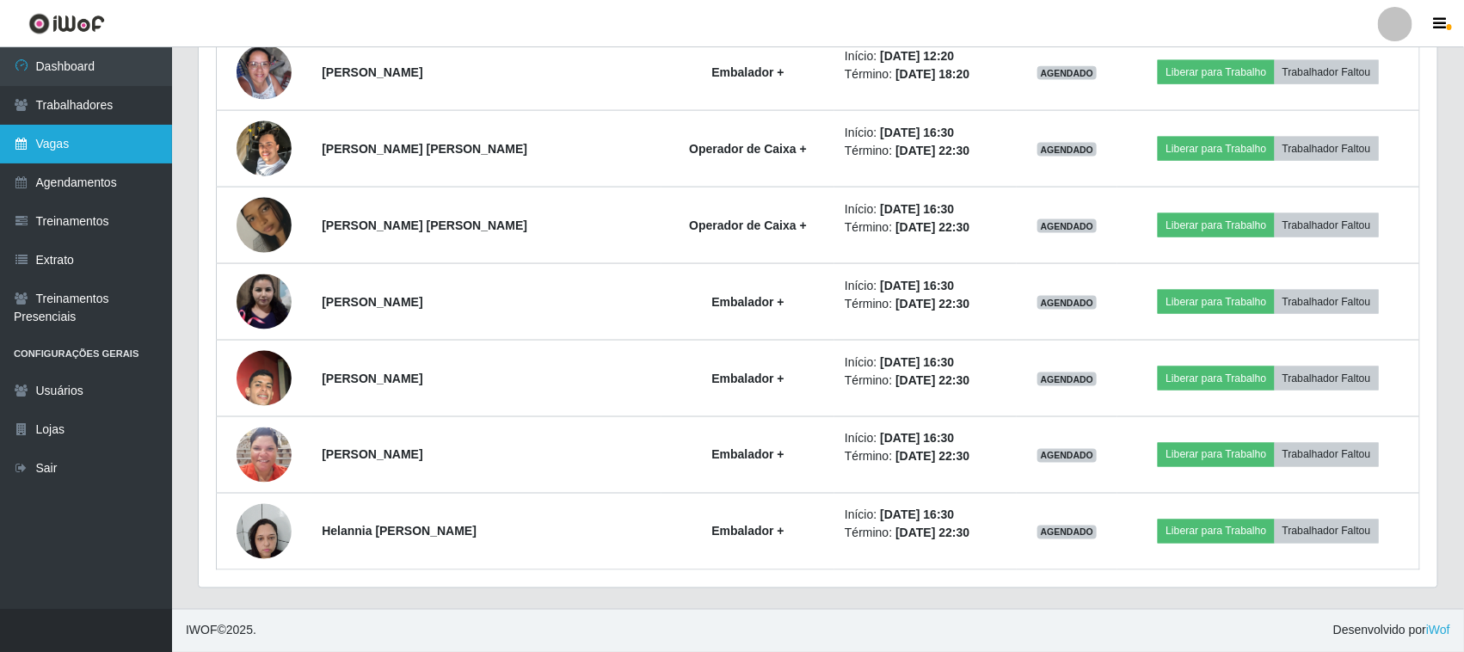
click at [87, 144] on link "Vagas" at bounding box center [86, 144] width 172 height 39
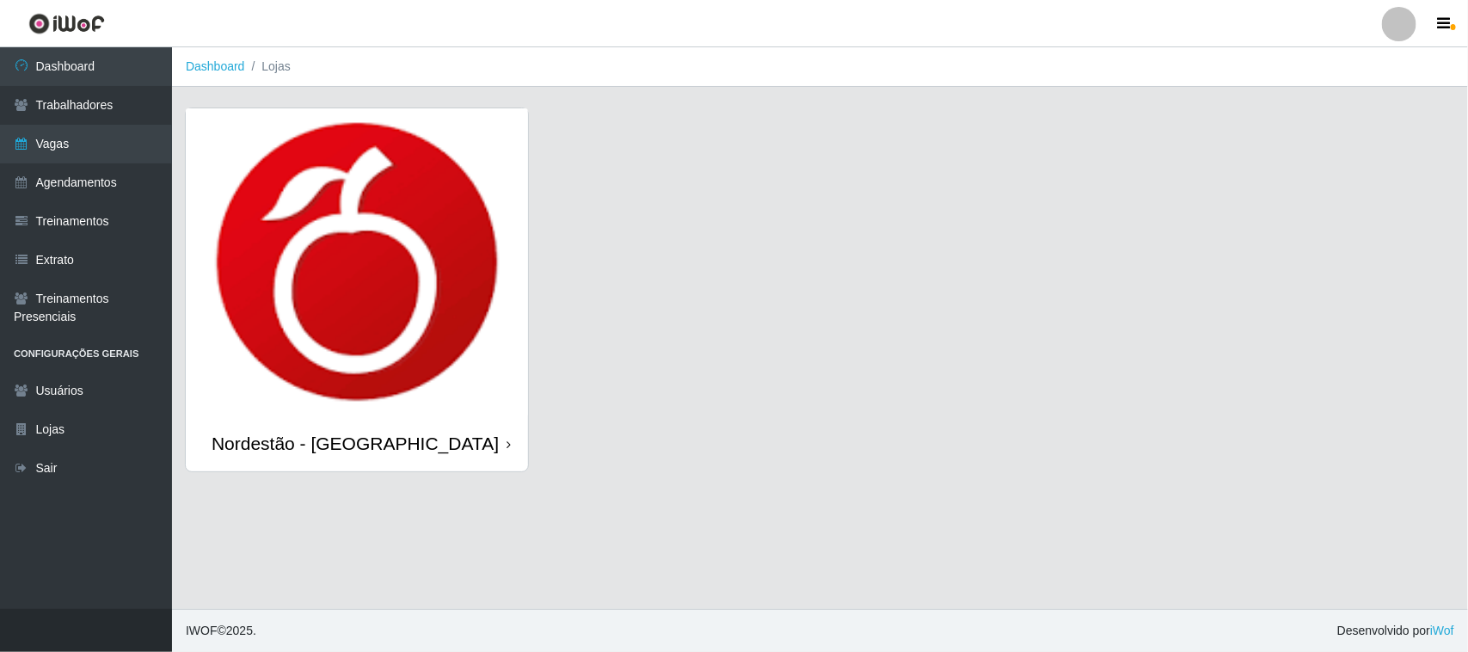
click at [509, 444] on div "Nordestão - [GEOGRAPHIC_DATA]" at bounding box center [357, 443] width 342 height 56
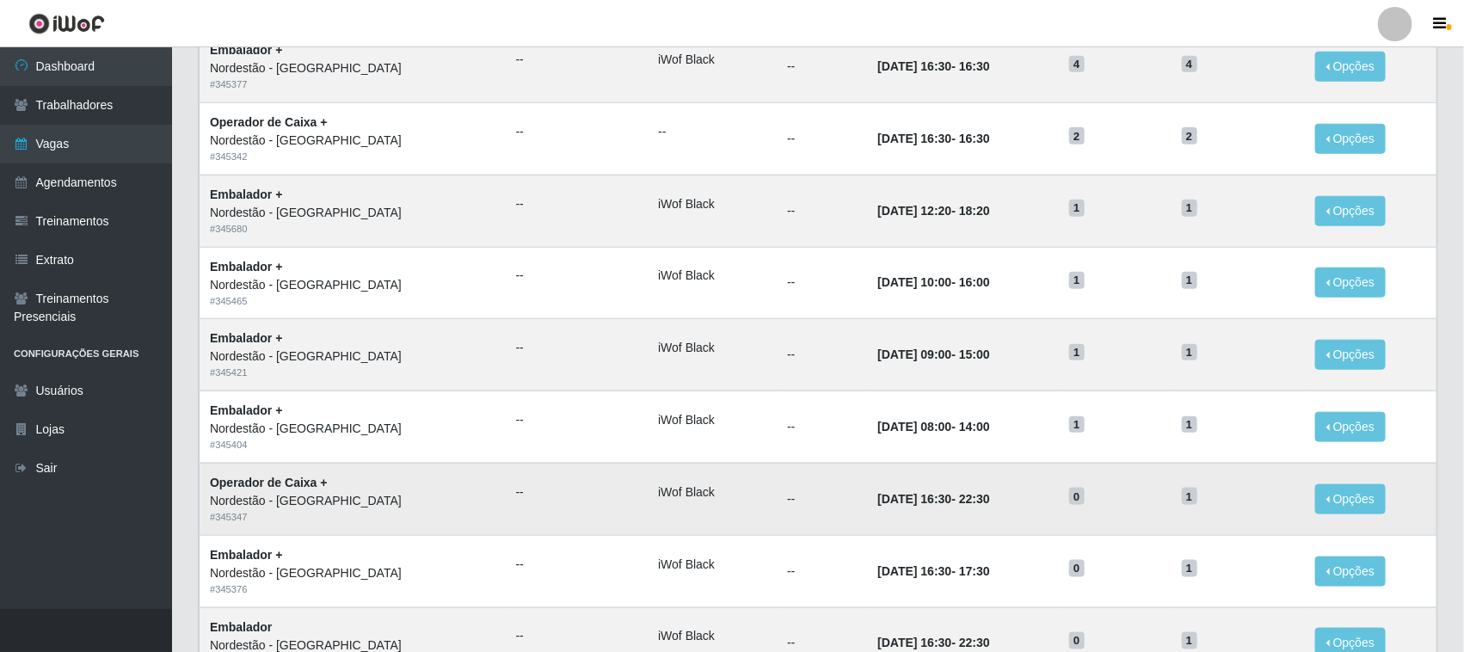
scroll to position [809, 0]
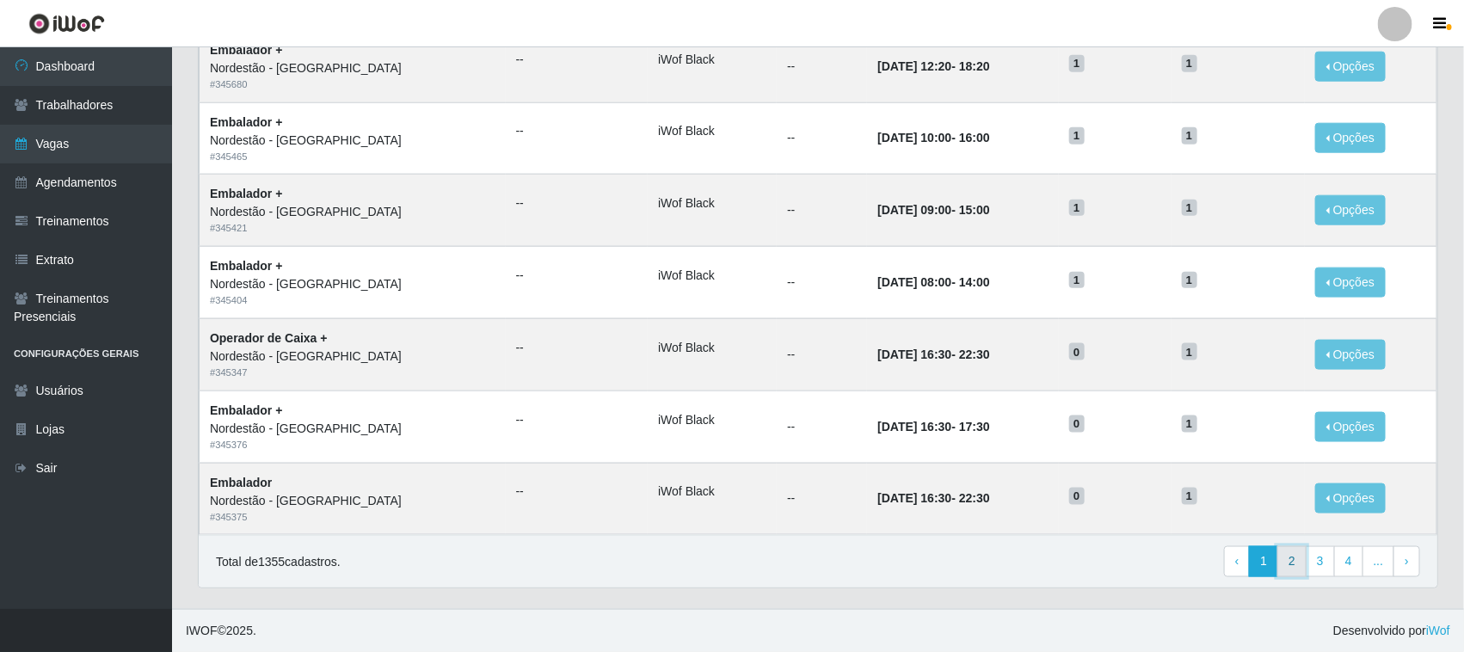
click at [1291, 562] on link "2" at bounding box center [1291, 561] width 29 height 31
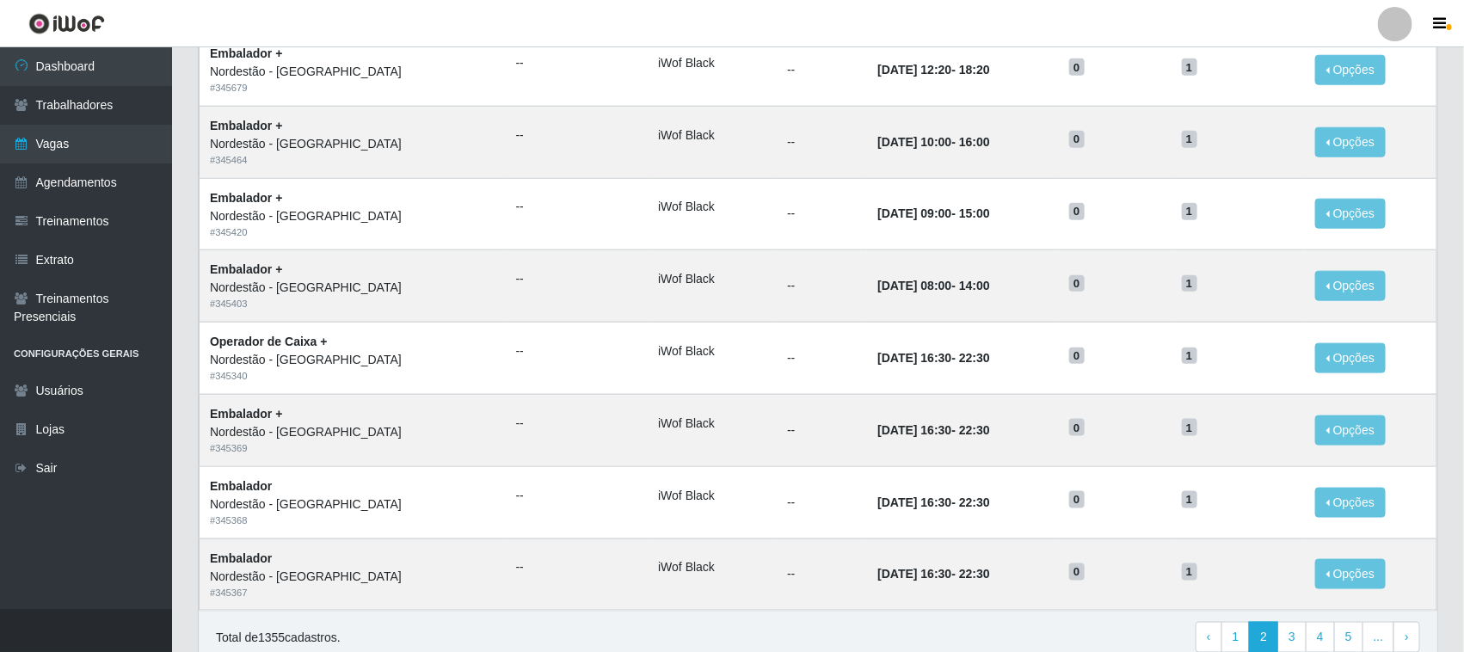
scroll to position [809, 0]
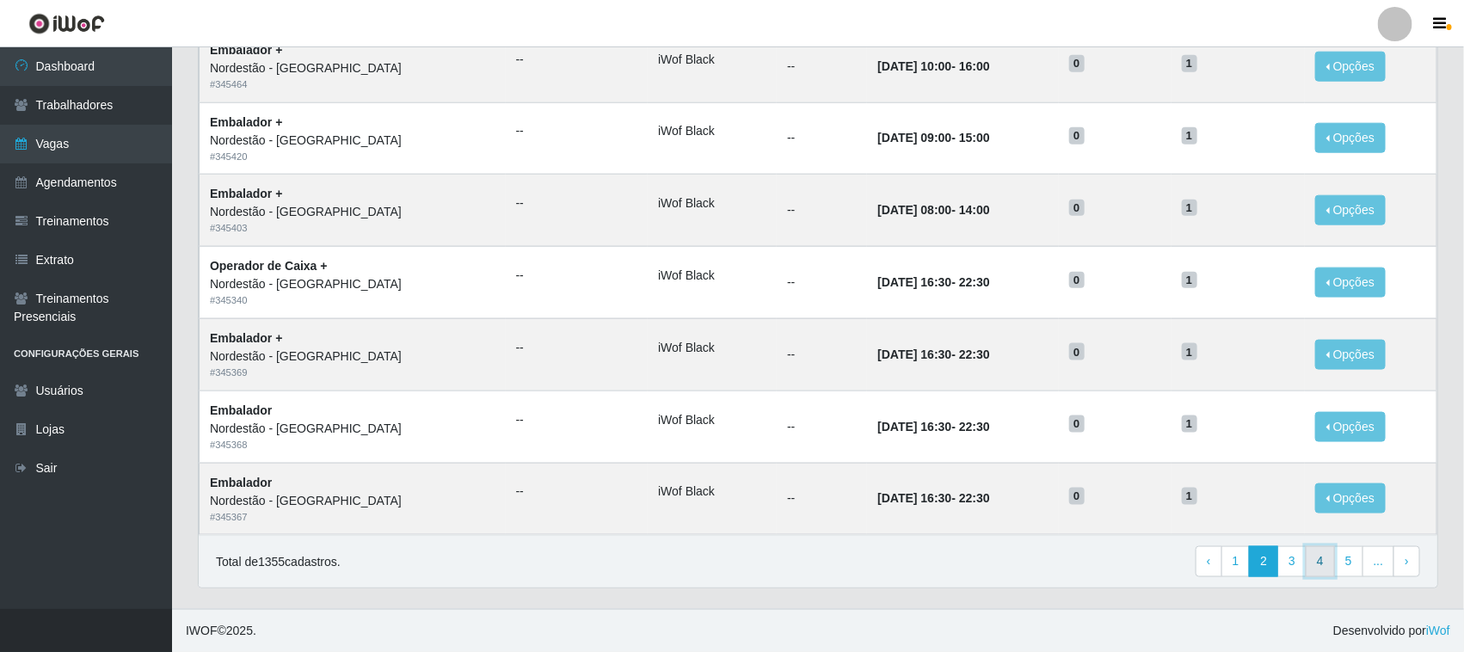
click at [1323, 560] on link "4" at bounding box center [1319, 561] width 29 height 31
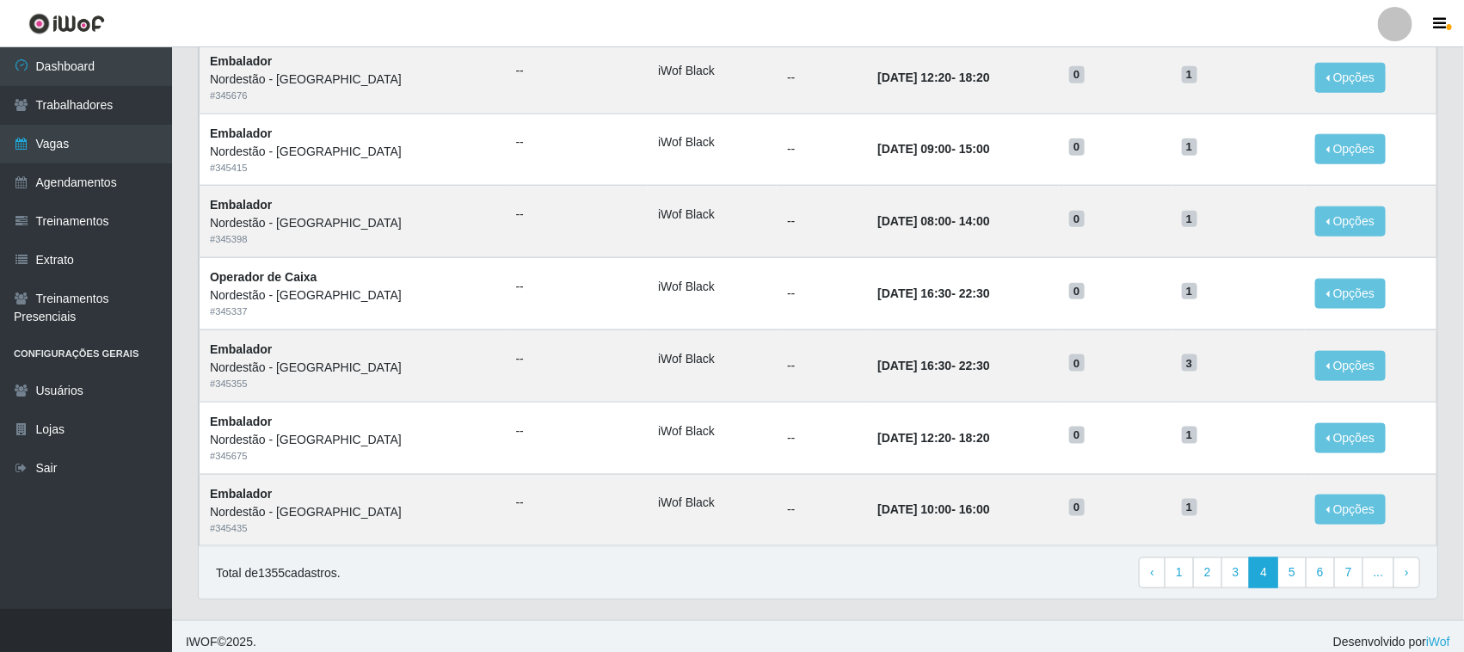
scroll to position [809, 0]
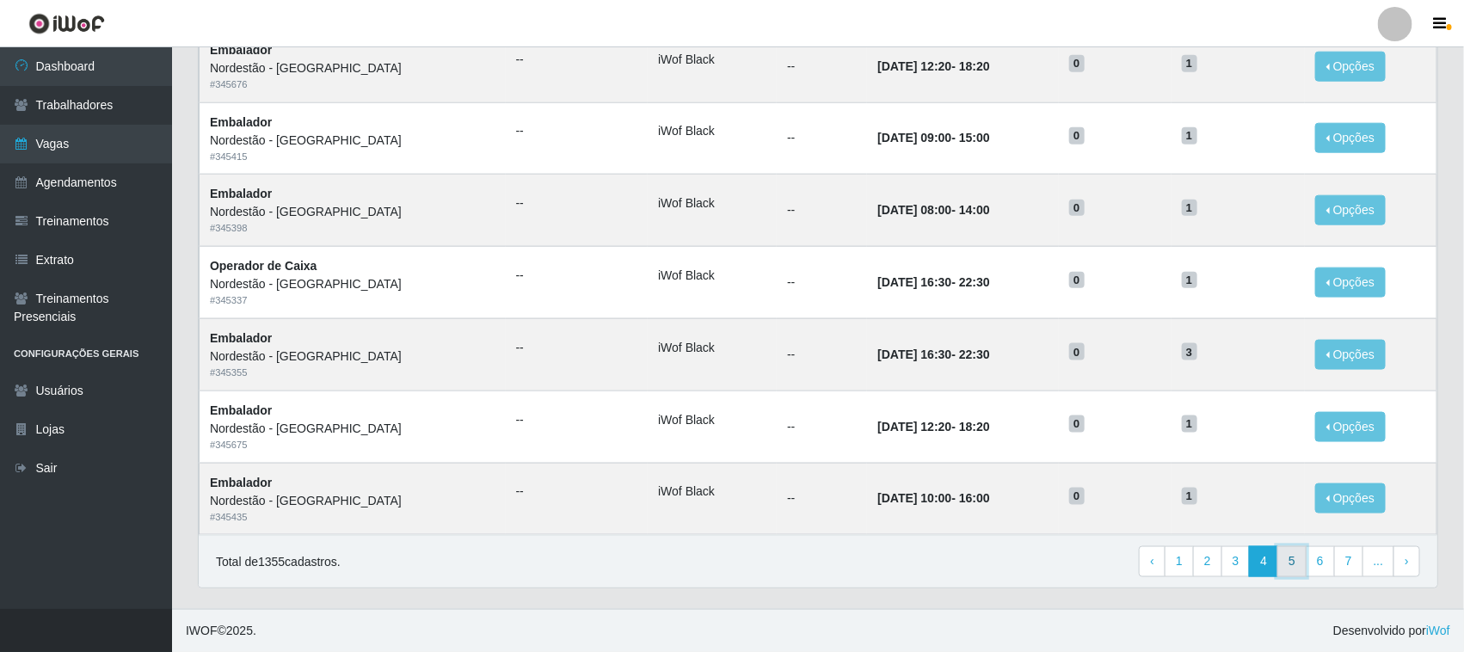
click at [1293, 562] on link "5" at bounding box center [1291, 561] width 29 height 31
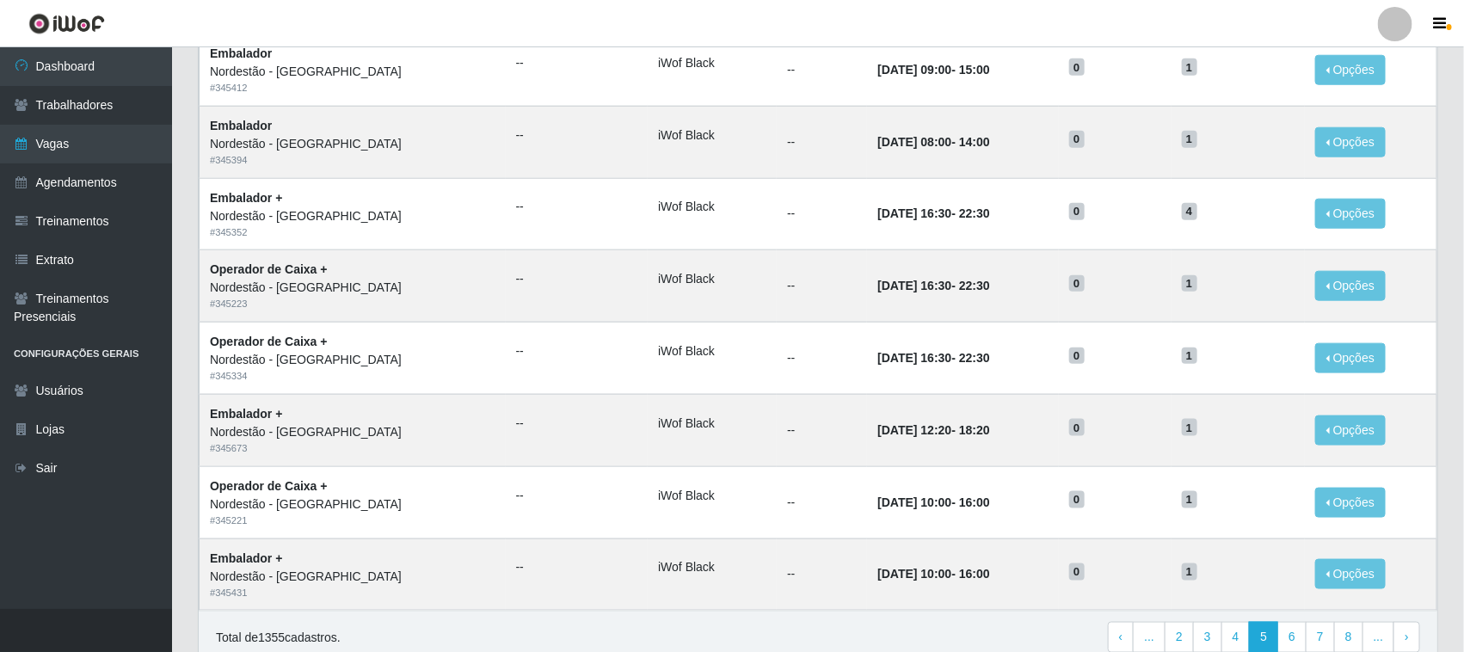
scroll to position [809, 0]
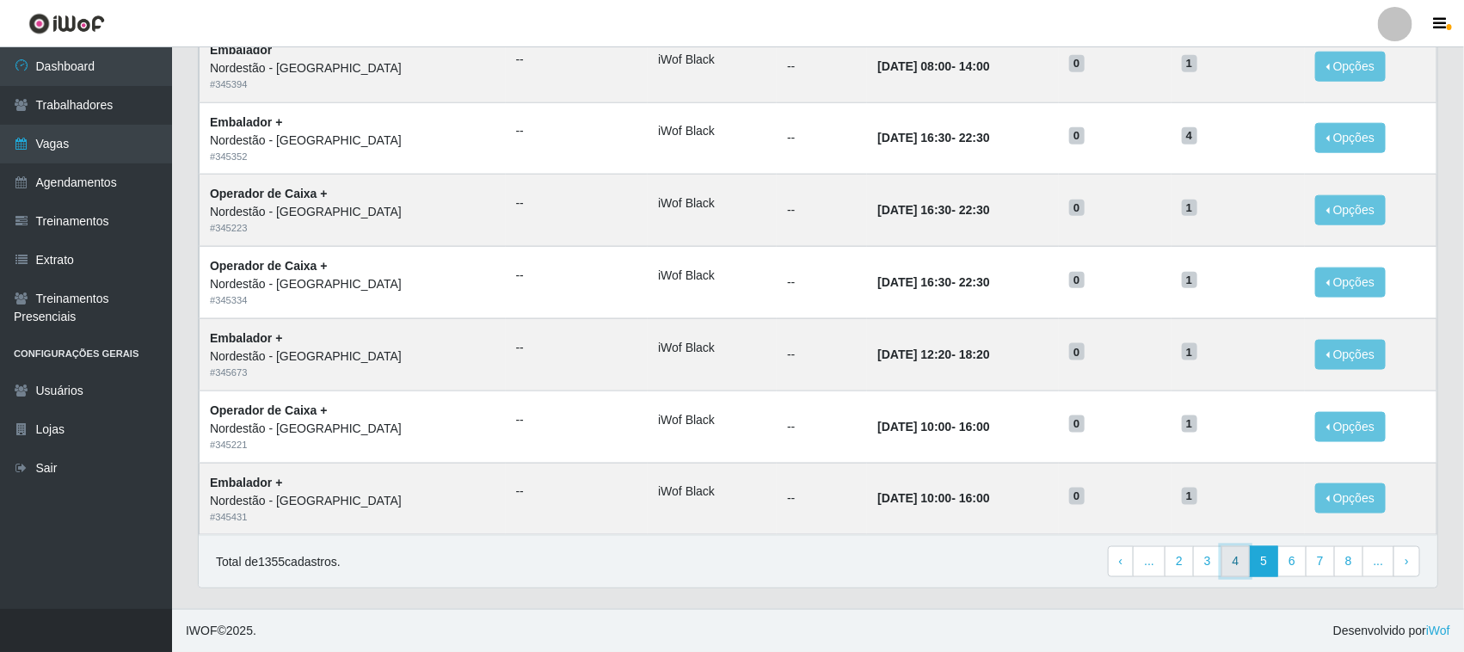
click at [1235, 560] on link "4" at bounding box center [1235, 561] width 29 height 31
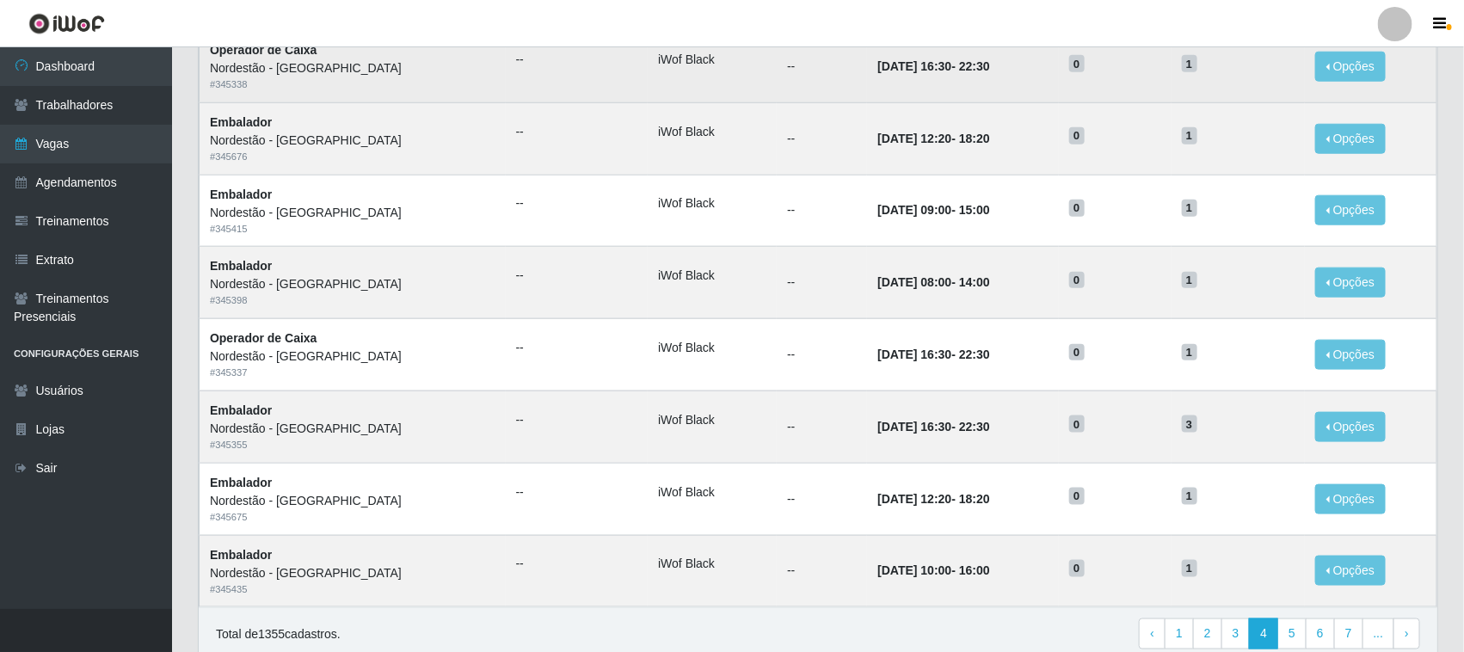
scroll to position [809, 0]
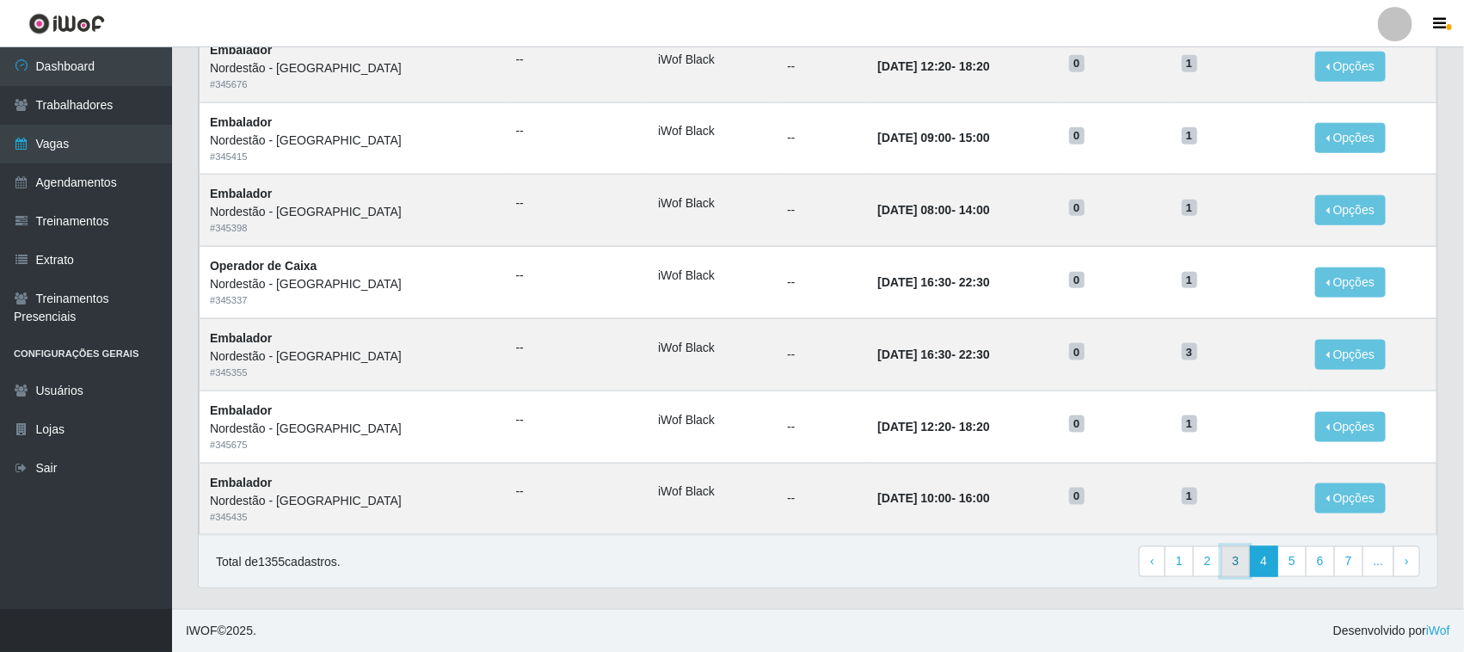
click at [1232, 564] on link "3" at bounding box center [1235, 561] width 29 height 31
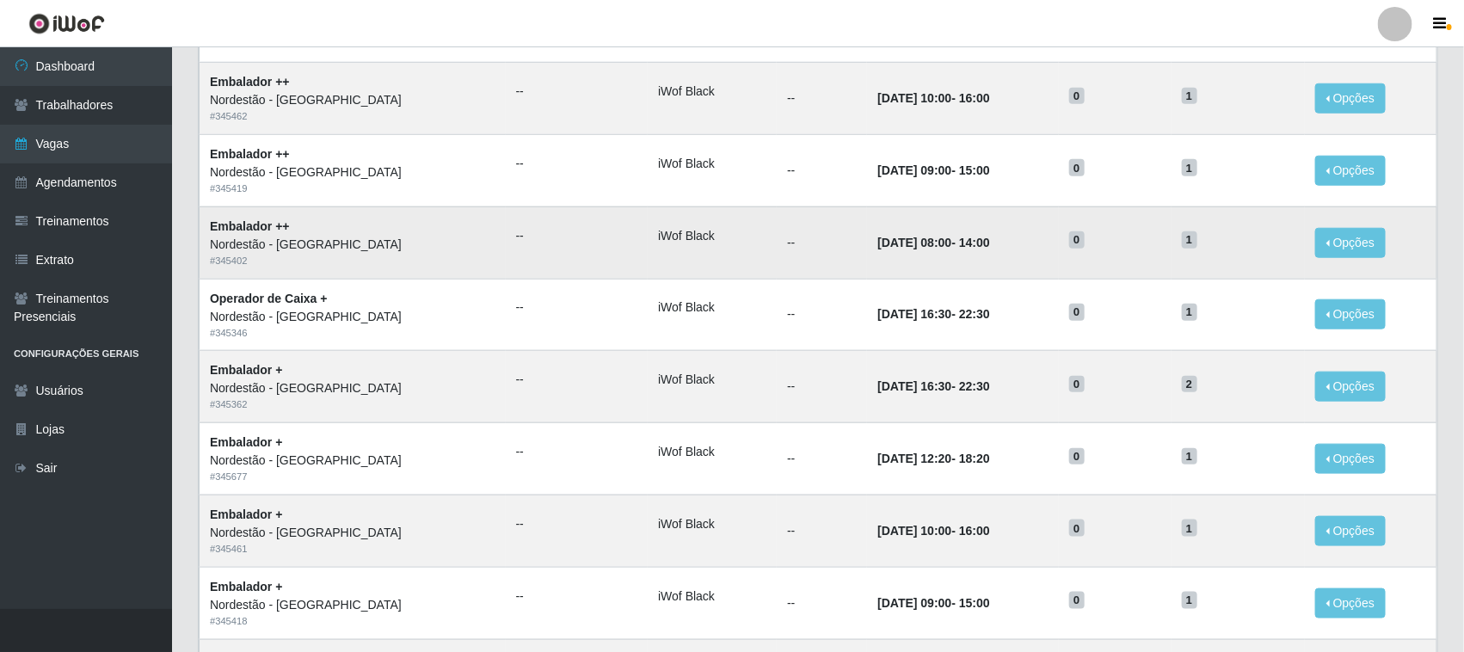
scroll to position [809, 0]
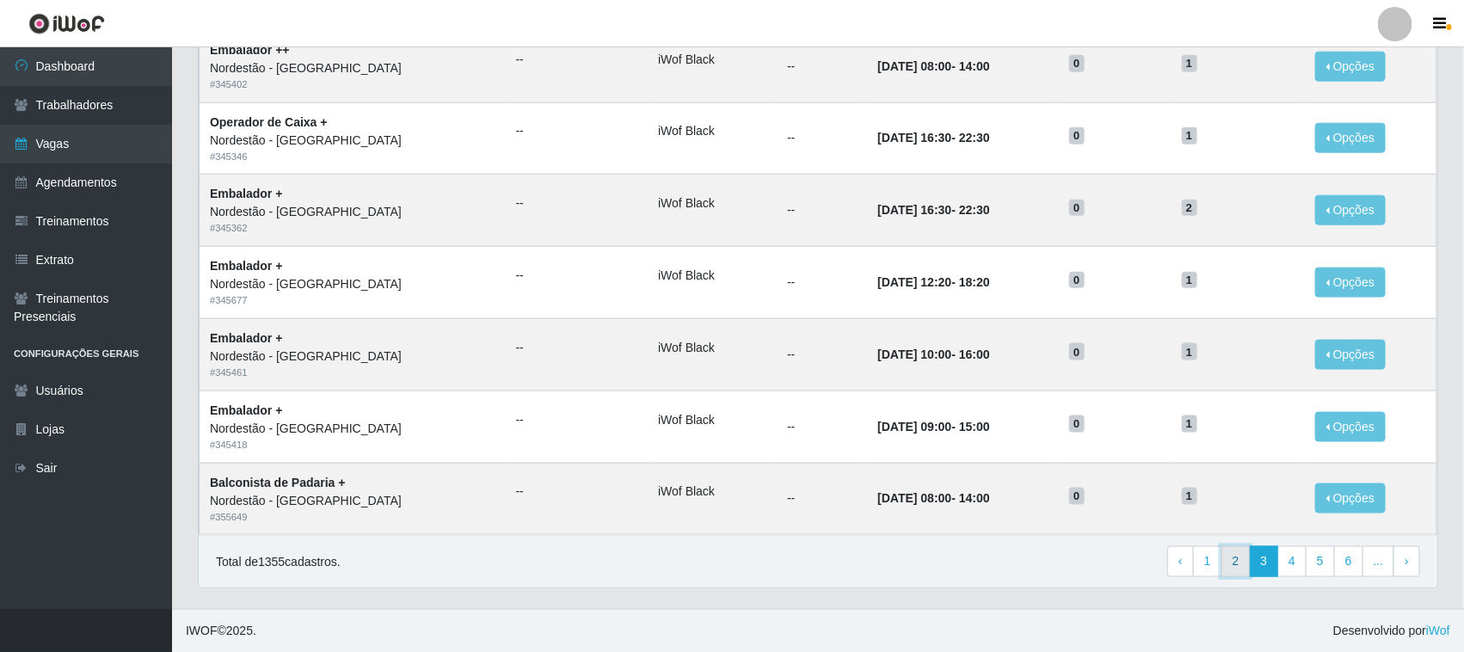
click at [1239, 559] on link "2" at bounding box center [1235, 561] width 29 height 31
click at [1291, 559] on link "3" at bounding box center [1291, 561] width 29 height 31
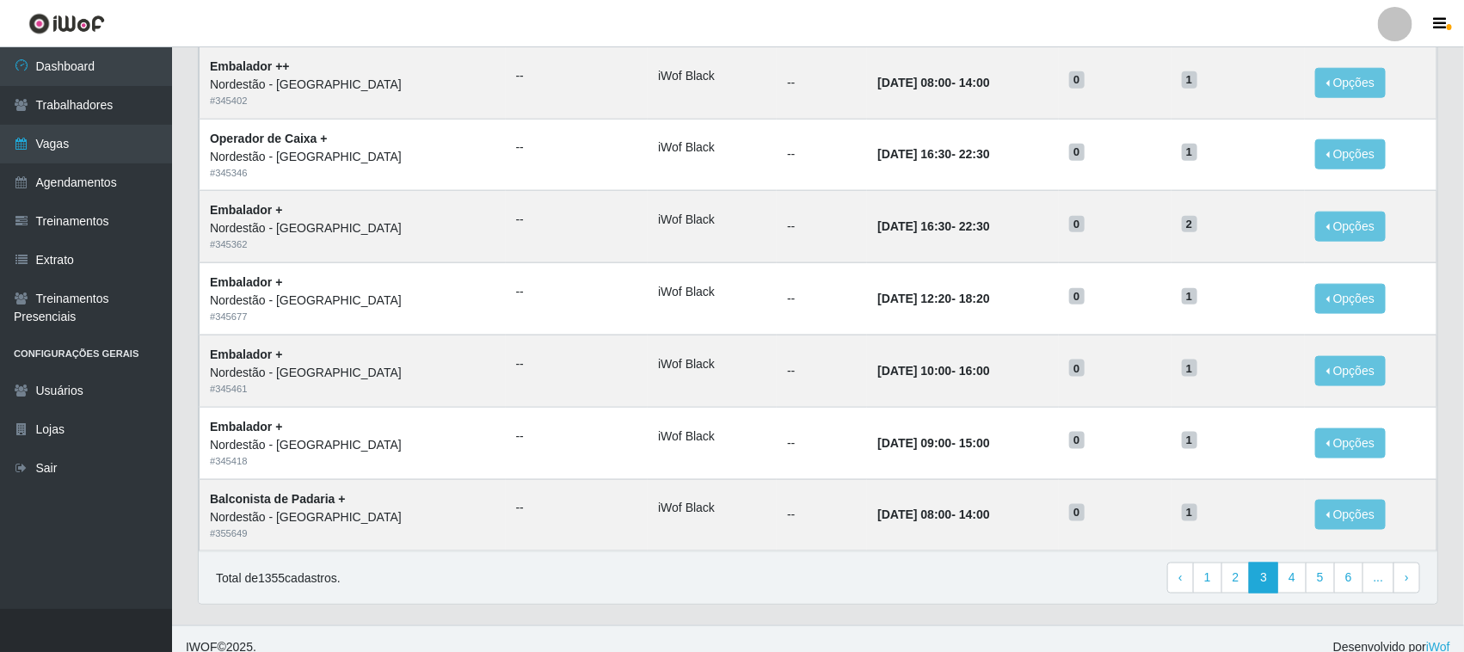
scroll to position [809, 0]
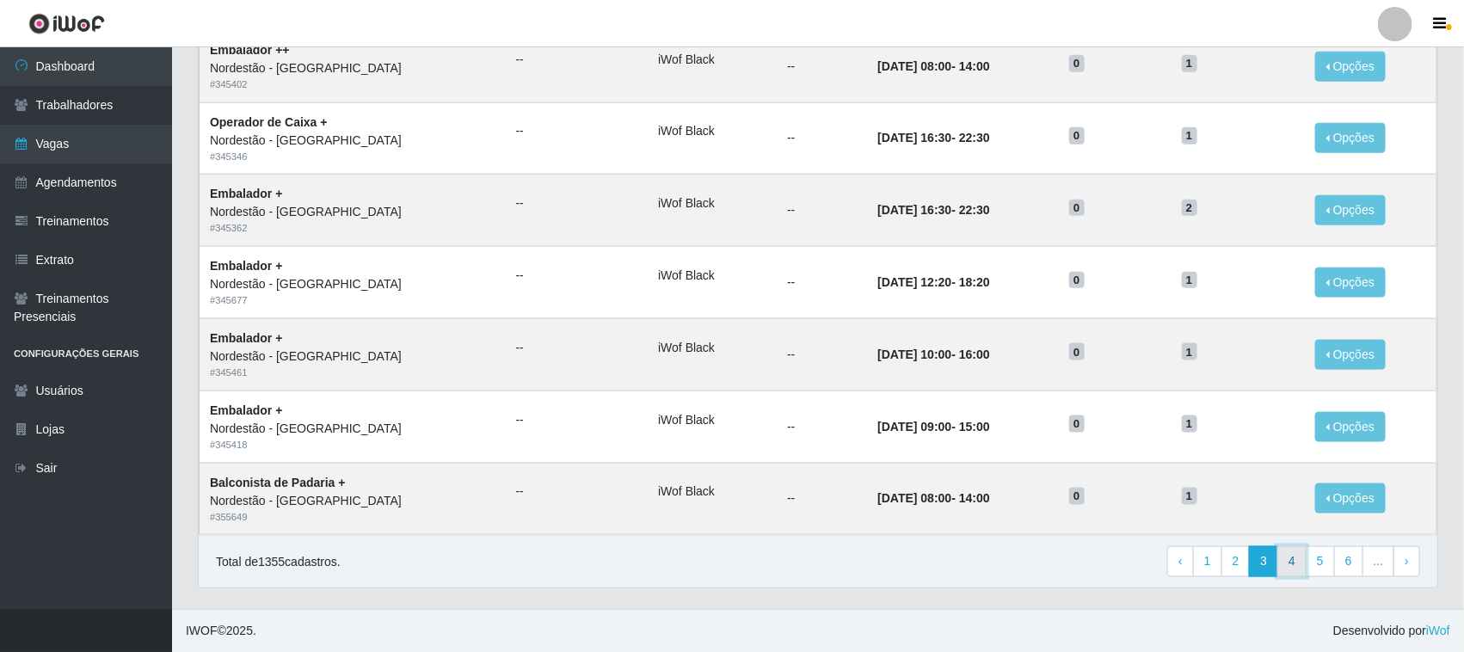
click at [1292, 557] on link "4" at bounding box center [1291, 561] width 29 height 31
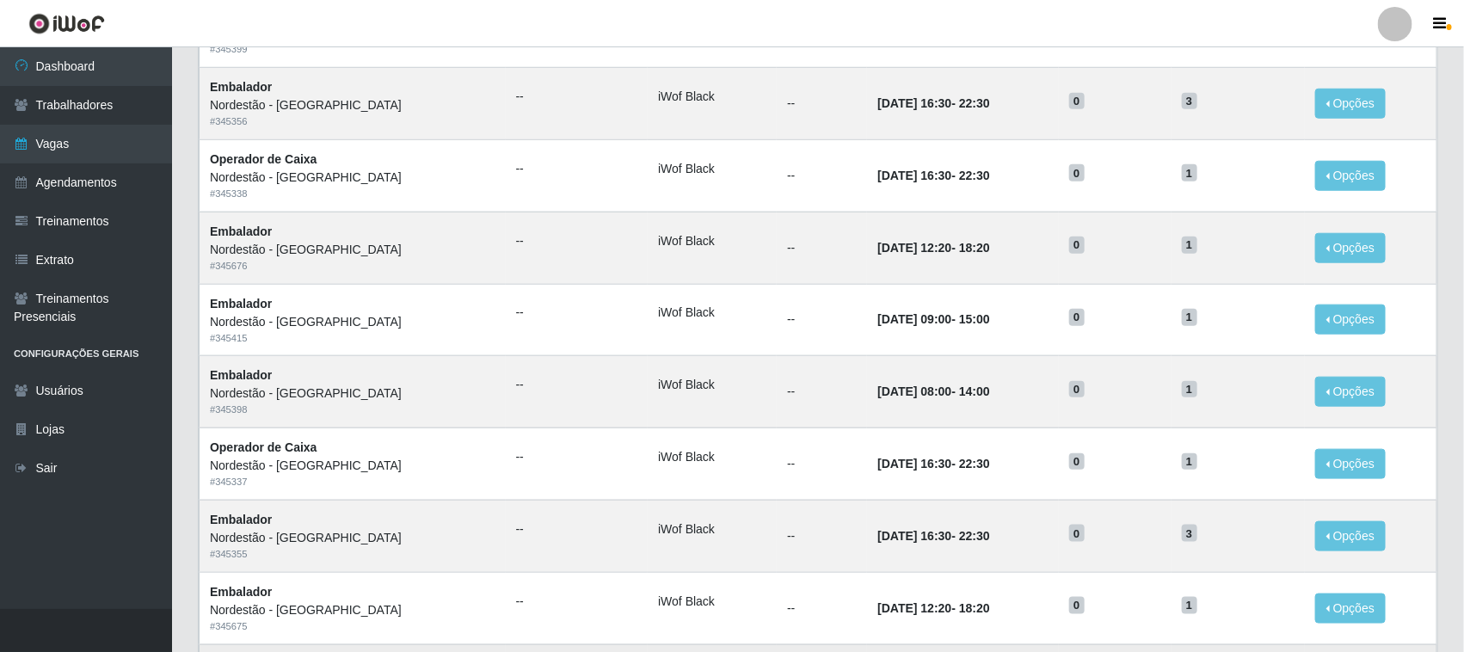
scroll to position [809, 0]
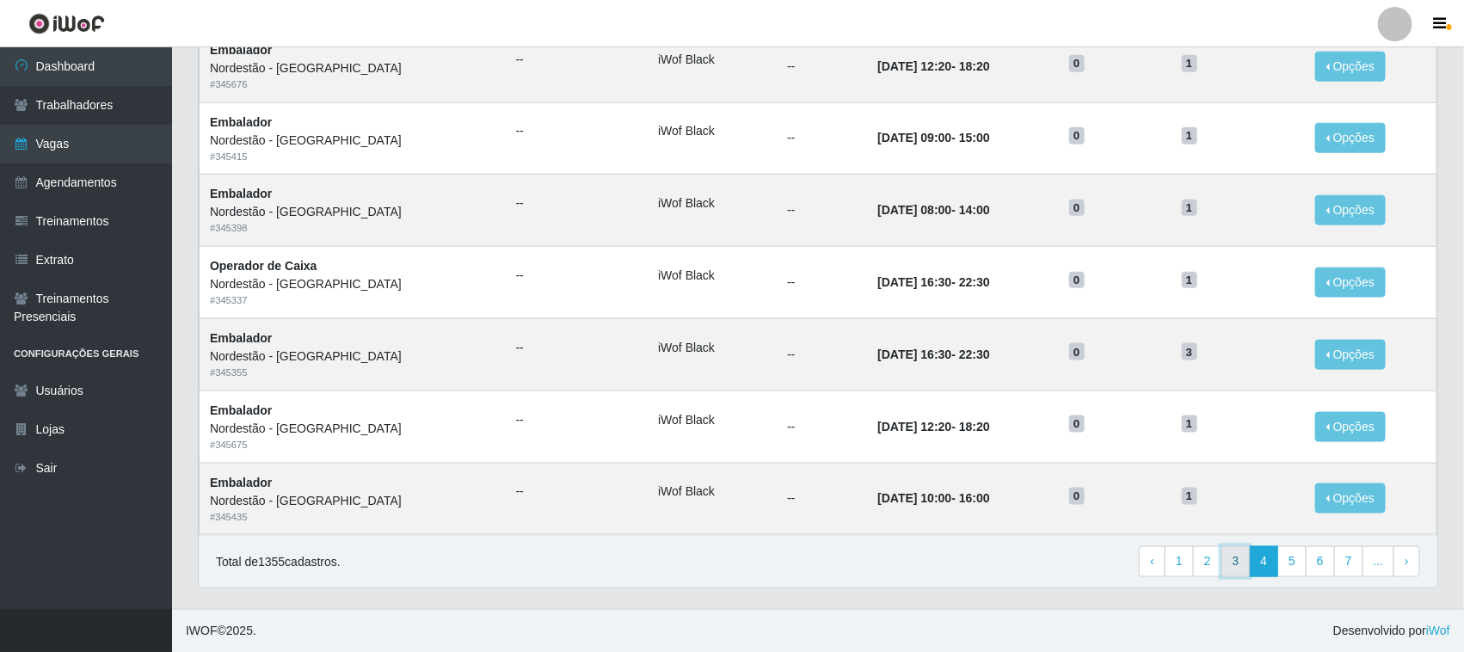
click at [1240, 559] on link "3" at bounding box center [1235, 561] width 29 height 31
click at [1291, 559] on link "4" at bounding box center [1291, 561] width 29 height 31
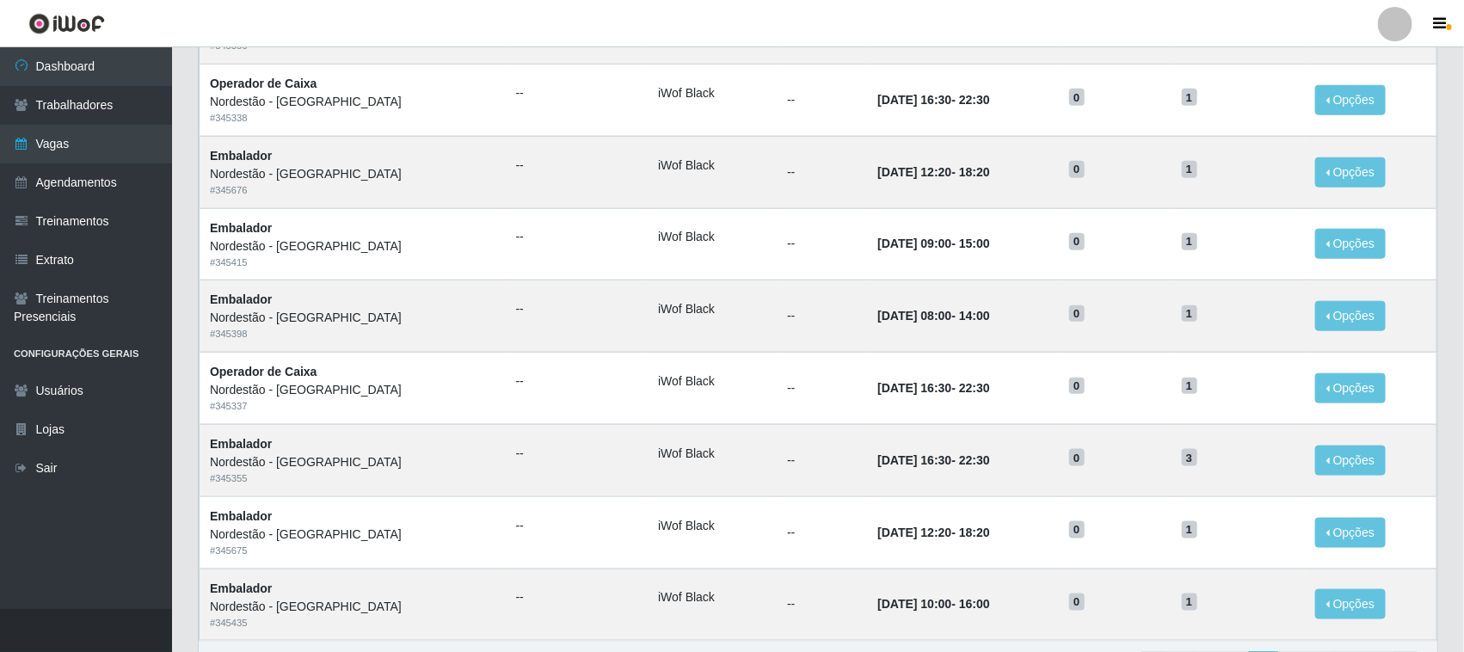
scroll to position [809, 0]
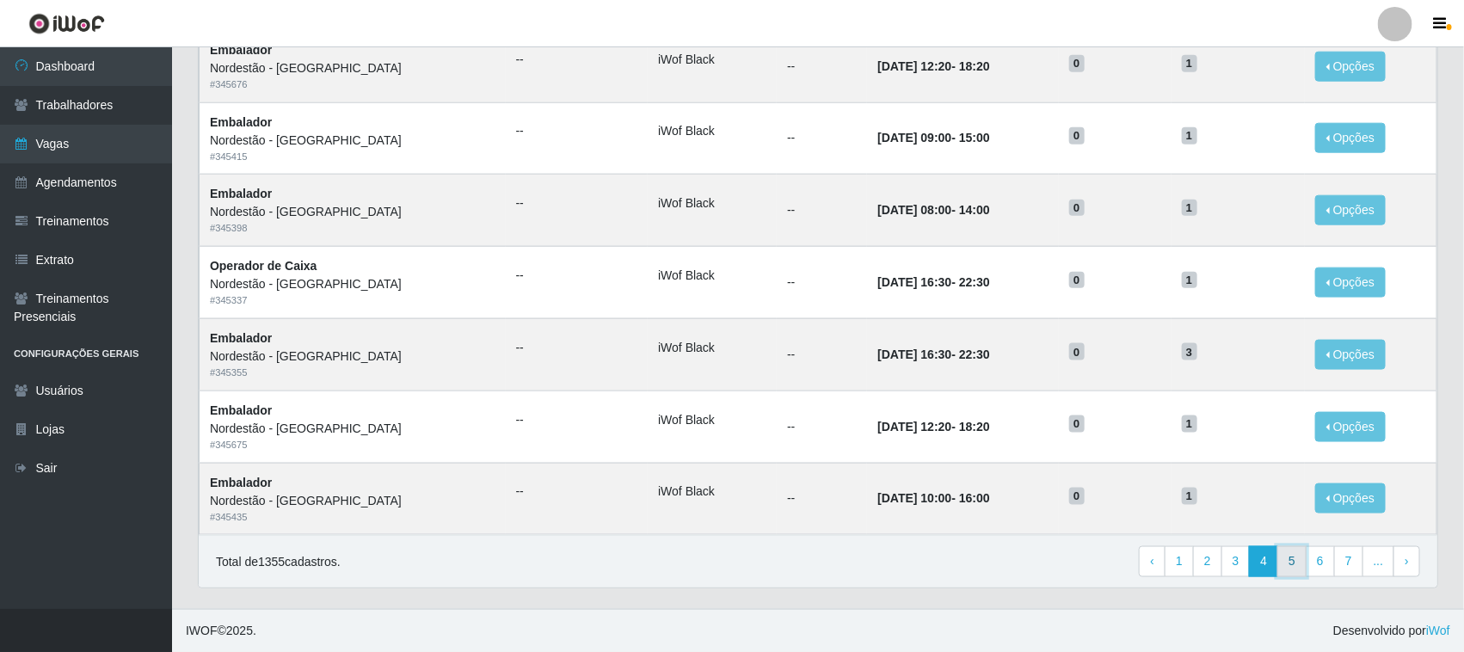
click at [1295, 559] on link "5" at bounding box center [1291, 561] width 29 height 31
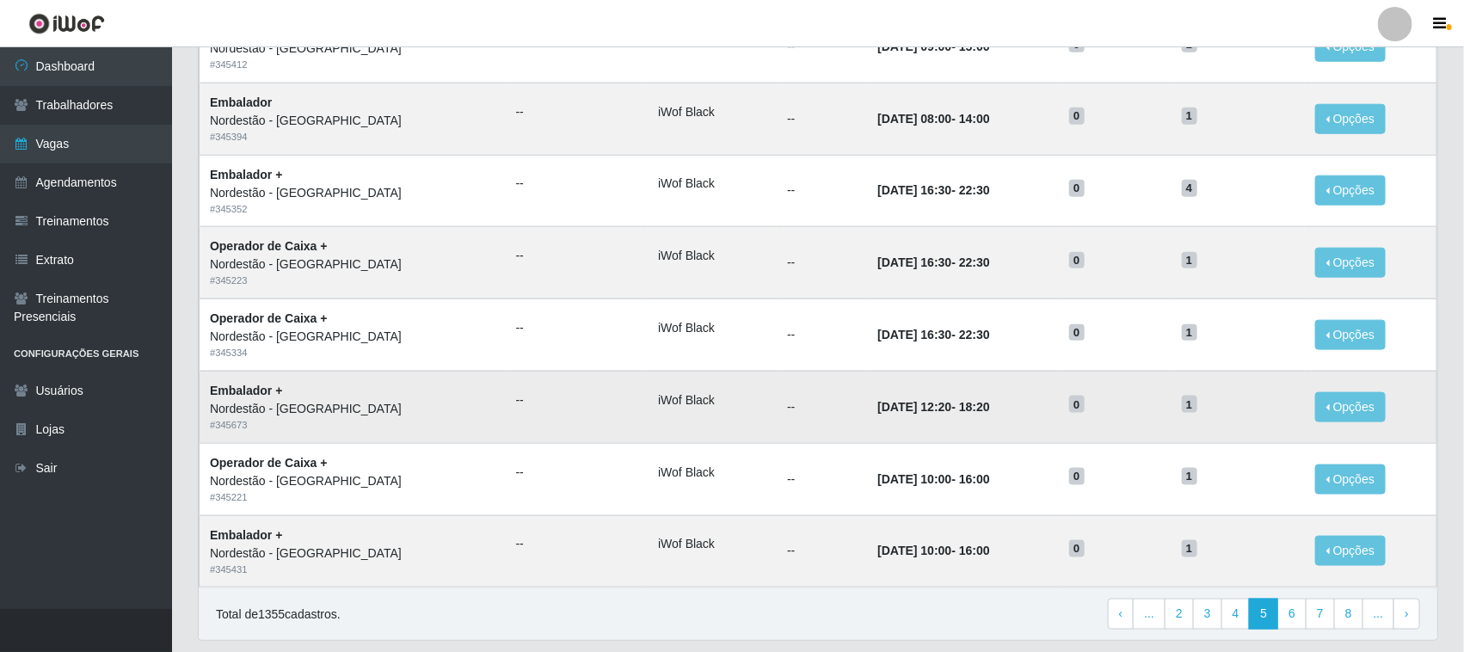
scroll to position [809, 0]
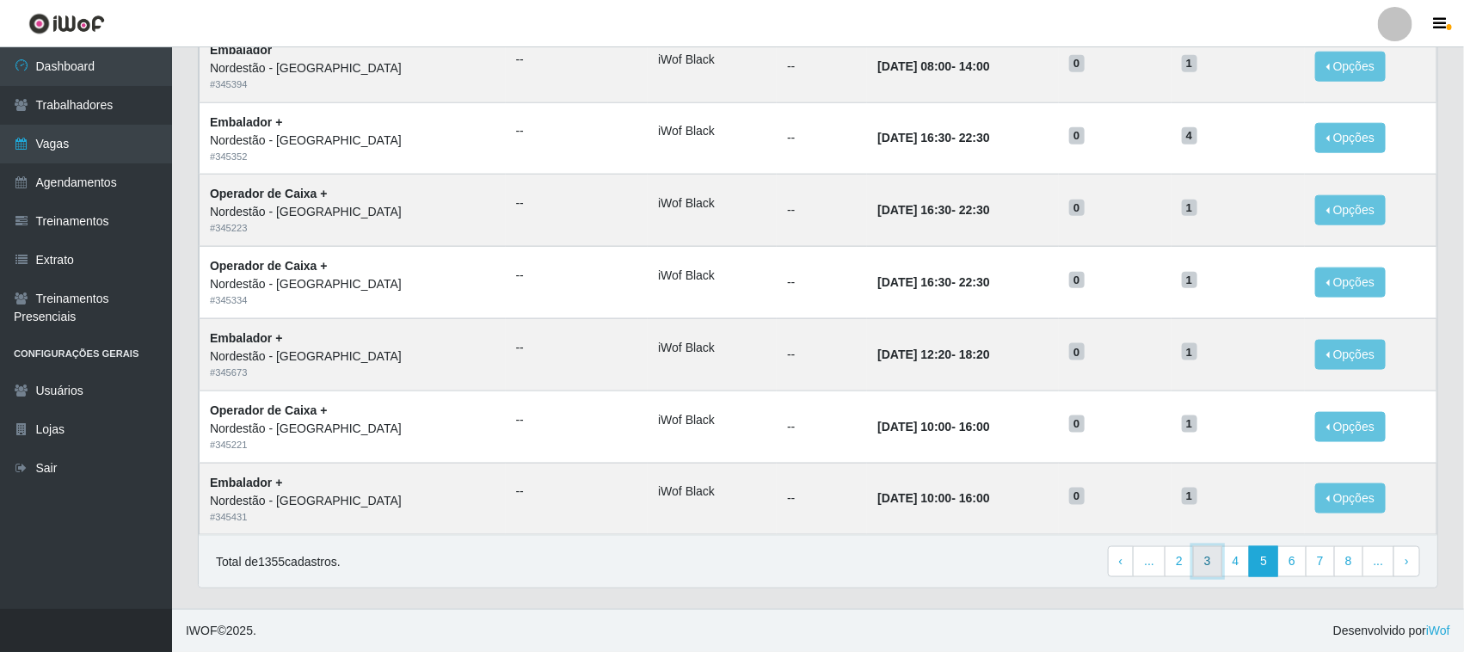
click at [1207, 559] on link "3" at bounding box center [1207, 561] width 29 height 31
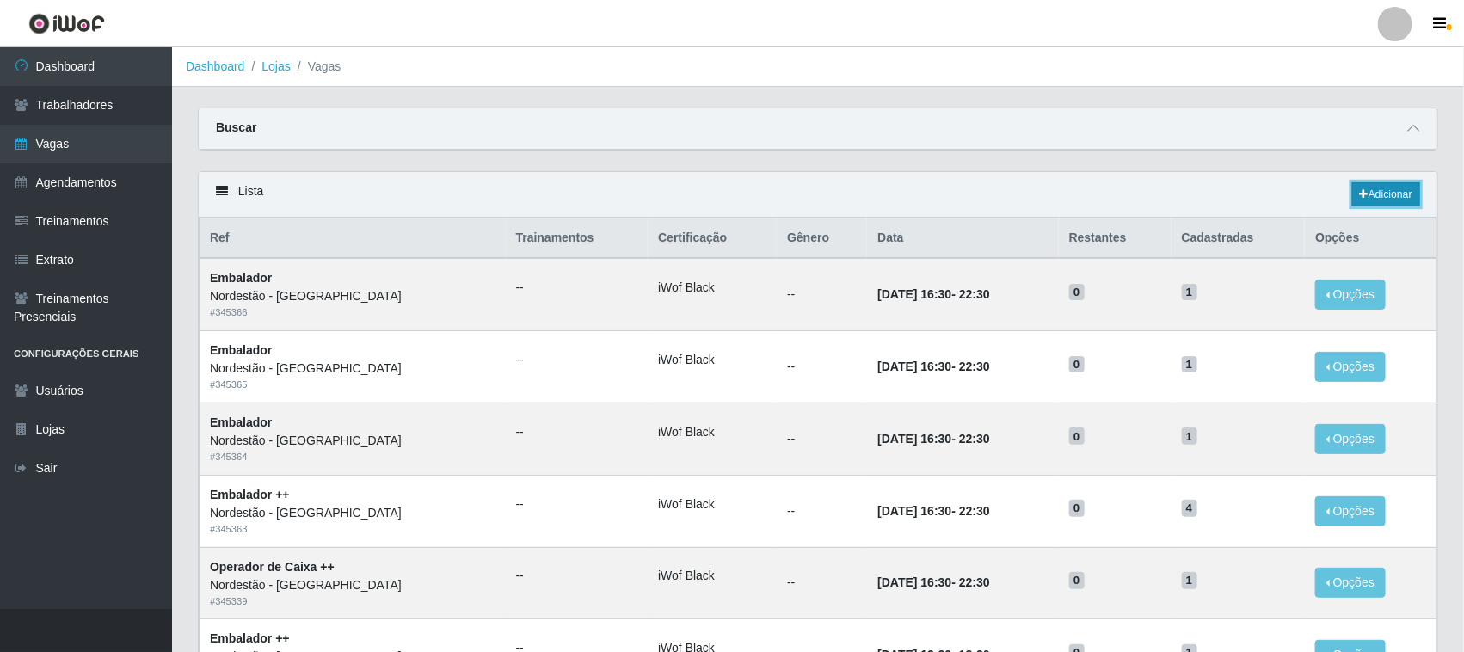
click at [1383, 187] on link "Adicionar" at bounding box center [1386, 194] width 68 height 24
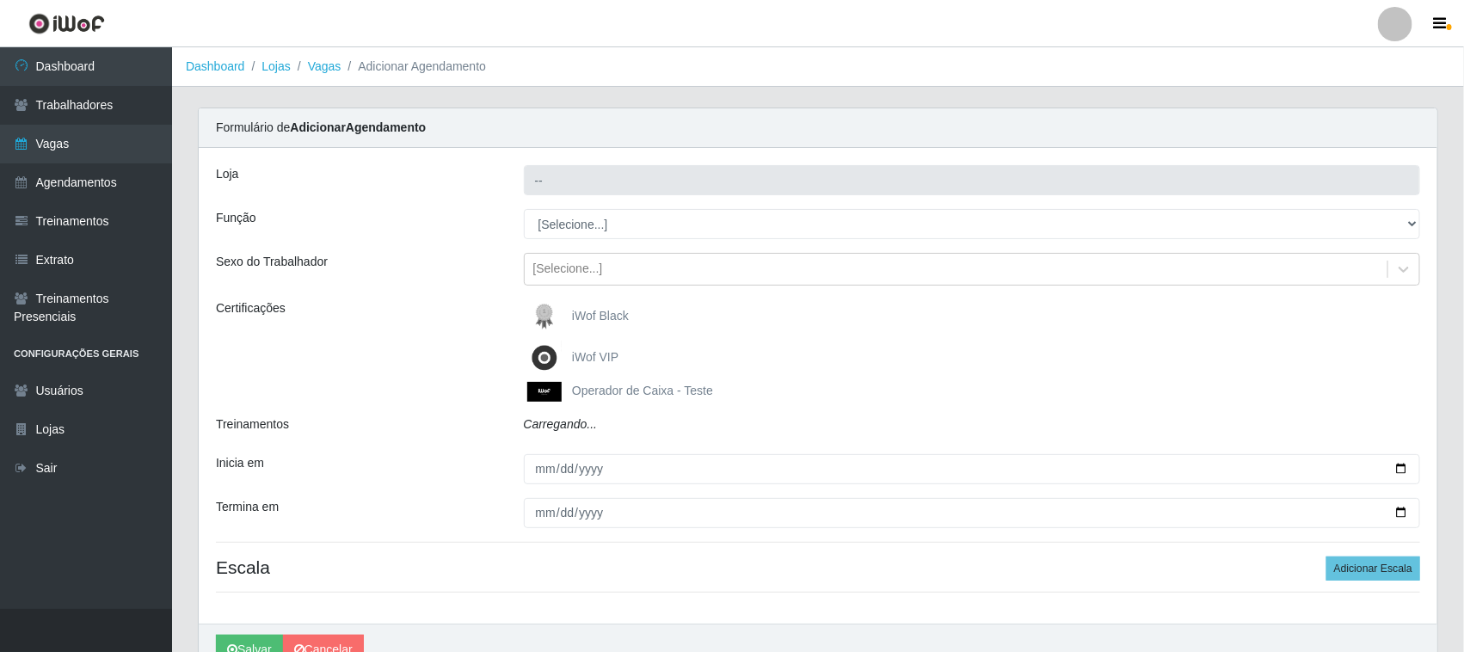
type input "Nordestão - [GEOGRAPHIC_DATA]"
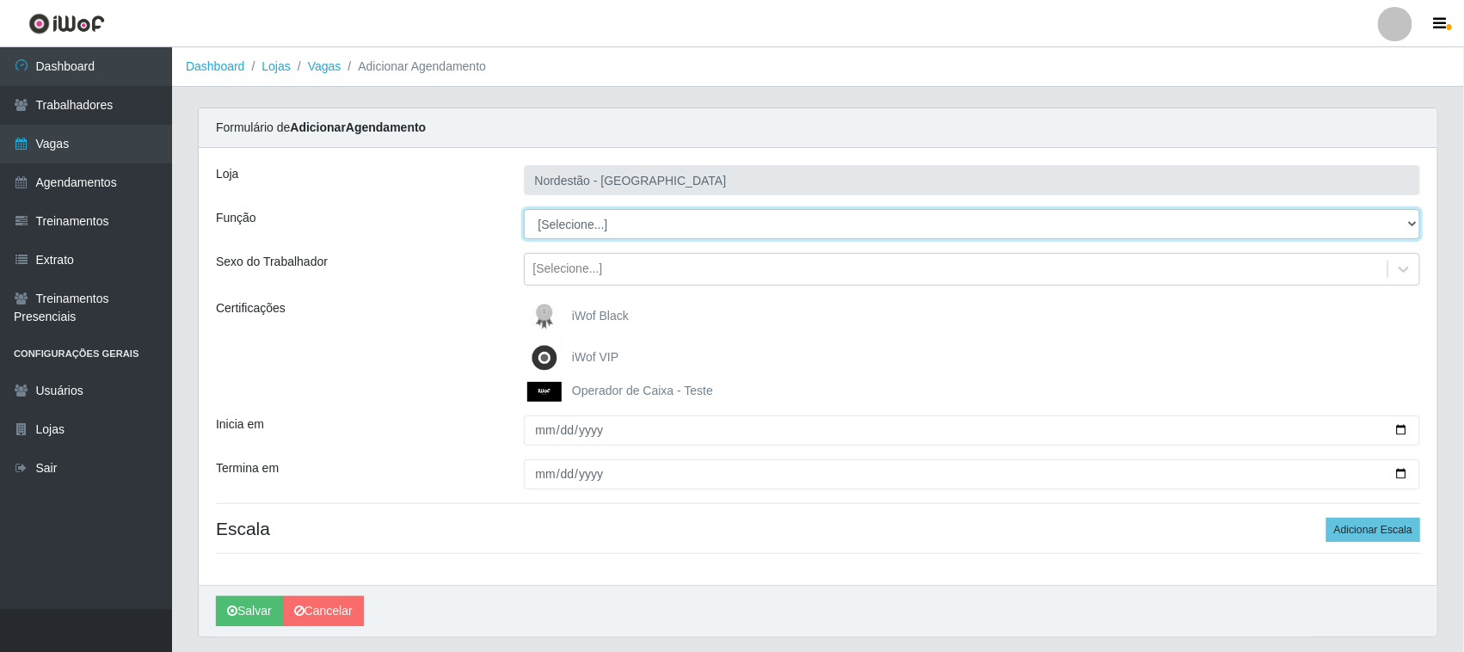
click at [1400, 222] on select "[Selecione...] Balconista de Padaria Balconista de Padaria + Balconista de Pada…" at bounding box center [972, 224] width 897 height 30
select select "72"
click at [524, 209] on select "[Selecione...] Balconista de Padaria Balconista de Padaria + Balconista de Pada…" at bounding box center [972, 224] width 897 height 30
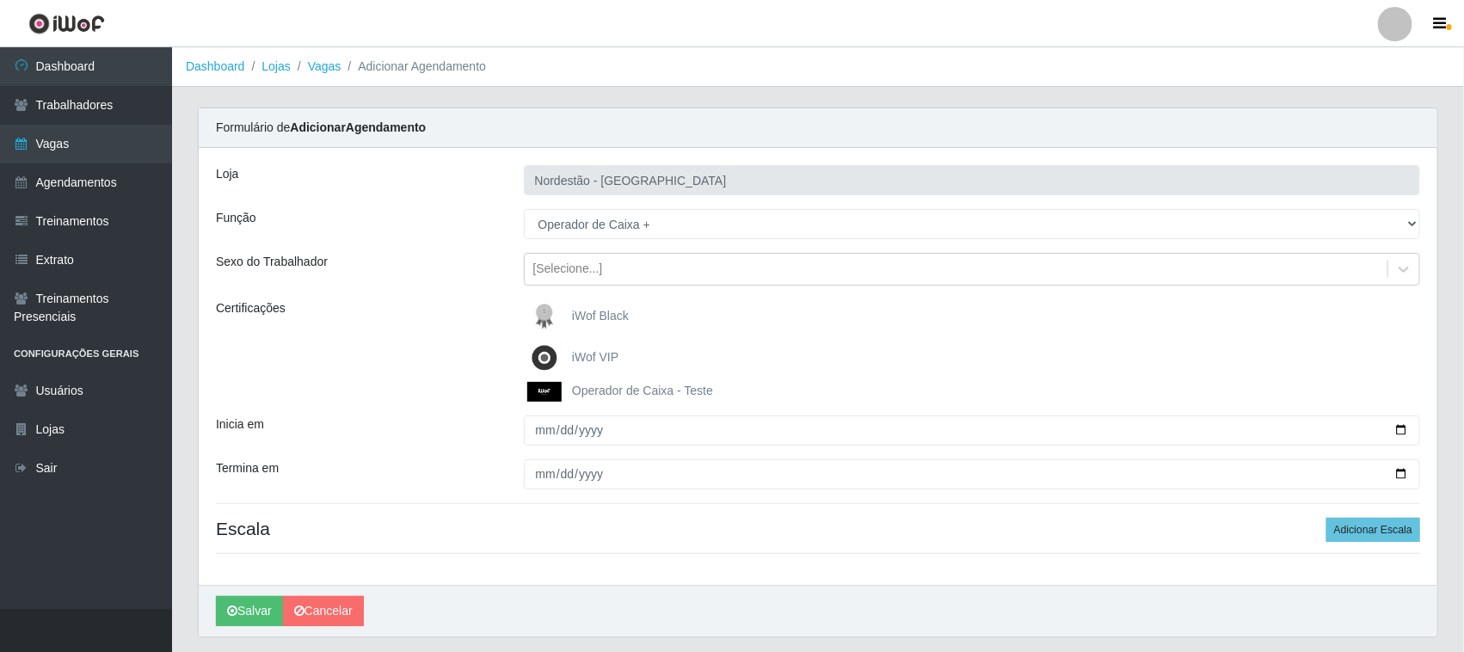
click at [611, 319] on span "iWof Black" at bounding box center [600, 316] width 57 height 14
click at [0, 0] on input "iWof Black" at bounding box center [0, 0] width 0 height 0
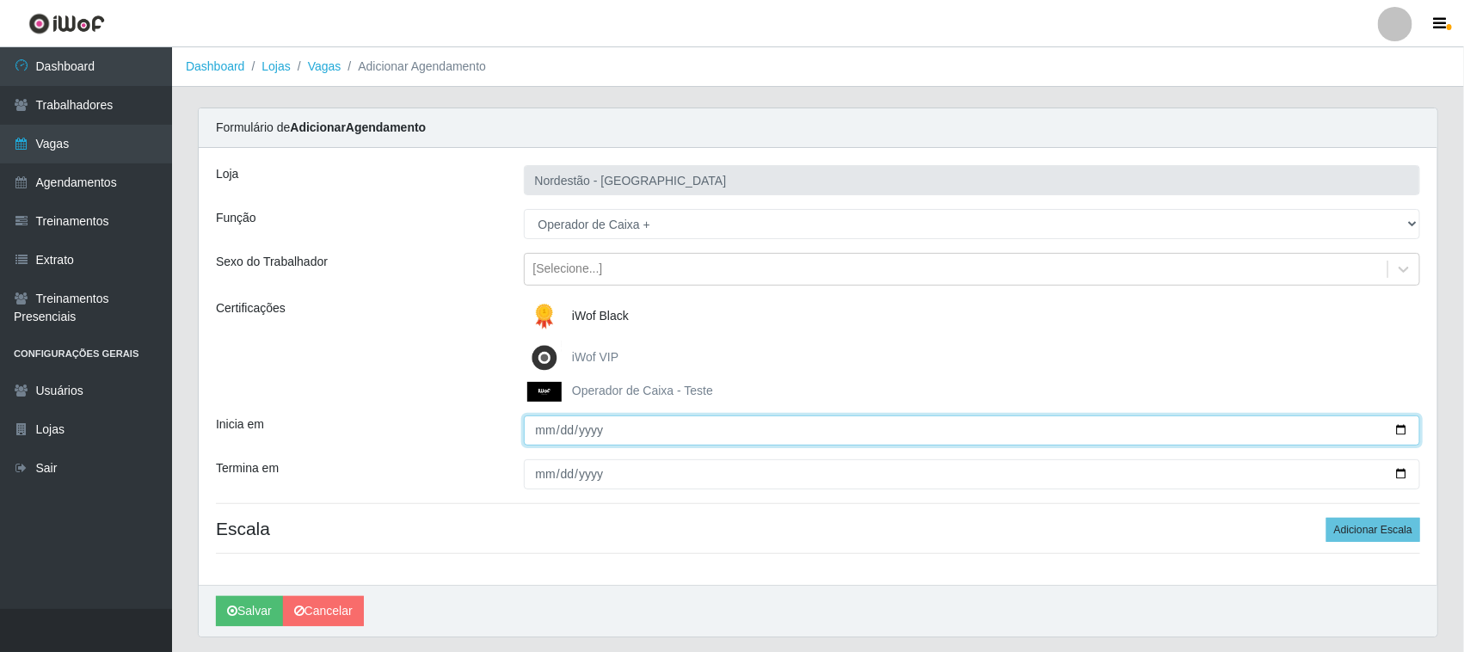
click at [1399, 430] on input "Inicia em" at bounding box center [972, 430] width 897 height 30
type input "[DATE]"
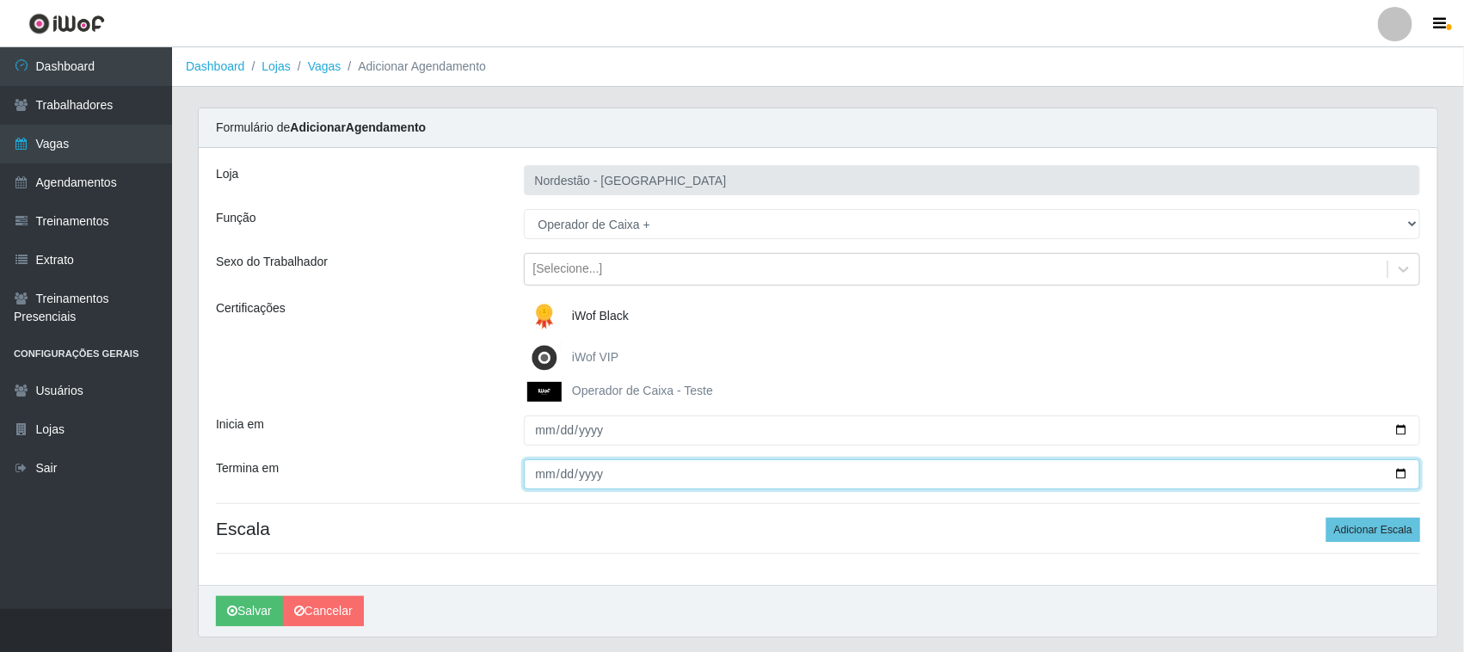
click at [1400, 473] on input "Termina em" at bounding box center [972, 474] width 897 height 30
type input "[DATE]"
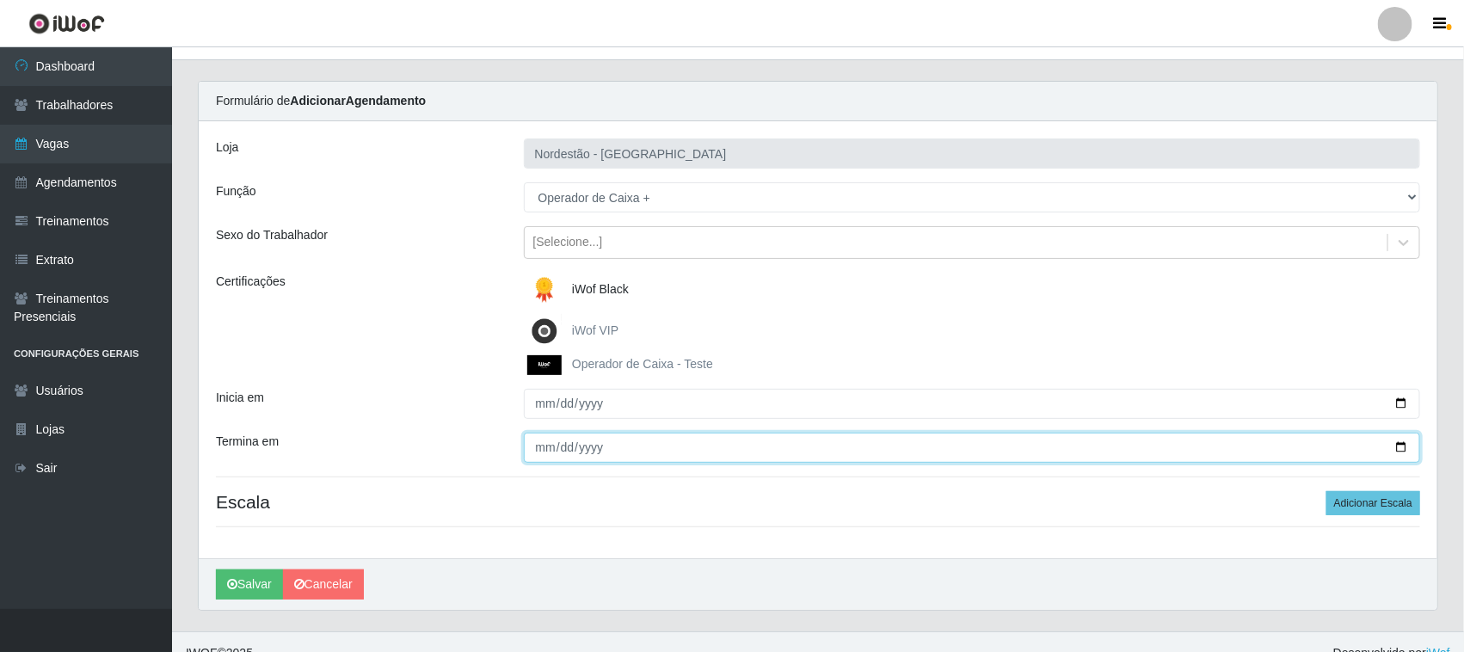
scroll to position [50, 0]
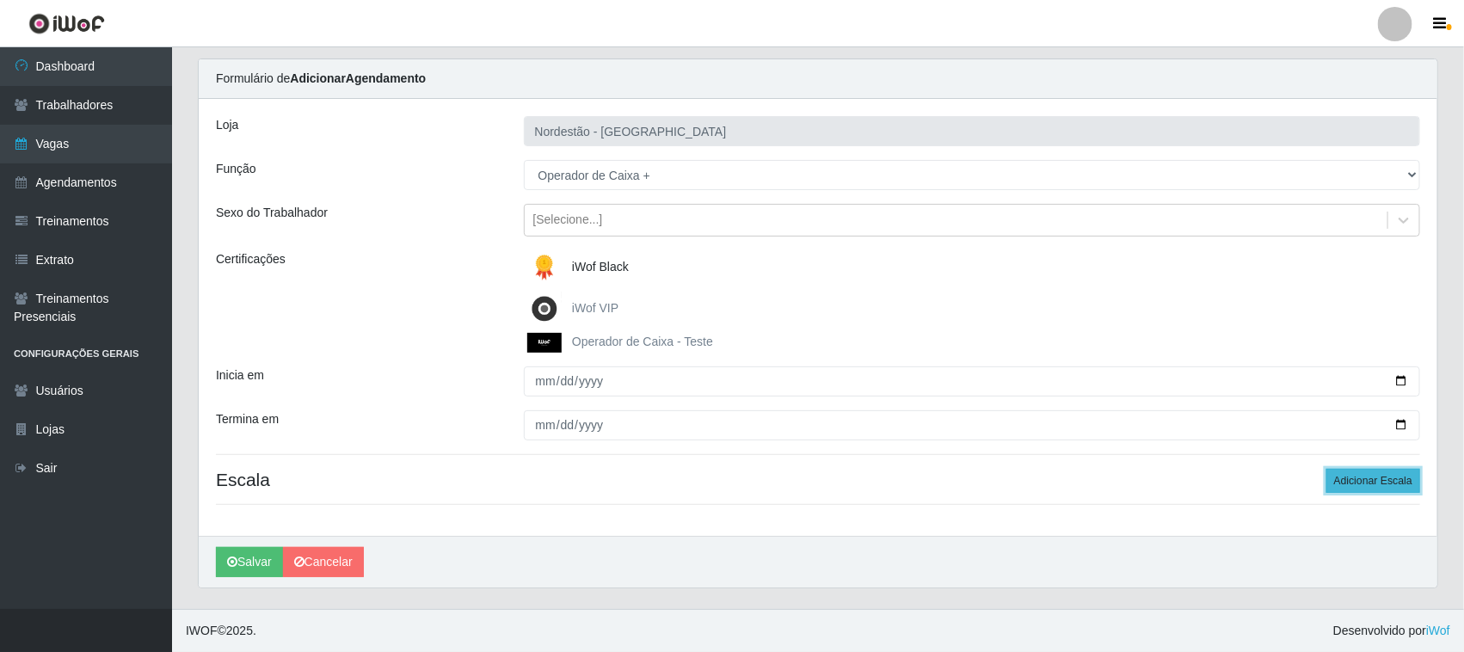
click at [1378, 482] on button "Adicionar Escala" at bounding box center [1373, 481] width 94 height 24
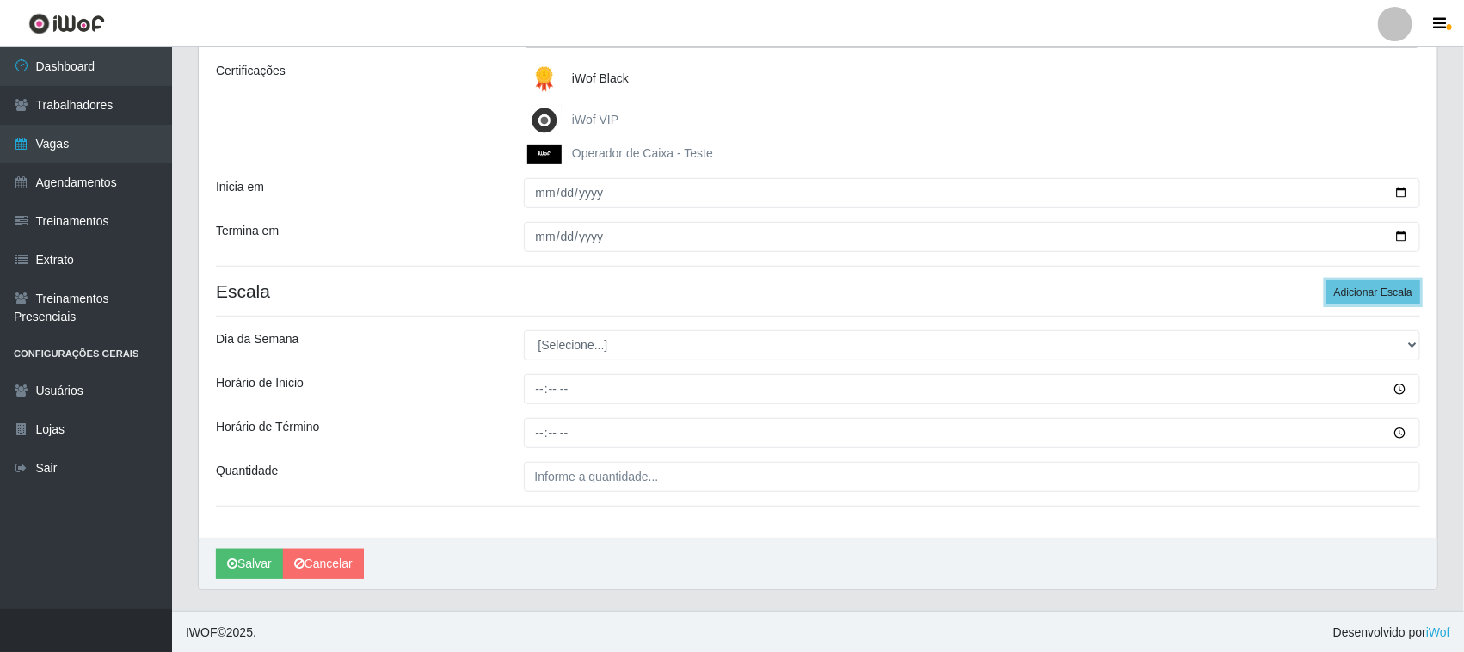
scroll to position [241, 0]
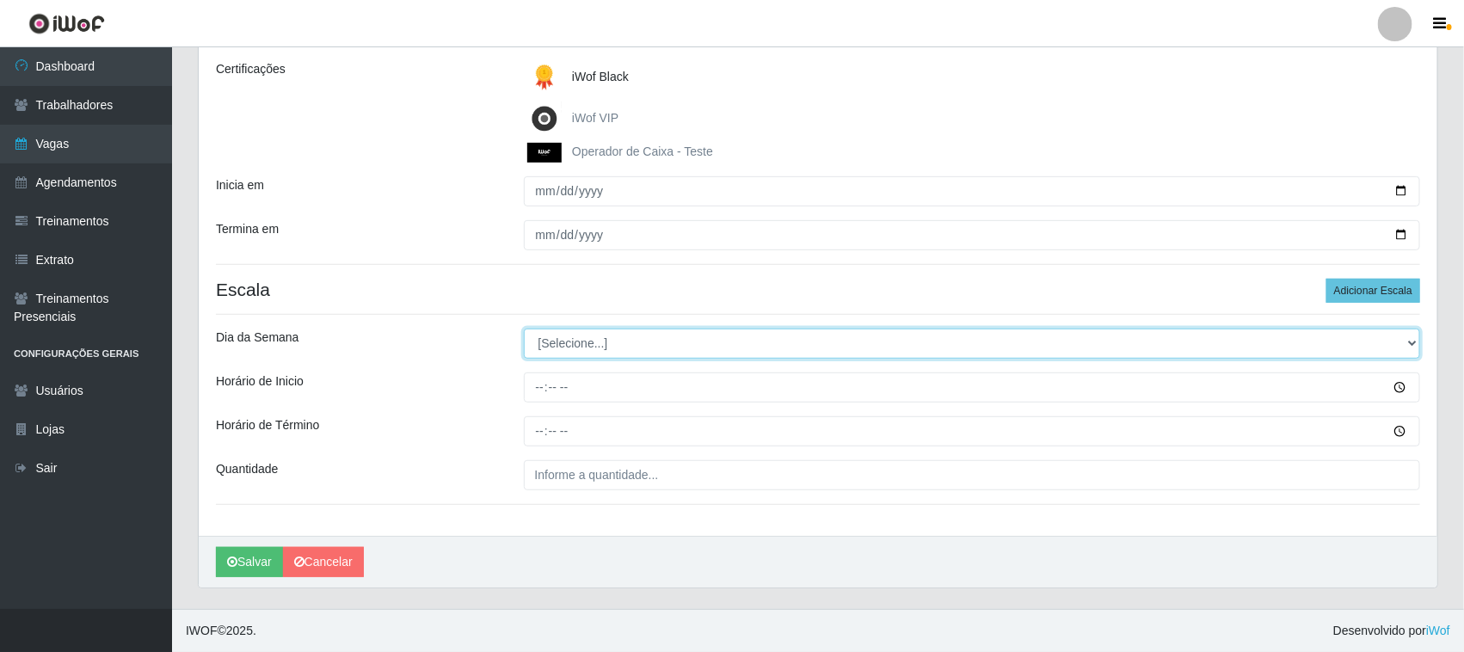
click at [1408, 337] on select "[Selecione...] Segunda Terça Quarta Quinta Sexta Sábado Domingo" at bounding box center [972, 344] width 897 height 30
select select "6"
click at [524, 329] on select "[Selecione...] Segunda Terça Quarta Quinta Sexta Sábado Domingo" at bounding box center [972, 344] width 897 height 30
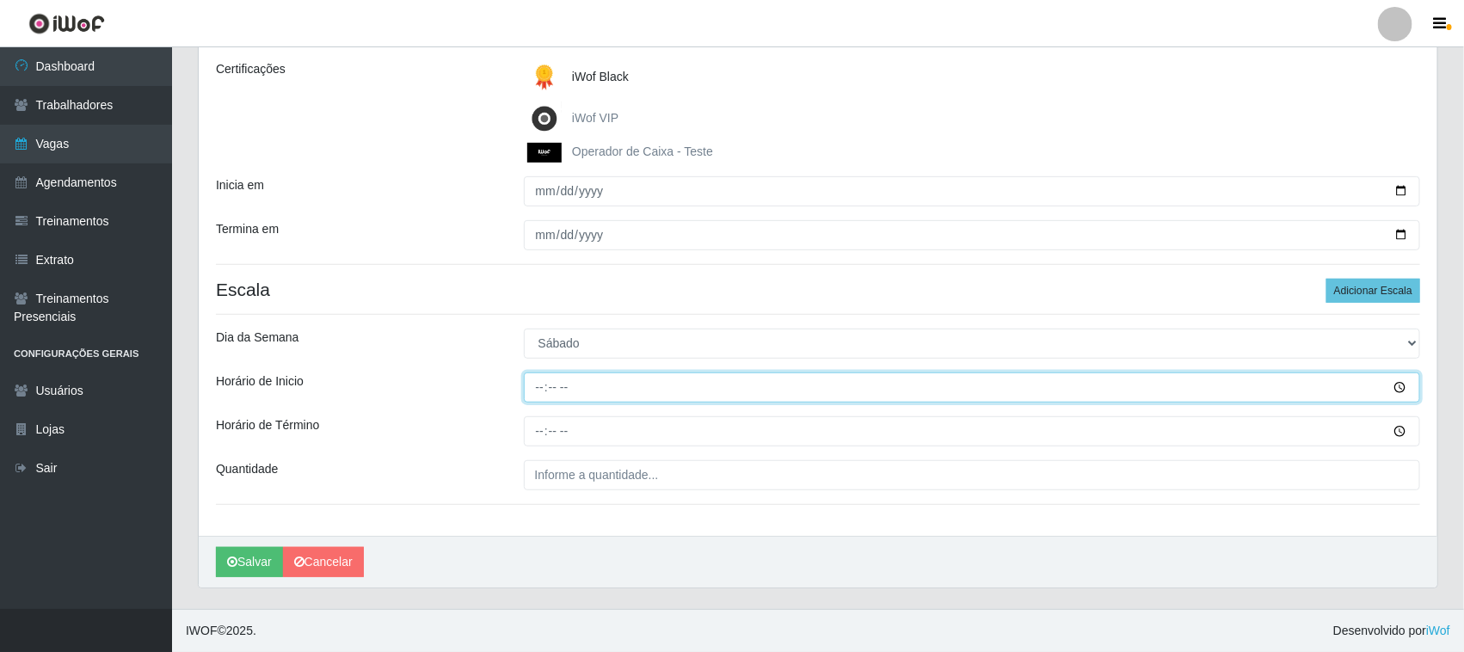
click at [535, 385] on input "Horário de Inicio" at bounding box center [972, 387] width 897 height 30
type input "08:00"
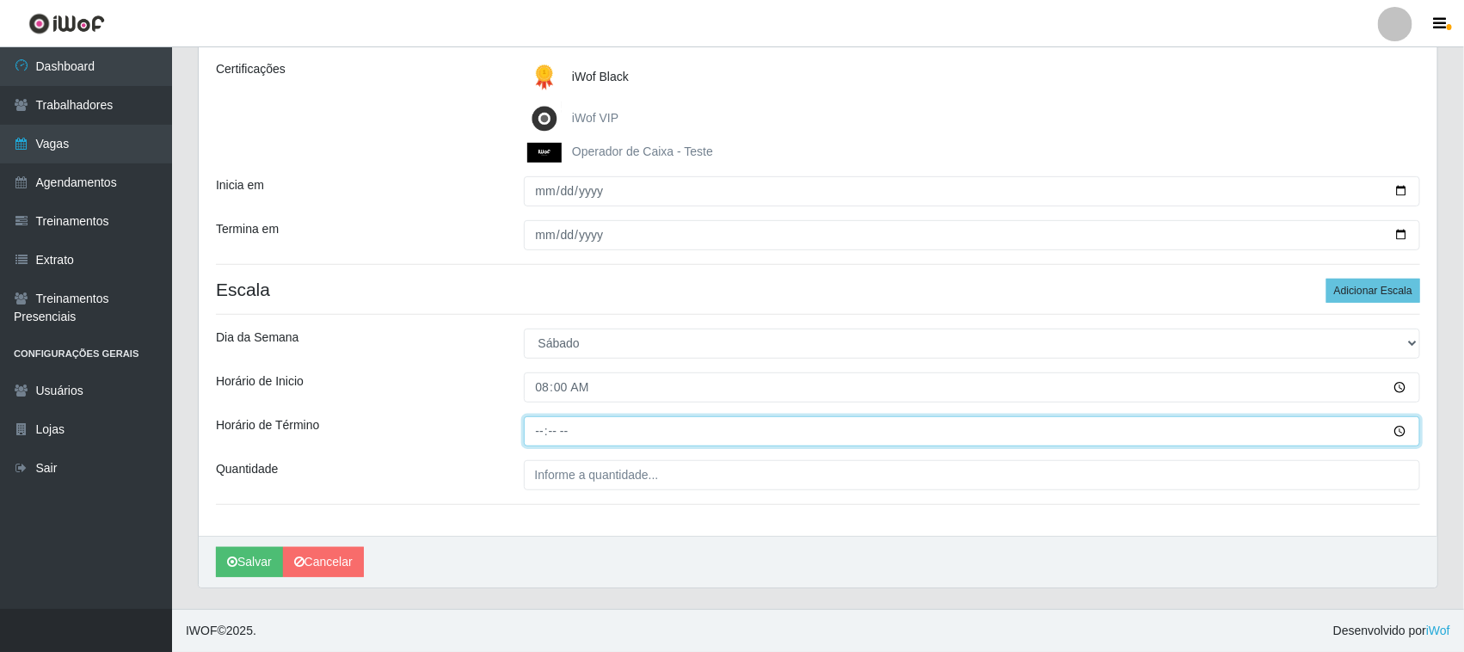
click at [539, 427] on input "Horário de Término" at bounding box center [972, 431] width 897 height 30
type input "14:00"
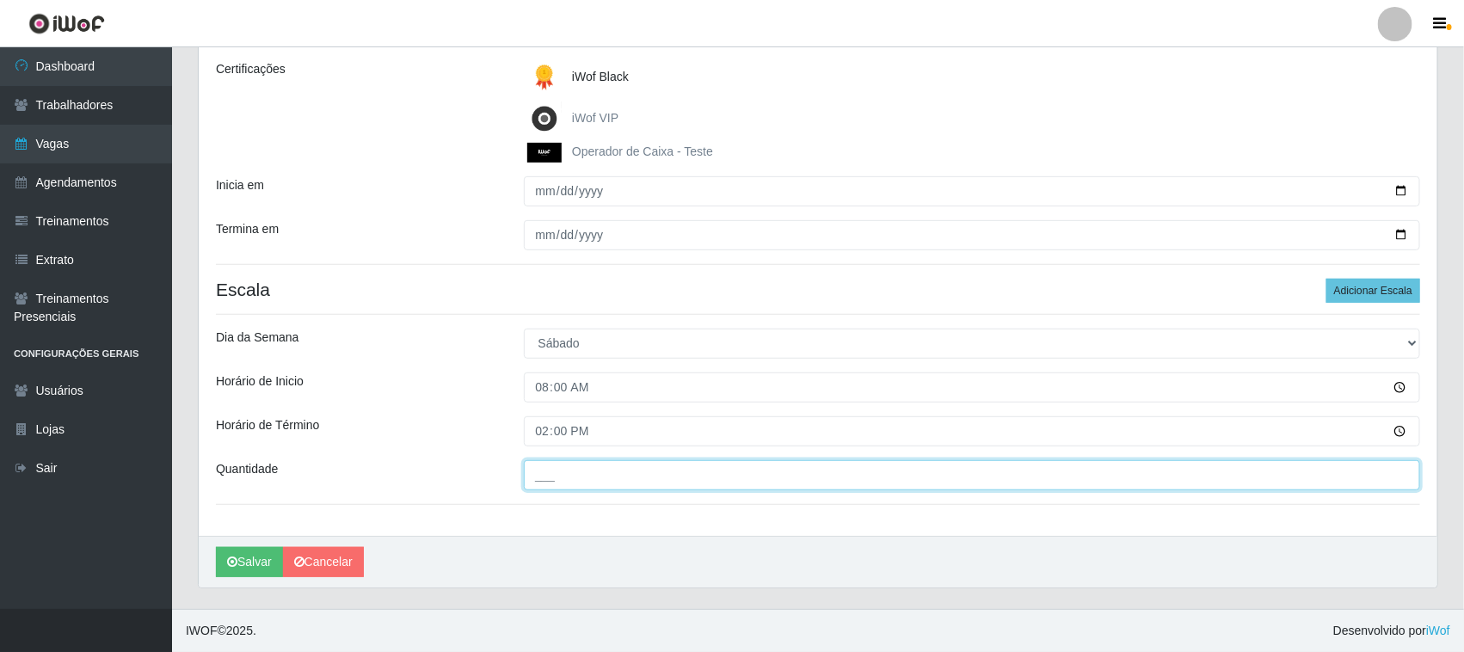
click at [1107, 475] on input "___" at bounding box center [972, 475] width 897 height 30
type input "01_"
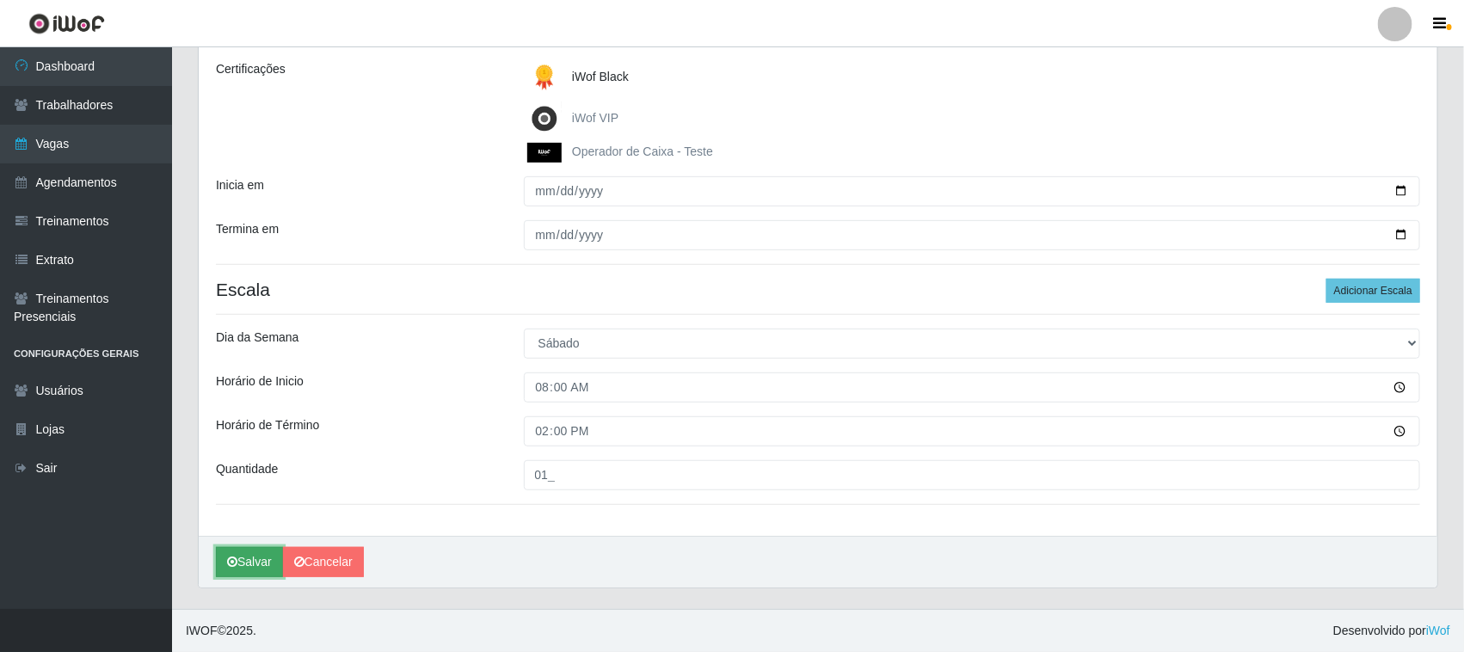
click at [250, 557] on button "Salvar" at bounding box center [249, 562] width 67 height 30
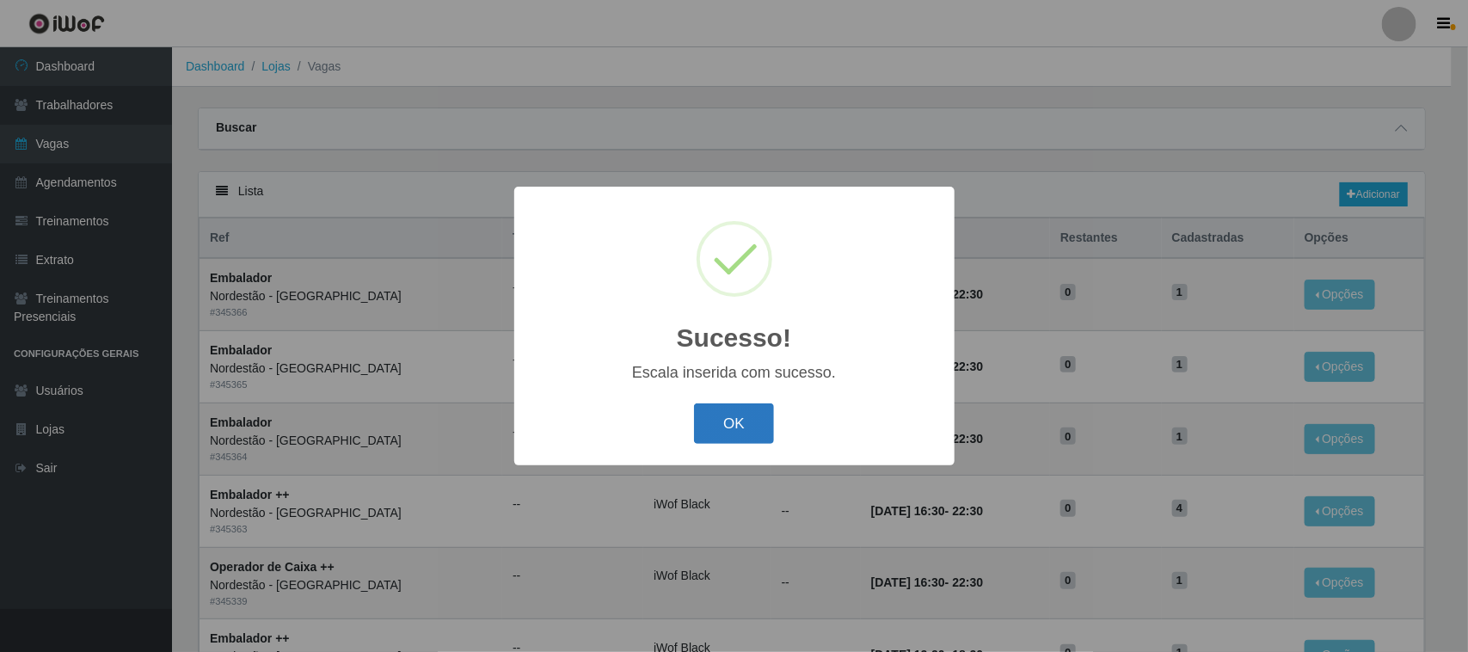
click at [716, 424] on button "OK" at bounding box center [734, 423] width 80 height 40
